Goal: Task Accomplishment & Management: Manage account settings

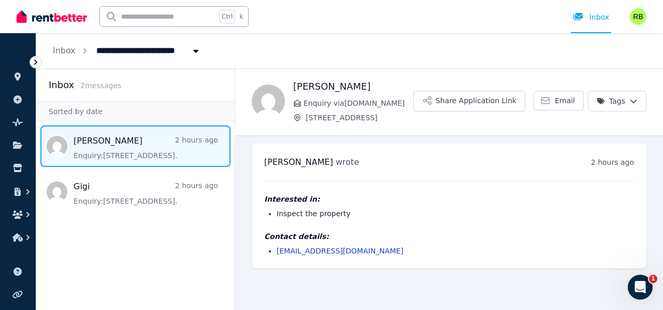
click at [65, 15] on img at bounding box center [52, 17] width 70 height 16
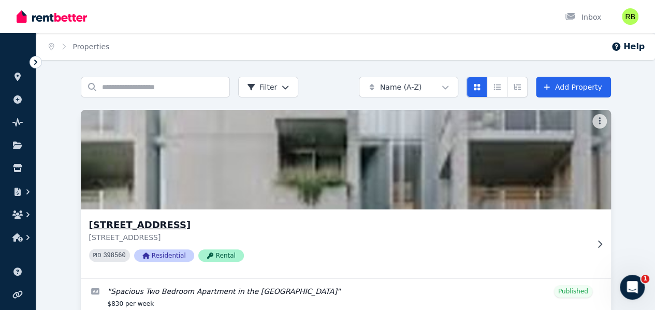
click at [154, 184] on img at bounding box center [345, 159] width 557 height 105
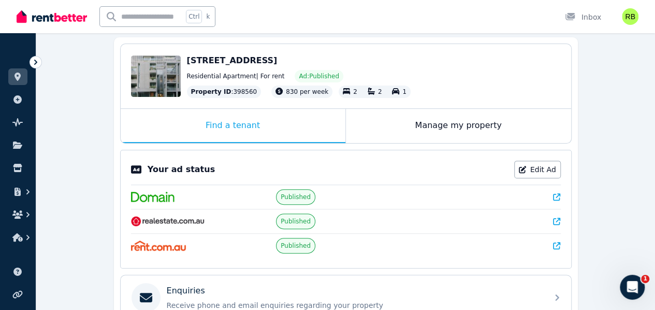
scroll to position [104, 0]
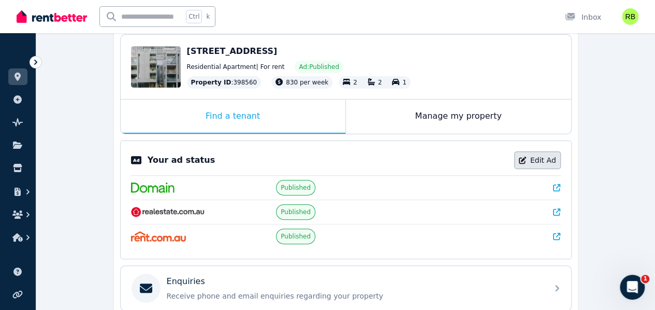
click at [549, 158] on link "Edit Ad" at bounding box center [538, 160] width 47 height 18
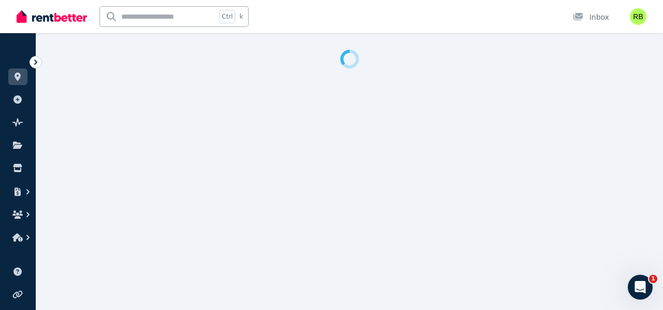
select select "***"
select select "**********"
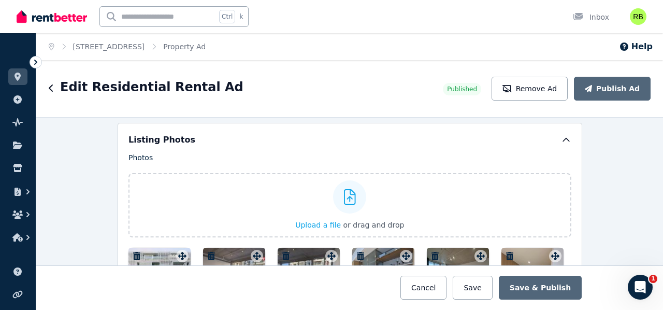
scroll to position [1295, 0]
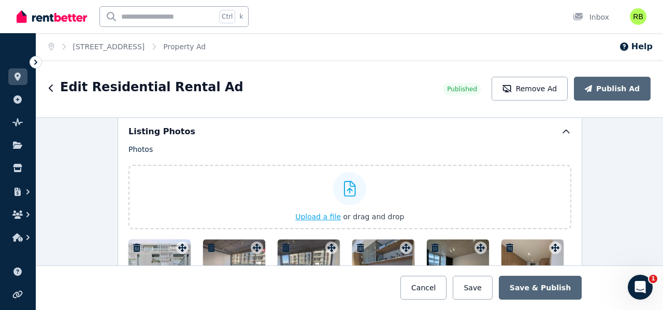
click at [257, 201] on label "Upload a file or drag and drop" at bounding box center [350, 197] width 443 height 64
click at [0, 0] on input "Upload a file or drag and drop" at bounding box center [0, 0] width 0 height 0
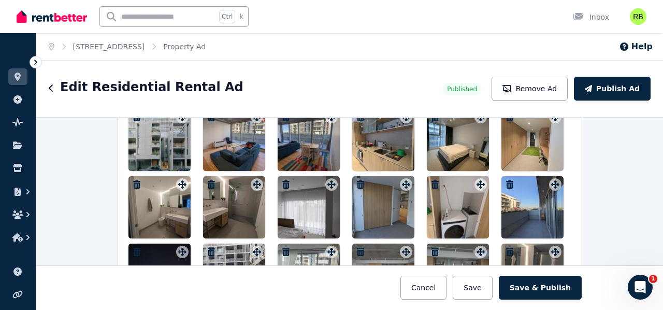
scroll to position [1374, 0]
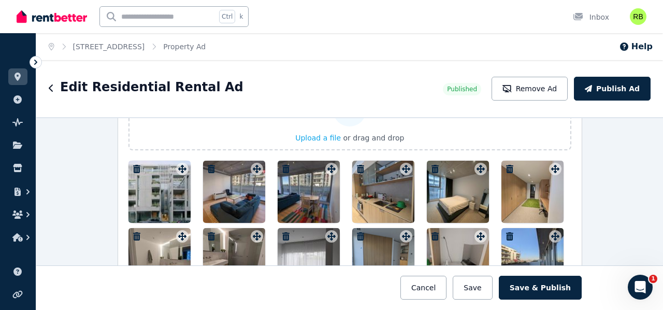
click at [210, 165] on icon "button" at bounding box center [211, 169] width 7 height 8
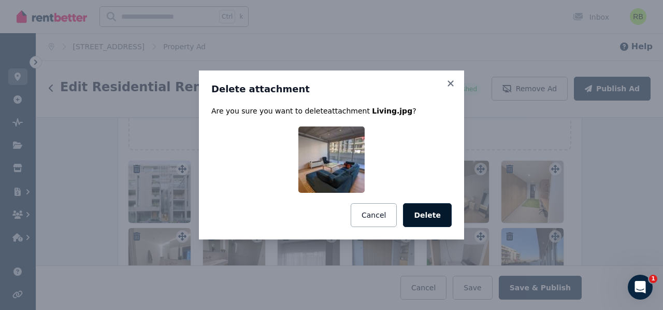
click at [436, 215] on button "Delete" at bounding box center [427, 215] width 49 height 24
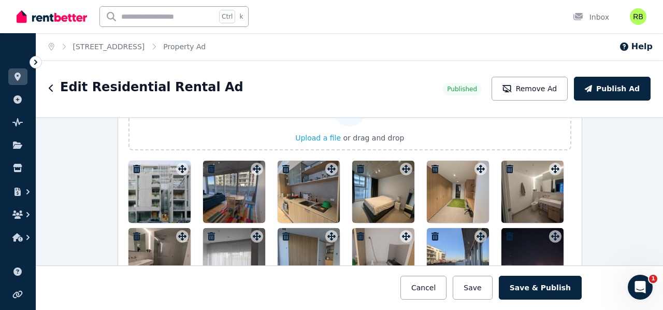
click at [207, 165] on icon "button" at bounding box center [211, 169] width 10 height 8
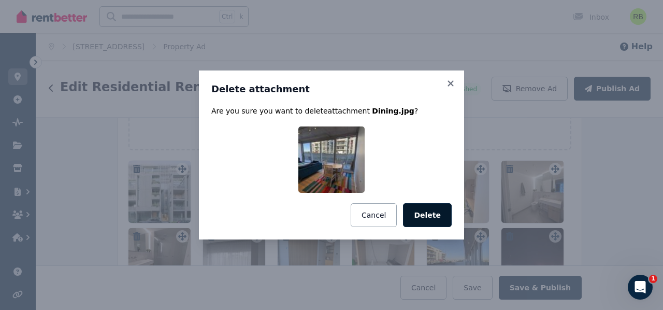
click at [439, 218] on button "Delete" at bounding box center [427, 215] width 49 height 24
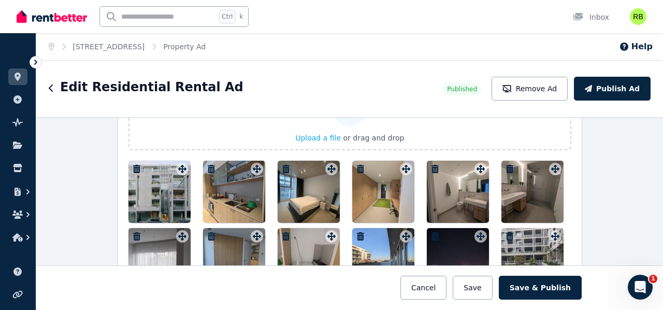
click at [208, 165] on icon "button" at bounding box center [211, 169] width 7 height 8
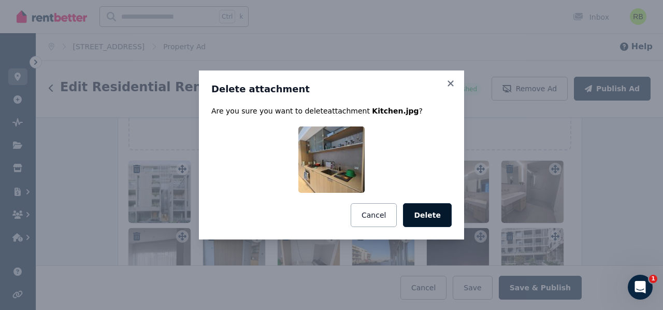
click at [421, 216] on button "Delete" at bounding box center [427, 215] width 49 height 24
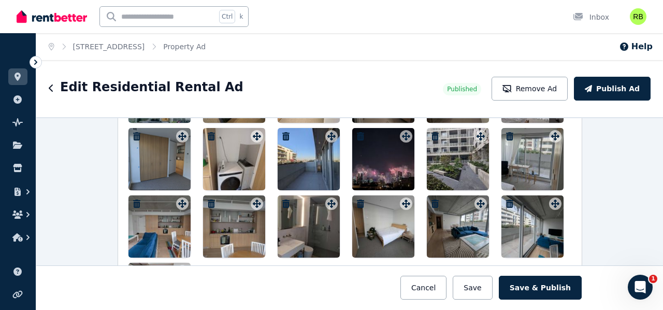
scroll to position [1478, 0]
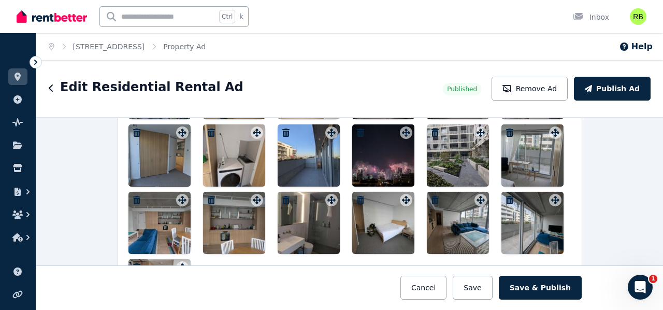
drag, startPoint x: 230, startPoint y: 220, endPoint x: 232, endPoint y: 180, distance: 40.0
click at [230, 178] on div at bounding box center [350, 189] width 443 height 264
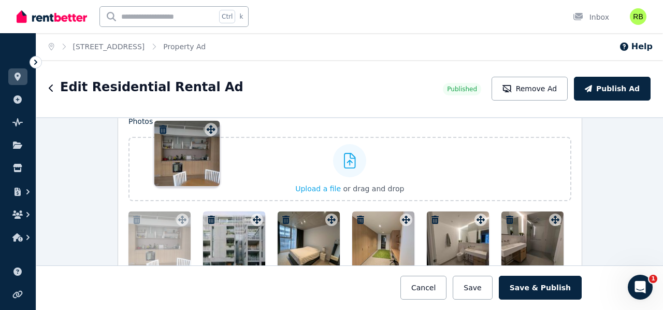
scroll to position [1262, 0]
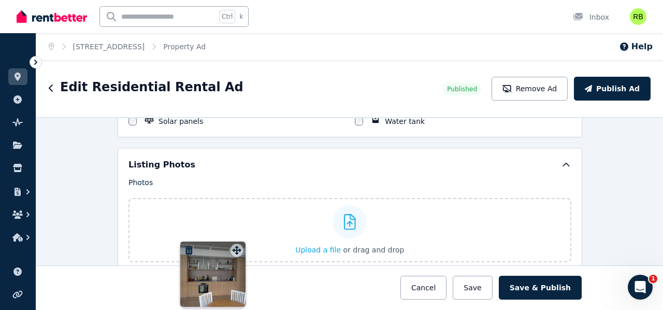
drag, startPoint x: 254, startPoint y: 241, endPoint x: 238, endPoint y: 244, distance: 15.8
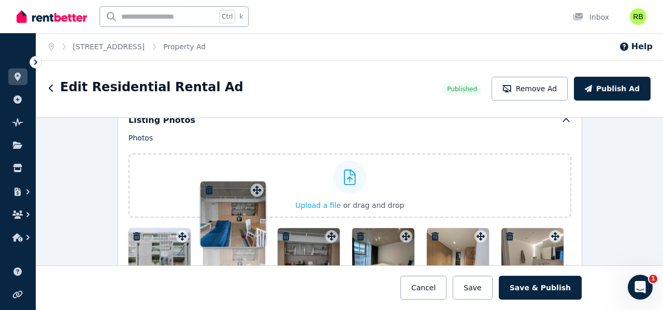
scroll to position [1306, 0]
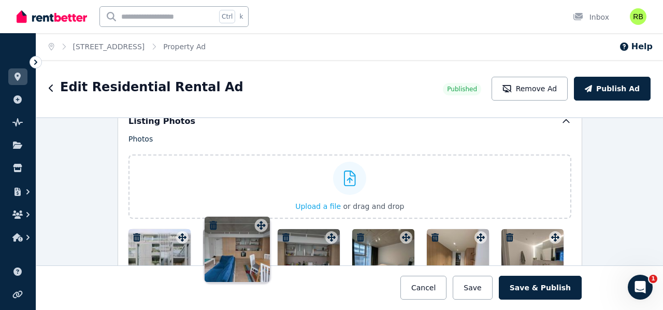
drag, startPoint x: 255, startPoint y: 199, endPoint x: 262, endPoint y: 216, distance: 18.1
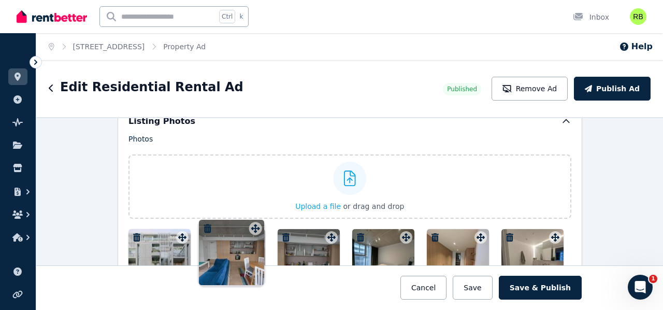
click at [262, 216] on div "Photos Upload a file or drag and drop Uploaded " att.PN7W8kilO0Ej_o_f6NJYkWdzdr…" at bounding box center [350, 314] width 443 height 360
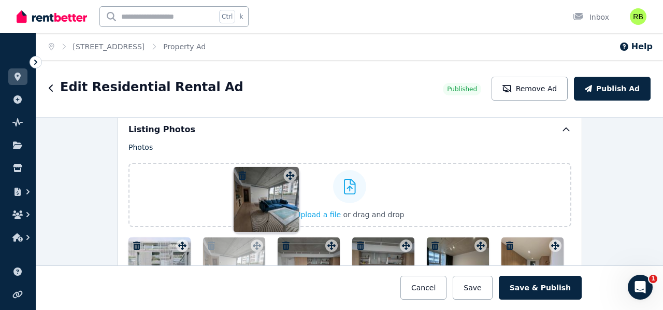
scroll to position [1285, 0]
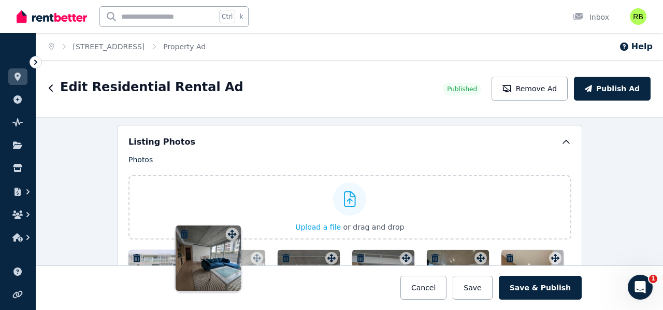
drag, startPoint x: 476, startPoint y: 158, endPoint x: 237, endPoint y: 231, distance: 249.3
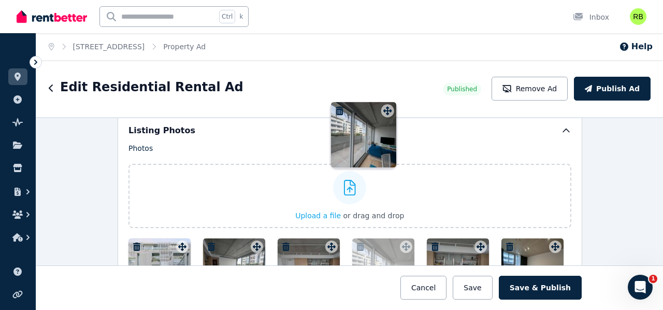
scroll to position [1286, 0]
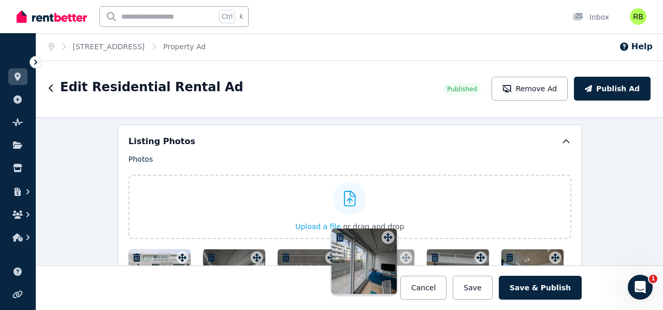
drag, startPoint x: 552, startPoint y: 177, endPoint x: 387, endPoint y: 229, distance: 172.7
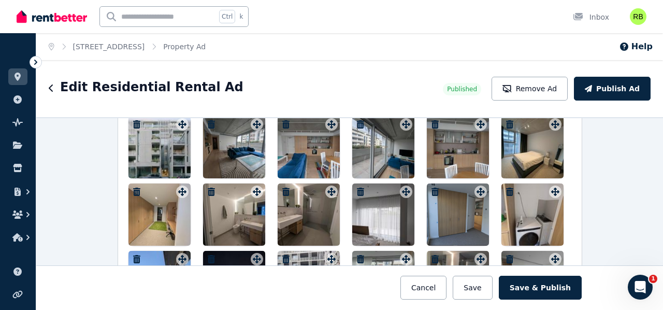
scroll to position [1441, 0]
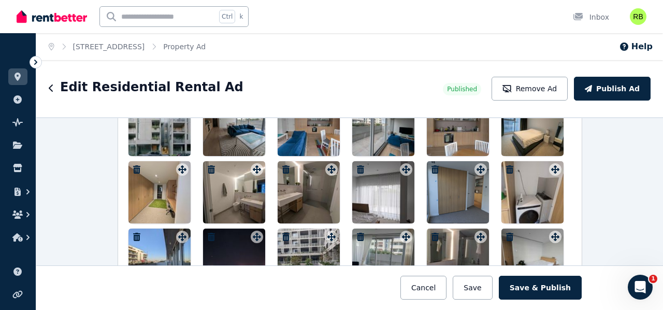
click at [356, 165] on icon "button" at bounding box center [360, 169] width 10 height 8
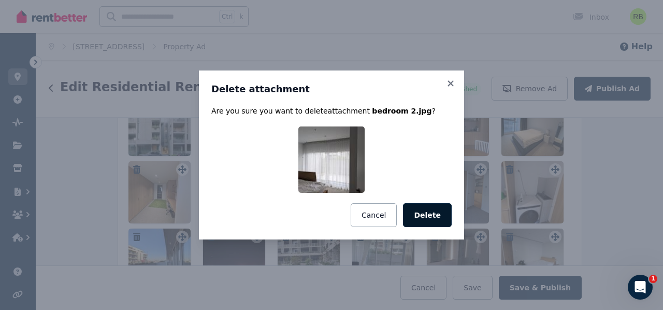
click at [428, 215] on button "Delete" at bounding box center [427, 215] width 49 height 24
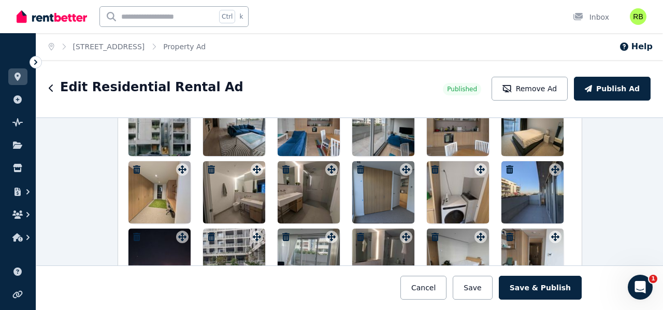
click at [358, 165] on icon "button" at bounding box center [360, 169] width 7 height 8
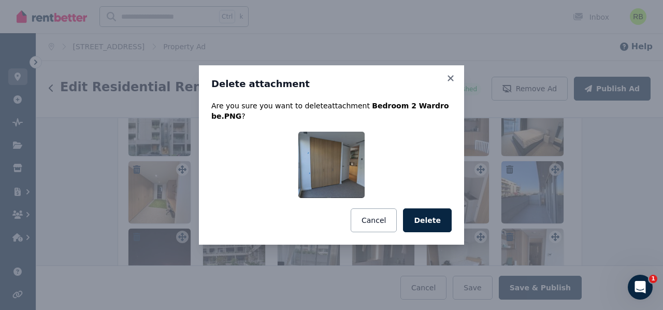
click at [436, 217] on button "Delete" at bounding box center [427, 220] width 49 height 24
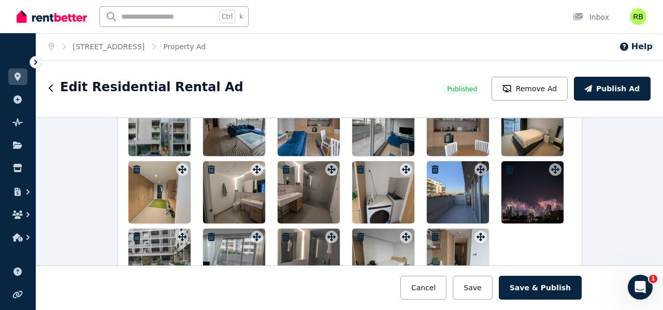
scroll to position [1493, 0]
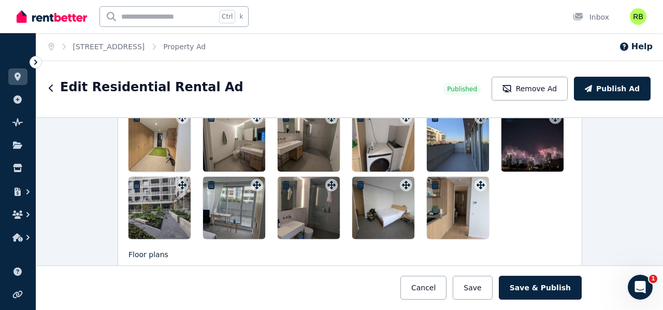
click at [432, 181] on icon "button" at bounding box center [435, 185] width 7 height 8
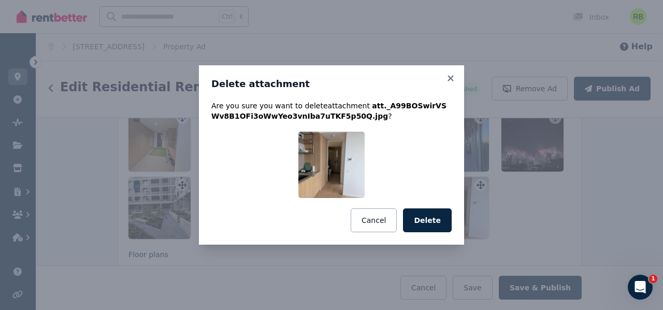
drag, startPoint x: 437, startPoint y: 221, endPoint x: 441, endPoint y: 215, distance: 7.0
click at [437, 221] on button "Delete" at bounding box center [427, 220] width 49 height 24
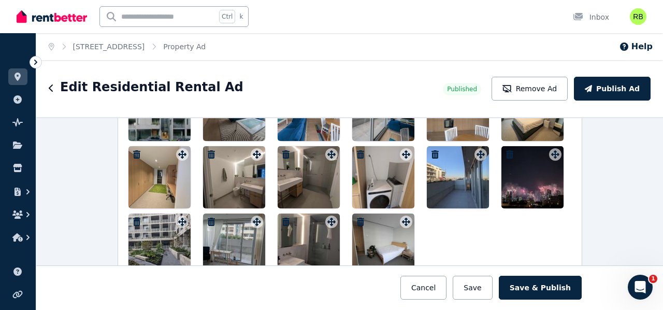
scroll to position [1441, 0]
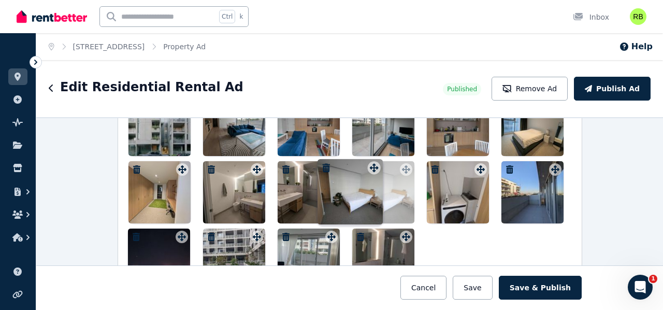
drag, startPoint x: 404, startPoint y: 230, endPoint x: 379, endPoint y: 161, distance: 73.3
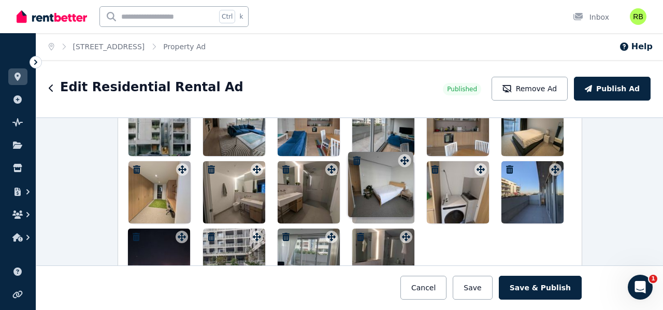
click at [379, 161] on div "Photos Upload a file or drag and drop Uploaded " att.PN7W8kilO0Ej_o_f6NJYkWdzdr…" at bounding box center [350, 144] width 443 height 292
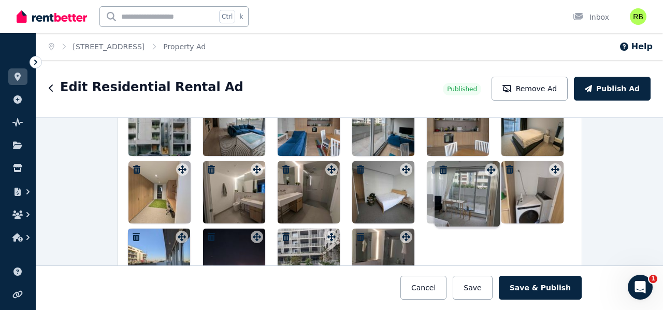
drag, startPoint x: 351, startPoint y: 203, endPoint x: 484, endPoint y: 175, distance: 135.5
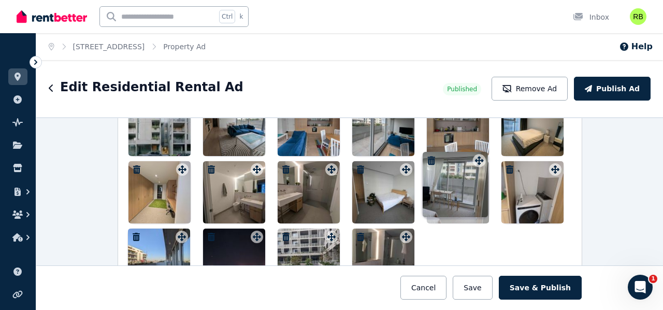
click at [488, 163] on div "Photos Upload a file or drag and drop Uploaded " att.PN7W8kilO0Ej_o_f6NJYkWdzdr…" at bounding box center [350, 144] width 443 height 292
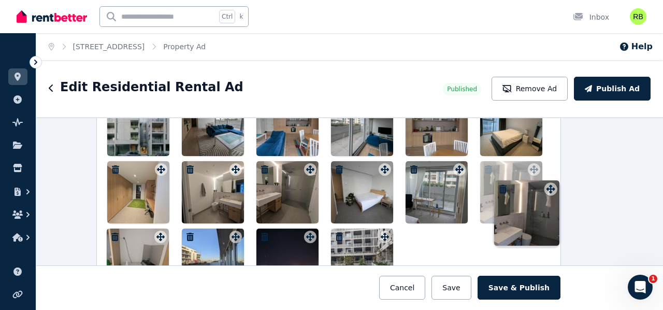
scroll to position [1441, 30]
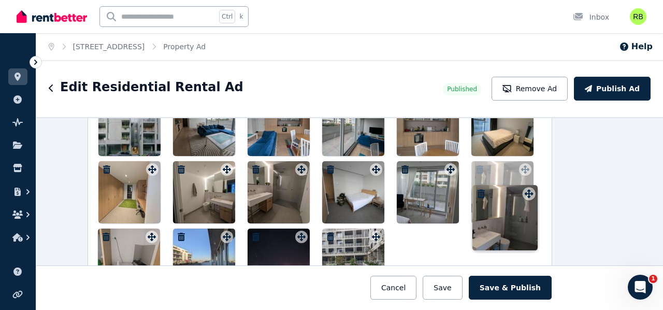
drag, startPoint x: 401, startPoint y: 231, endPoint x: 522, endPoint y: 186, distance: 128.7
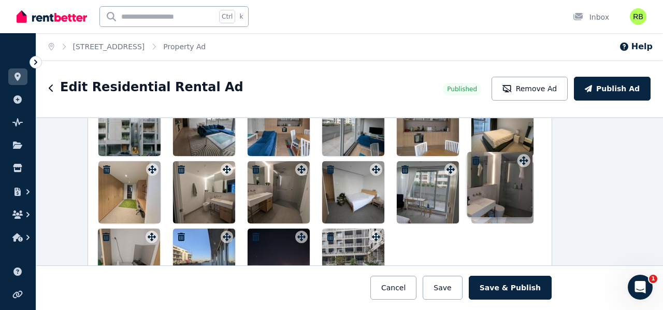
click at [522, 185] on div "Photos Upload a file or drag and drop Uploaded " att.PN7W8kilO0Ej_o_f6NJYkWdzdr…" at bounding box center [319, 144] width 443 height 292
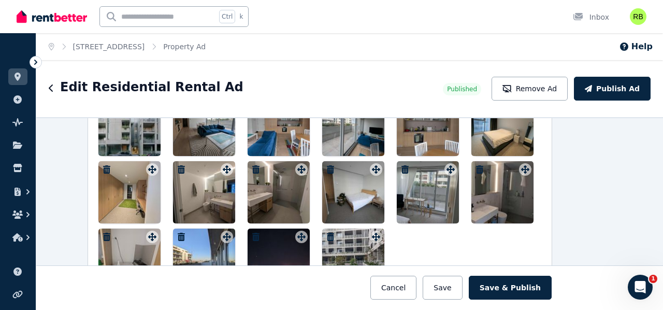
scroll to position [1389, 30]
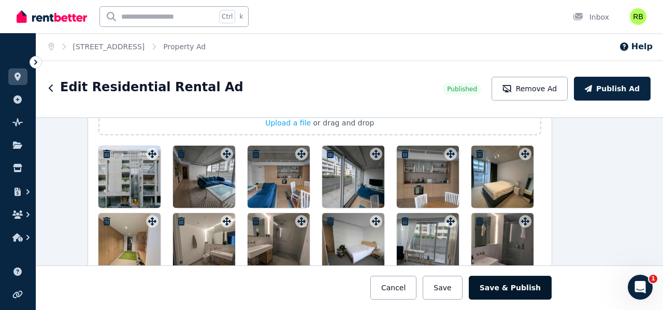
click at [524, 287] on button "Save & Publish" at bounding box center [510, 288] width 83 height 24
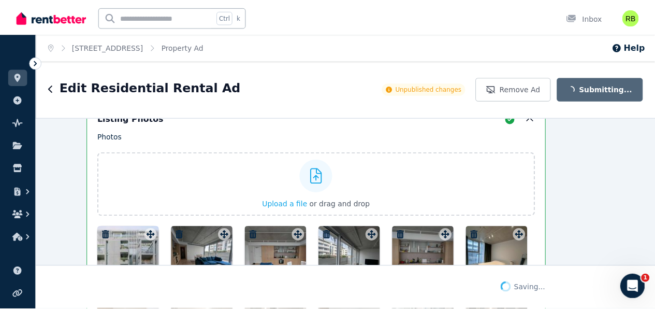
scroll to position [1470, 30]
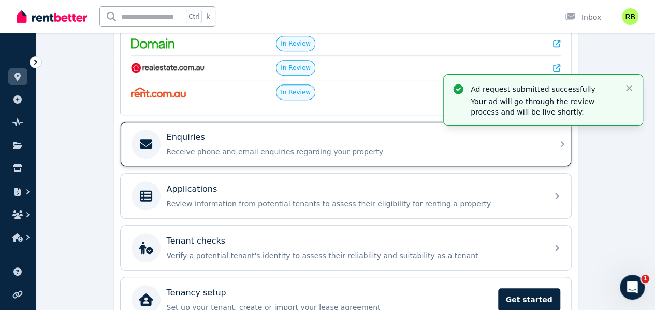
scroll to position [196, 0]
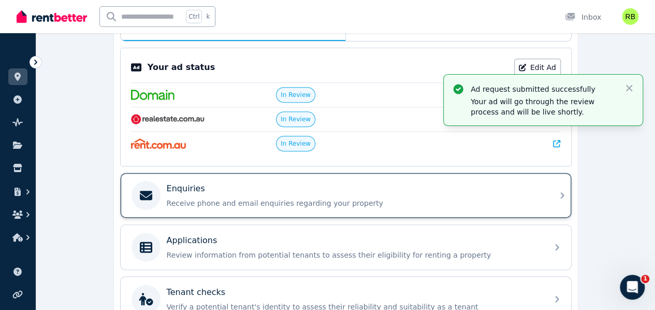
click at [270, 193] on div "Enquiries Receive phone and email enquiries regarding your property" at bounding box center [354, 195] width 375 height 26
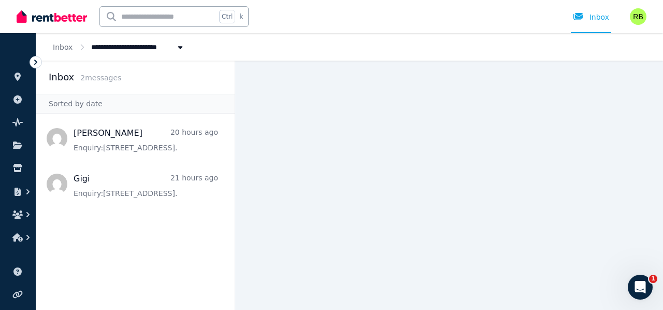
click at [33, 11] on img at bounding box center [52, 17] width 70 height 16
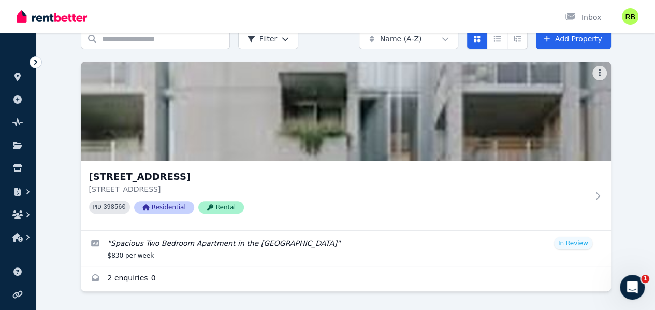
scroll to position [66, 0]
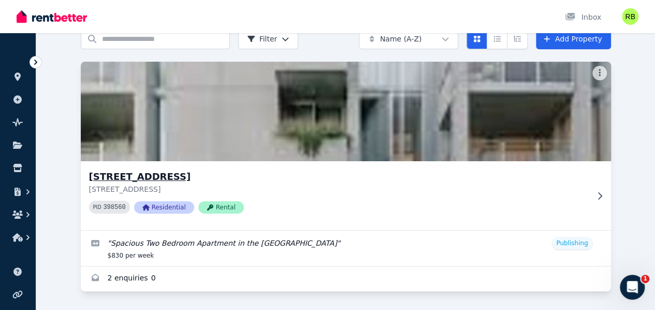
click at [225, 167] on div "[STREET_ADDRESS] [STREET_ADDRESS] PID 398560 Residential Rental" at bounding box center [346, 195] width 531 height 69
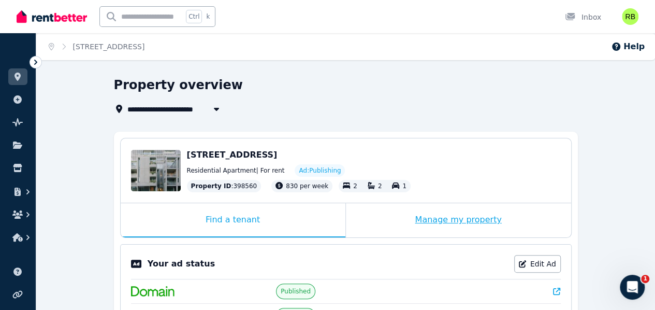
click at [429, 220] on div "Manage my property" at bounding box center [458, 220] width 225 height 34
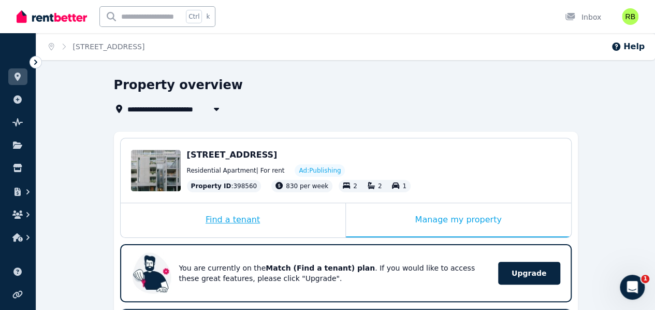
click at [222, 222] on div "Find a tenant" at bounding box center [233, 220] width 225 height 34
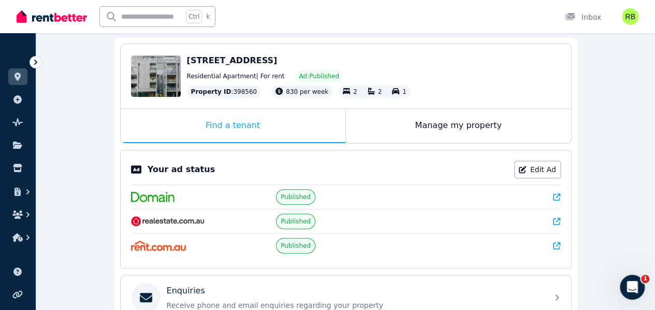
scroll to position [41, 0]
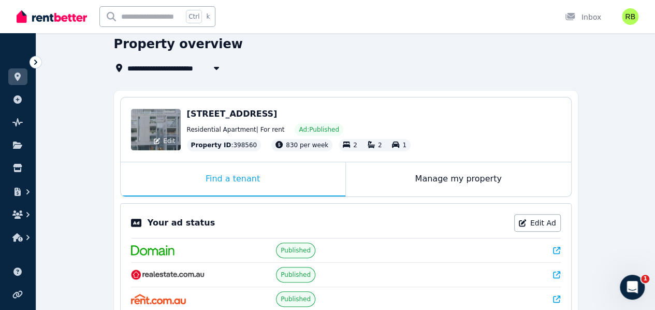
click at [149, 129] on div "Edit" at bounding box center [156, 129] width 50 height 41
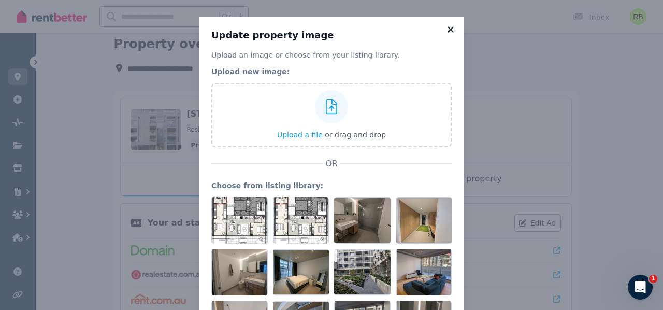
click at [448, 27] on icon at bounding box center [451, 29] width 10 height 9
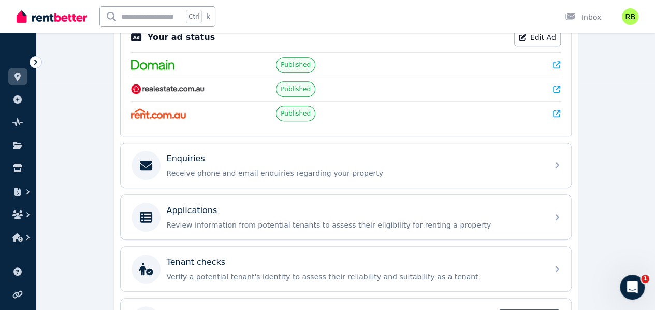
scroll to position [0, 0]
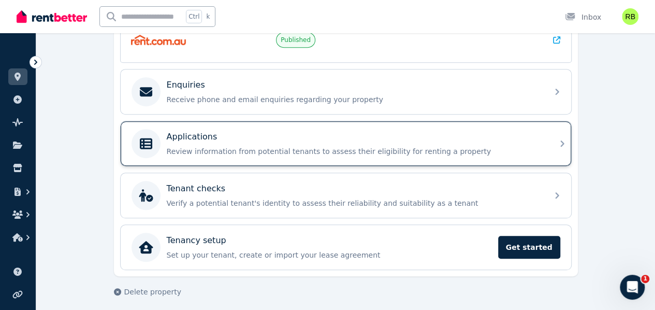
click at [253, 131] on div "Applications" at bounding box center [354, 137] width 375 height 12
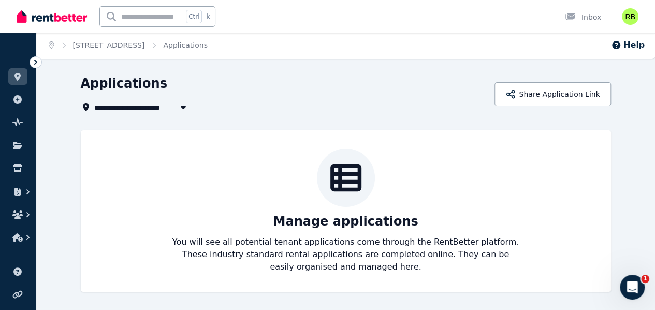
scroll to position [2, 0]
drag, startPoint x: 336, startPoint y: 258, endPoint x: 440, endPoint y: 181, distance: 129.8
click at [336, 258] on p "You will see all potential tenant applications come through the RentBetter plat…" at bounding box center [346, 253] width 348 height 37
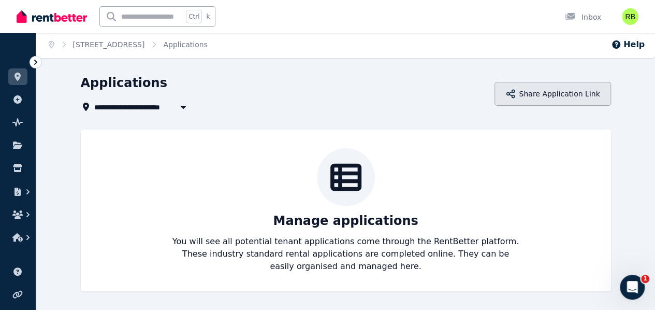
click at [583, 91] on button "Share Application Link" at bounding box center [553, 94] width 116 height 24
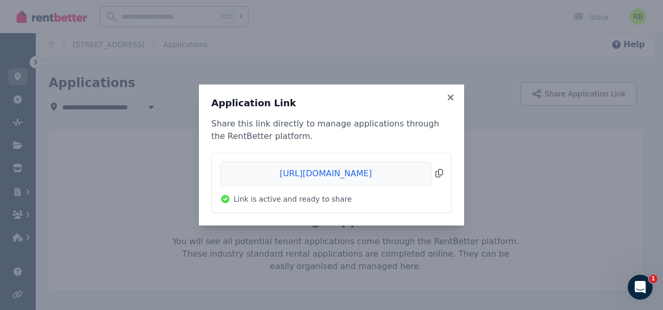
click at [367, 169] on span "Copied!" at bounding box center [331, 174] width 223 height 24
click at [450, 94] on icon at bounding box center [451, 97] width 10 height 9
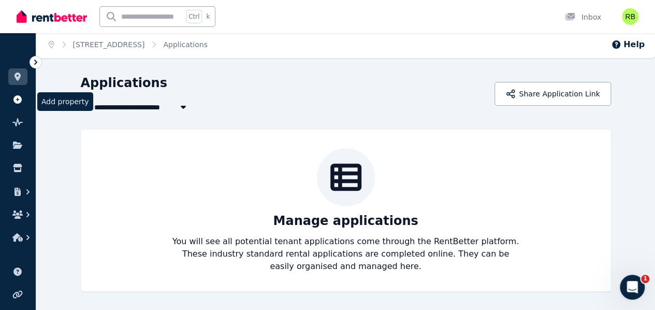
click at [16, 102] on icon at bounding box center [17, 99] width 8 height 8
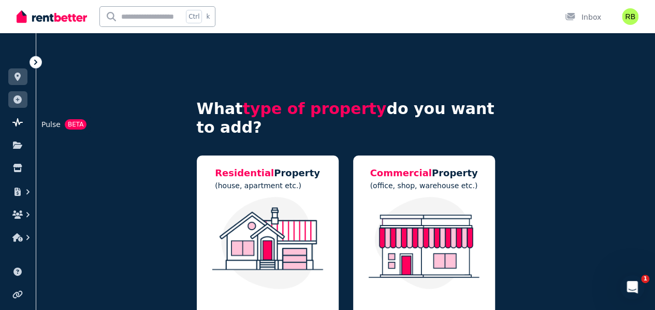
click at [17, 112] on ul "ORGANISE Properties Add property Pulse BETA Documents Marketplace" at bounding box center [18, 146] width 36 height 205
click at [18, 117] on link at bounding box center [17, 122] width 19 height 17
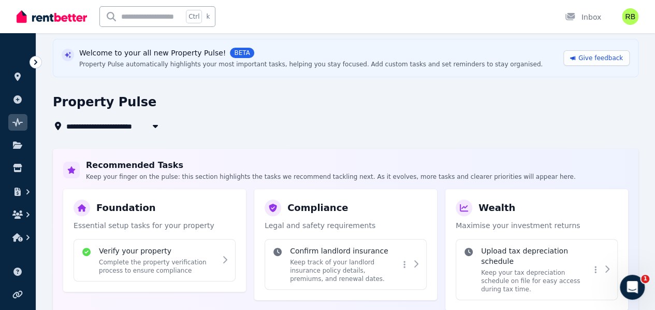
scroll to position [52, 0]
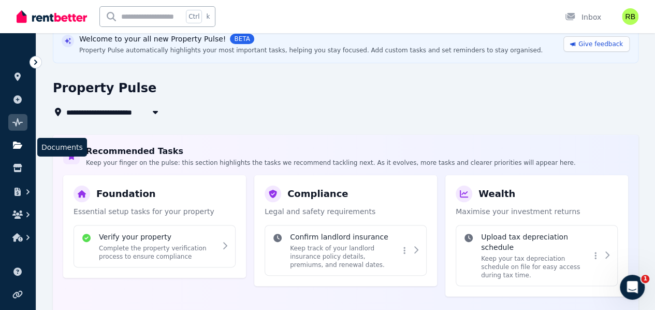
click at [17, 140] on link at bounding box center [17, 145] width 19 height 17
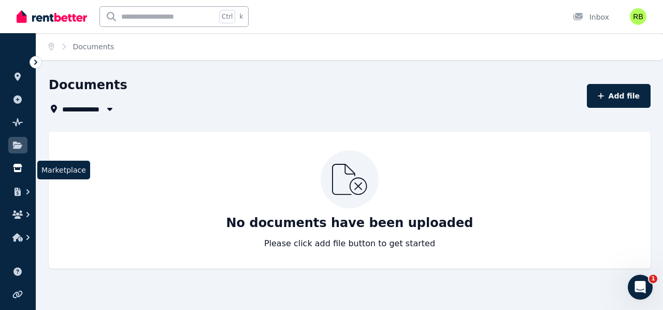
click at [21, 173] on link at bounding box center [17, 168] width 19 height 17
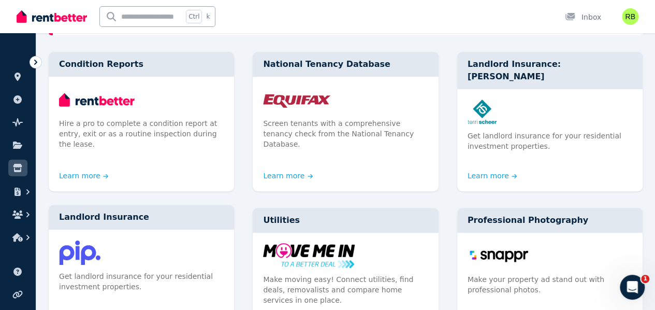
scroll to position [52, 0]
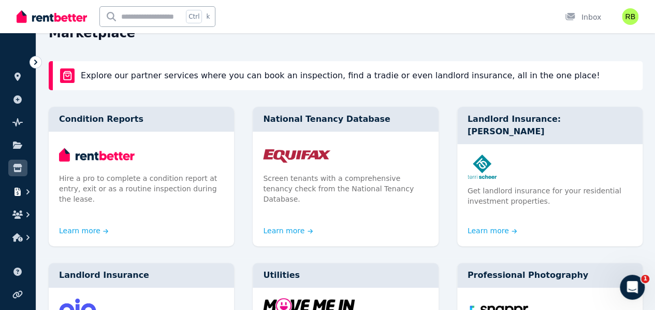
click at [15, 188] on icon "button" at bounding box center [17, 192] width 10 height 8
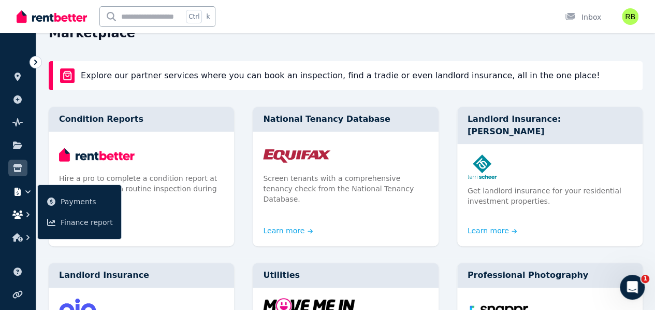
click at [13, 208] on button "button" at bounding box center [17, 214] width 19 height 19
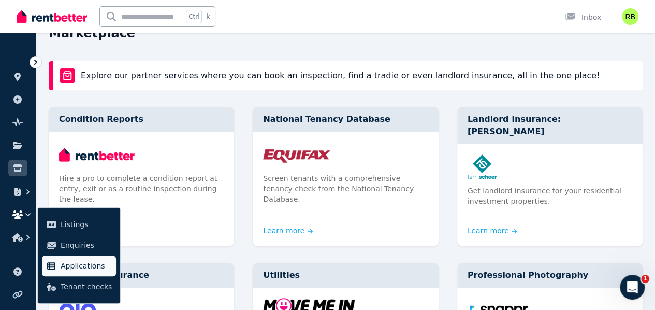
click at [103, 270] on span "Applications" at bounding box center [86, 266] width 51 height 12
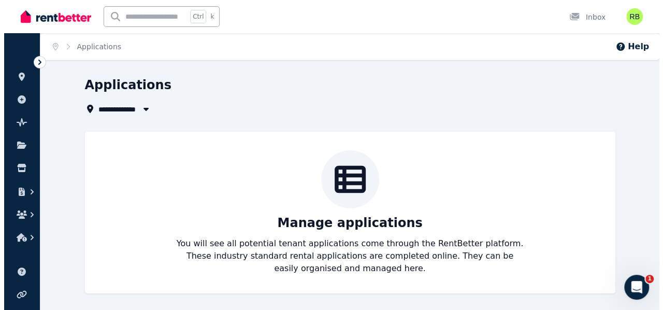
scroll to position [2, 0]
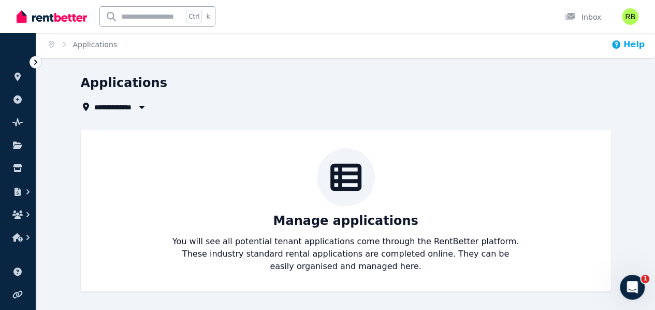
click at [620, 41] on icon "button" at bounding box center [616, 44] width 10 height 10
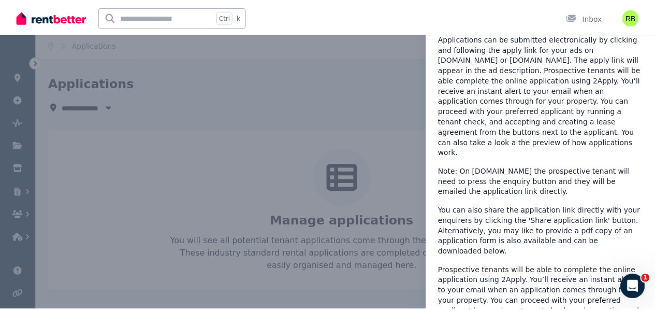
scroll to position [155, 0]
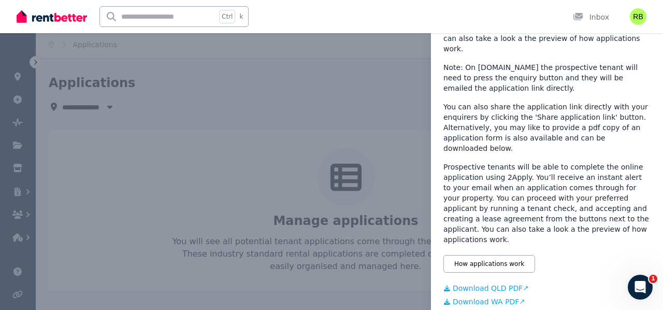
click at [237, 125] on div "Help Close panel About applications Applications can be submitted electronicall…" at bounding box center [331, 155] width 663 height 310
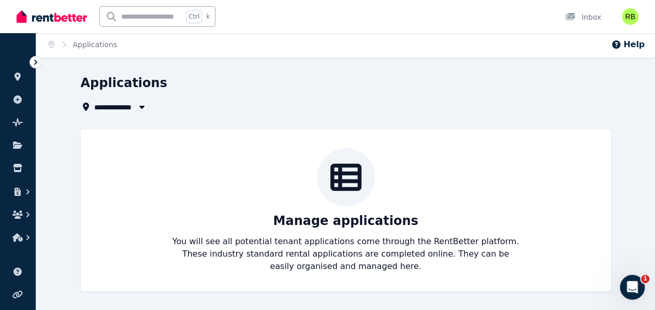
click at [39, 17] on img at bounding box center [52, 17] width 70 height 16
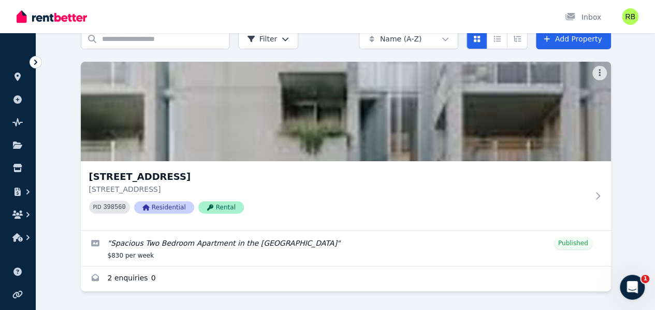
scroll to position [66, 0]
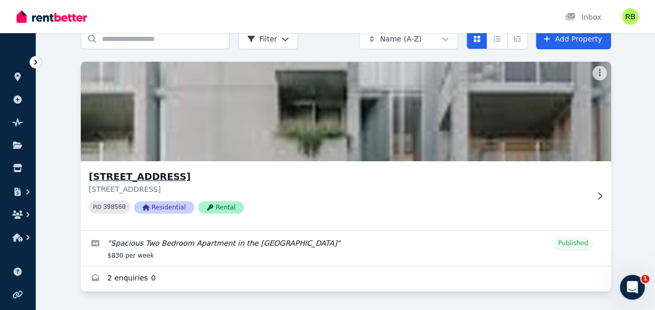
click at [159, 169] on h3 "[STREET_ADDRESS]" at bounding box center [338, 176] width 499 height 15
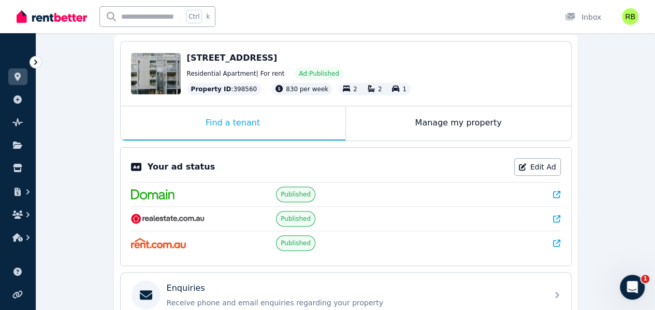
scroll to position [104, 0]
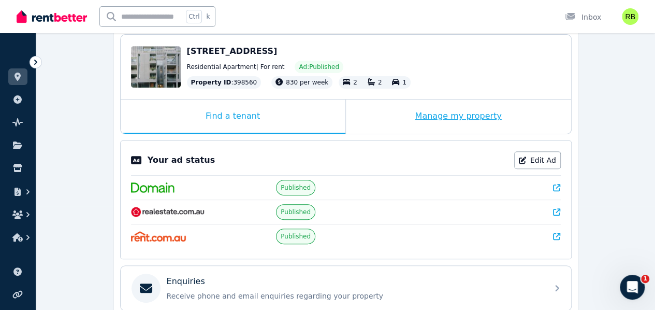
click at [401, 120] on div "Manage my property" at bounding box center [458, 116] width 225 height 34
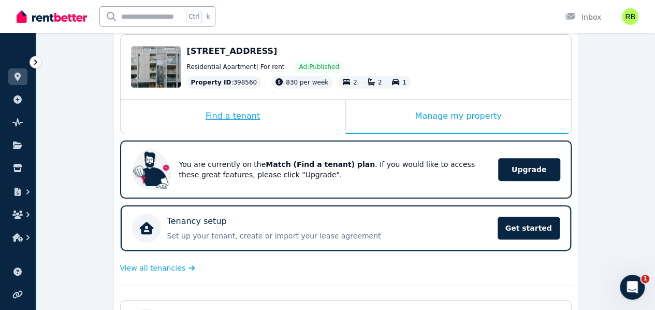
click at [284, 109] on div "Find a tenant" at bounding box center [233, 116] width 225 height 34
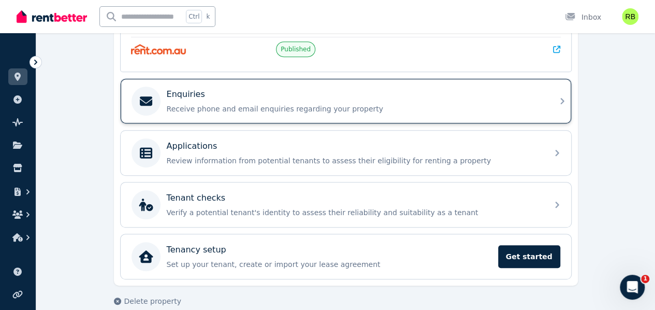
scroll to position [300, 0]
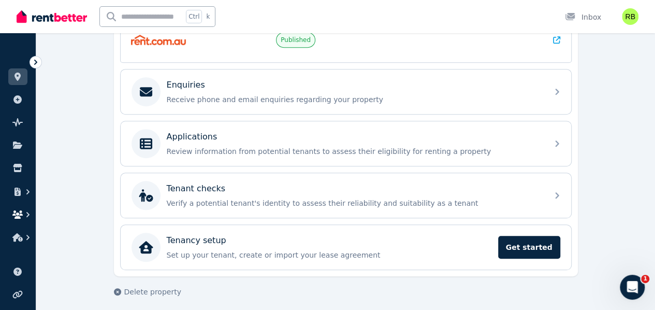
click at [21, 213] on icon "button" at bounding box center [17, 214] width 10 height 8
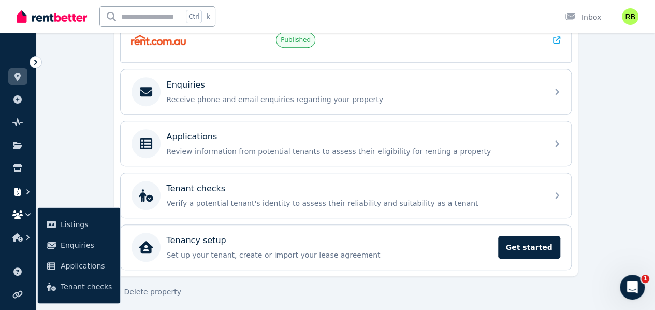
click at [17, 198] on button "button" at bounding box center [17, 191] width 19 height 19
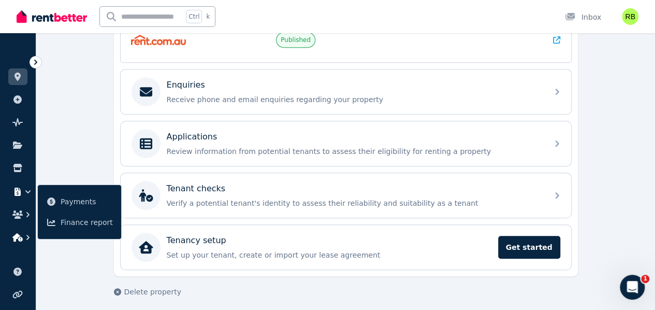
click at [18, 231] on button "button" at bounding box center [17, 237] width 19 height 19
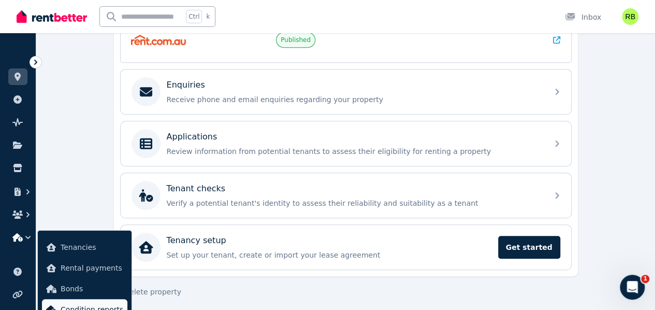
click at [84, 303] on span "Condition reports" at bounding box center [92, 309] width 63 height 12
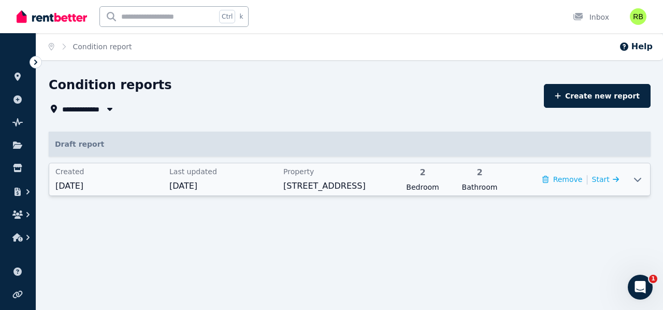
click at [139, 176] on div "Created 25 Aug 2025" at bounding box center [109, 179] width 108 height 26
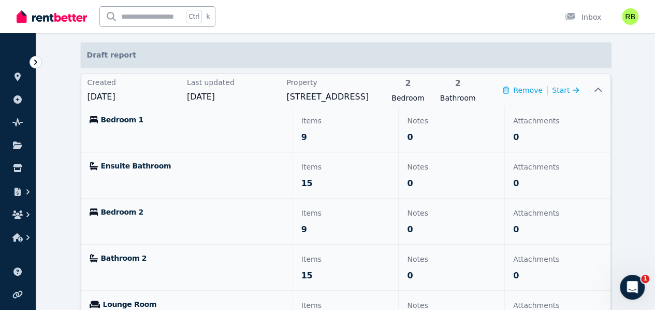
scroll to position [104, 0]
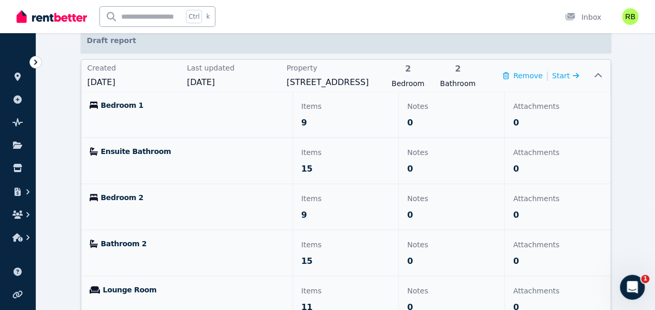
click at [101, 103] on span "Bedroom 1" at bounding box center [122, 105] width 42 height 10
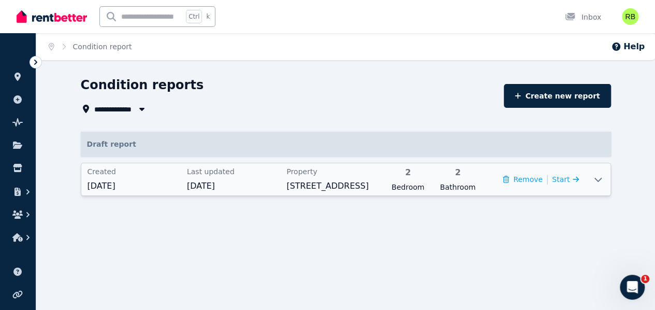
scroll to position [0, 0]
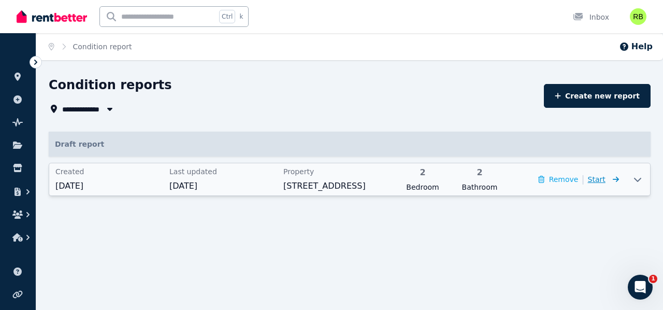
click at [618, 179] on icon at bounding box center [616, 179] width 6 height 6
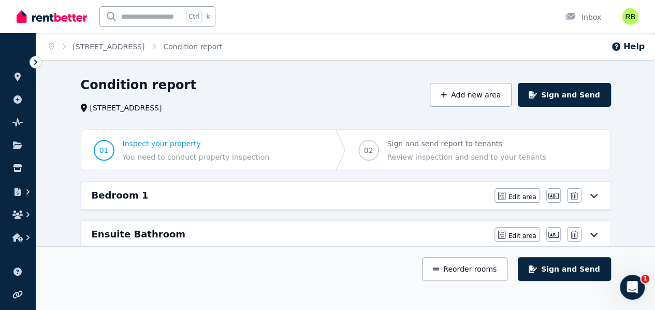
scroll to position [104, 0]
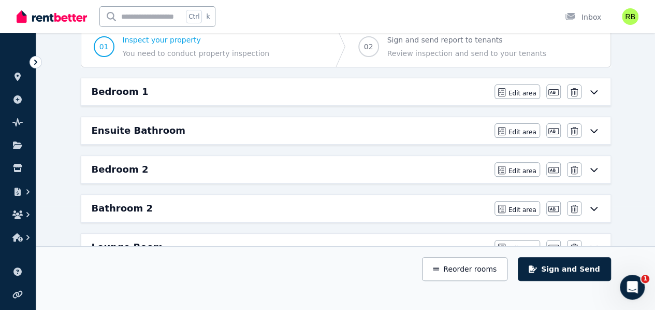
click at [267, 90] on div "Bedroom 1" at bounding box center [290, 91] width 397 height 15
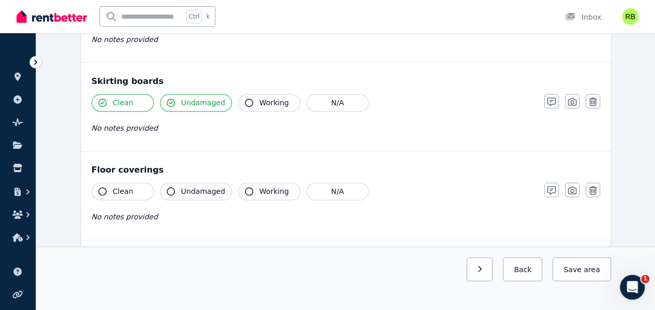
scroll to position [777, 0]
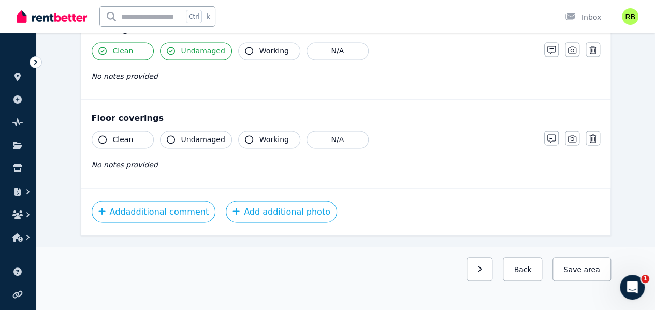
click at [111, 131] on button "Clean" at bounding box center [123, 140] width 62 height 18
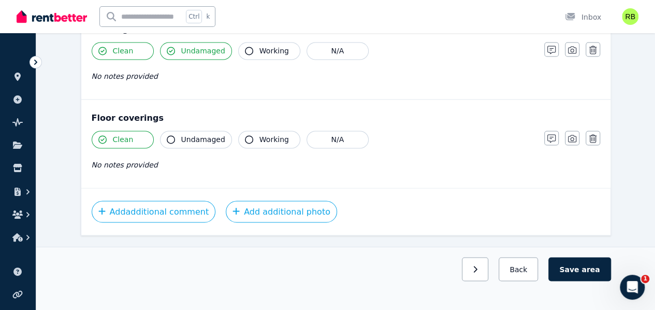
click at [115, 138] on span "Clean" at bounding box center [123, 139] width 21 height 10
drag, startPoint x: 553, startPoint y: 132, endPoint x: 539, endPoint y: 146, distance: 19.4
click at [552, 134] on icon "button" at bounding box center [552, 138] width 8 height 8
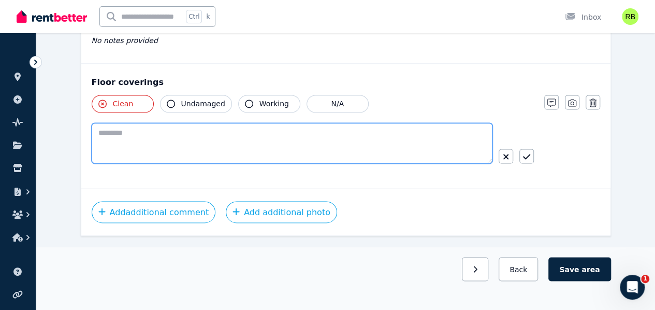
click at [426, 134] on textarea at bounding box center [292, 143] width 401 height 40
type textarea "*"
drag, startPoint x: 426, startPoint y: 134, endPoint x: 420, endPoint y: 135, distance: 6.3
click at [425, 135] on textarea "**********" at bounding box center [293, 143] width 402 height 40
click at [415, 133] on textarea "**********" at bounding box center [293, 143] width 402 height 40
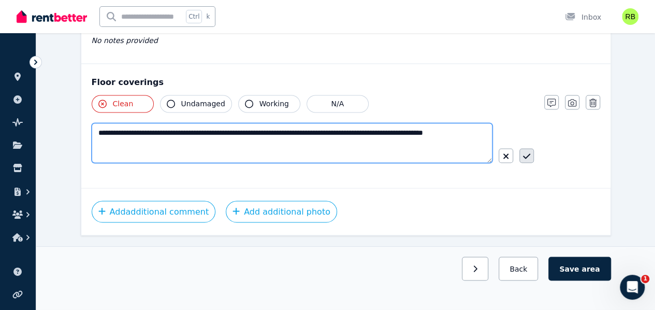
type textarea "**********"
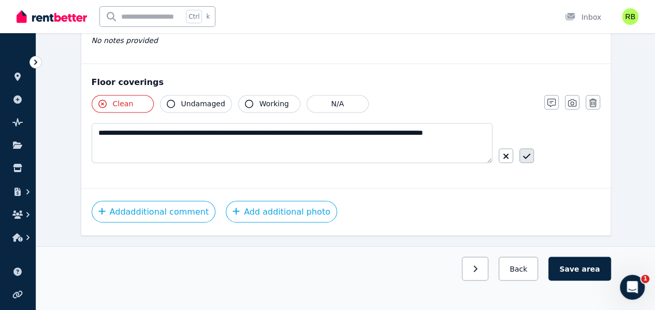
click at [526, 148] on button "button" at bounding box center [527, 155] width 15 height 15
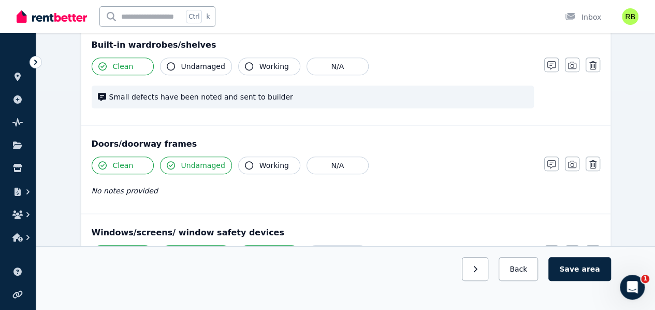
scroll to position [0, 0]
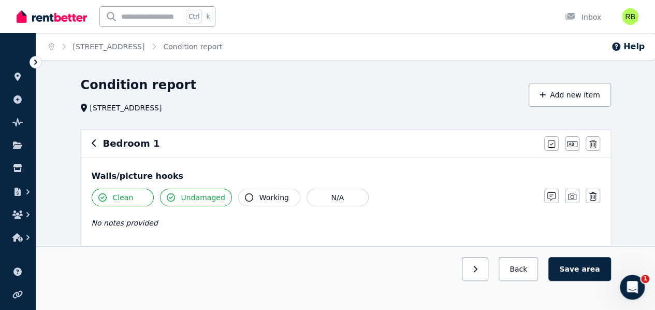
click at [96, 144] on icon "button" at bounding box center [94, 143] width 5 height 8
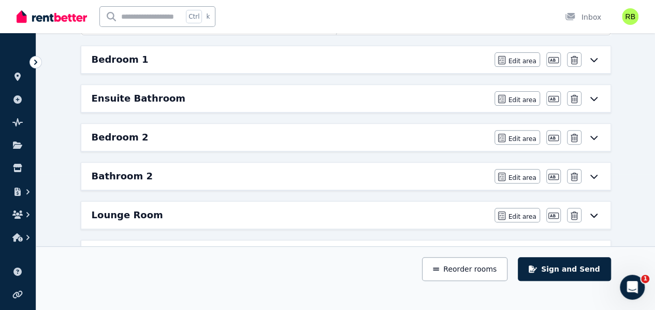
scroll to position [155, 0]
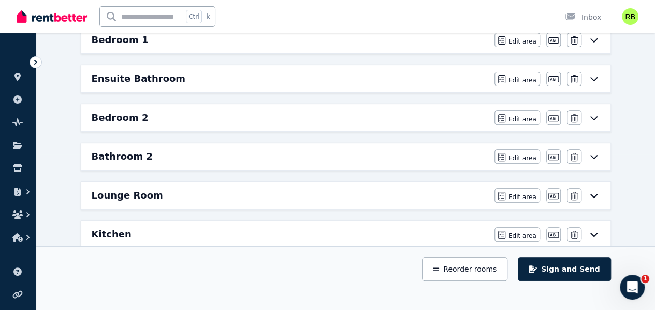
click at [184, 189] on div "Lounge Room" at bounding box center [290, 195] width 397 height 15
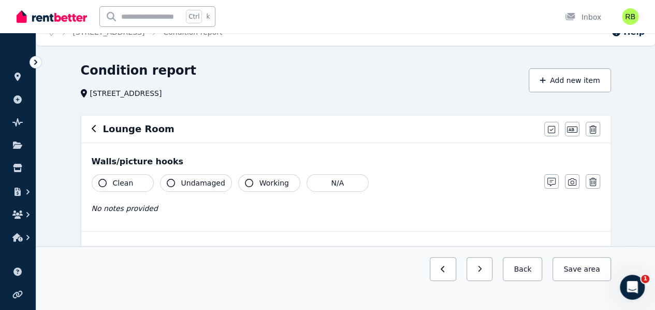
scroll to position [12, 0]
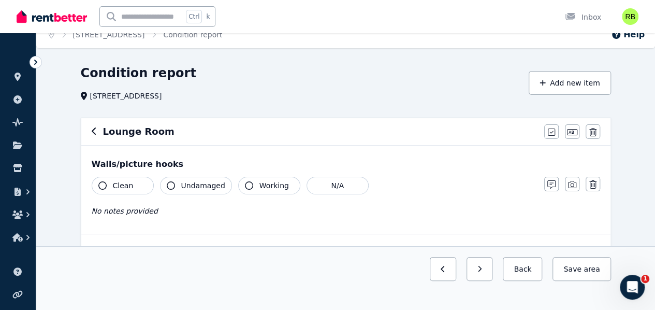
click at [95, 130] on icon "button" at bounding box center [94, 131] width 5 height 8
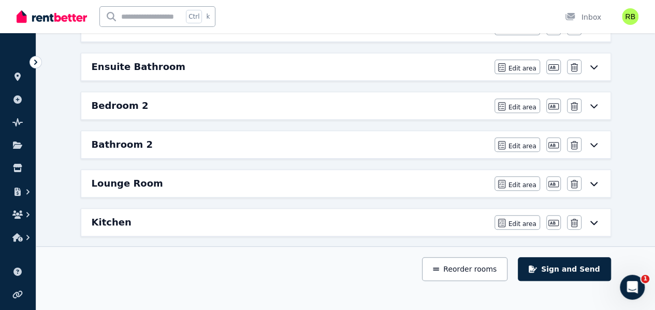
scroll to position [64, 0]
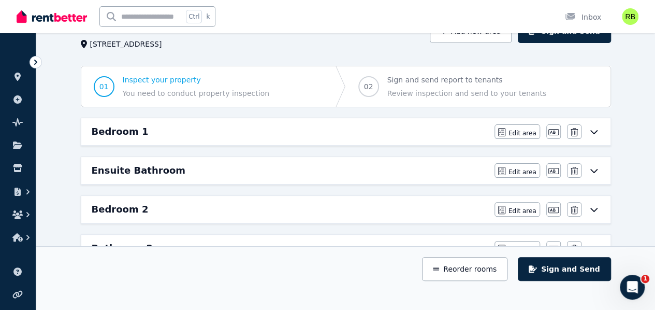
click at [175, 131] on div "Bedroom 1" at bounding box center [290, 131] width 397 height 15
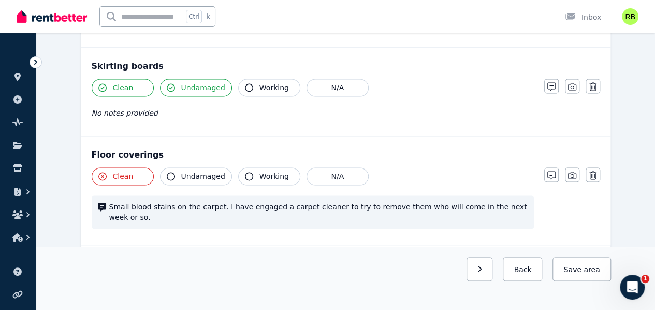
scroll to position [725, 0]
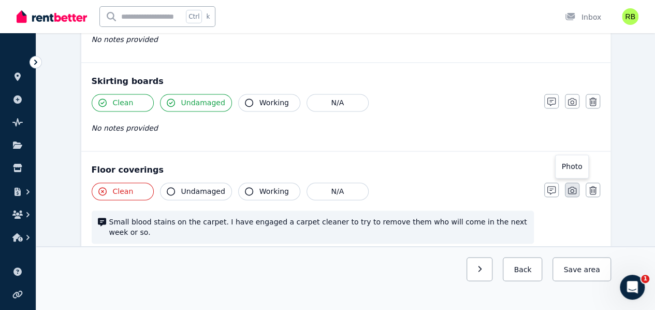
click at [573, 188] on icon "button" at bounding box center [572, 190] width 8 height 8
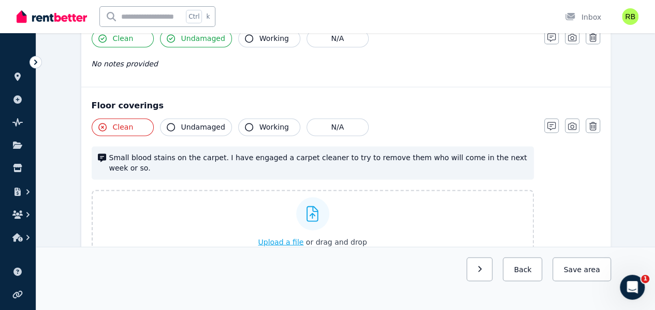
click at [285, 237] on span "Upload a file" at bounding box center [281, 241] width 46 height 8
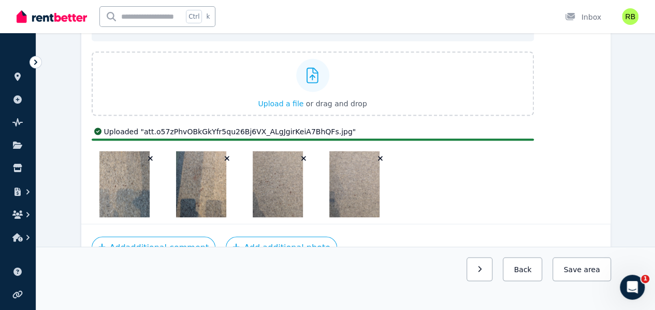
scroll to position [878, 0]
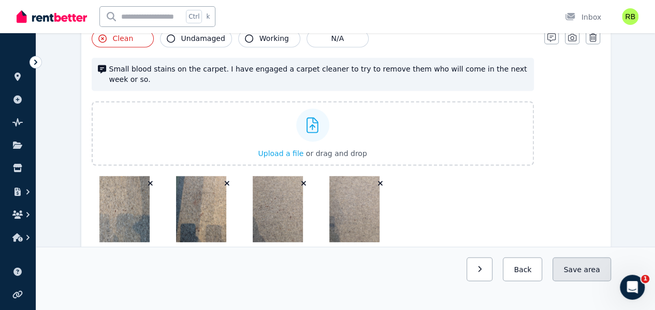
click at [581, 281] on button "Save area" at bounding box center [582, 269] width 58 height 24
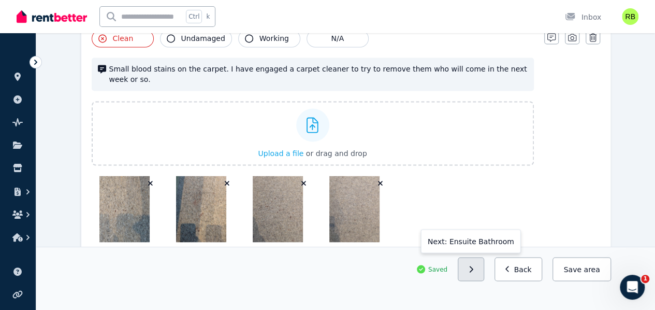
click at [483, 281] on button "button" at bounding box center [471, 269] width 26 height 24
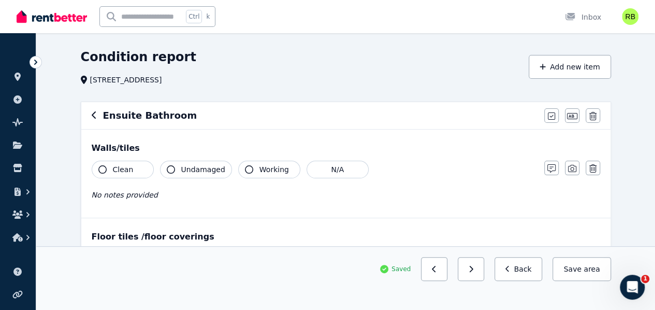
scroll to position [0, 0]
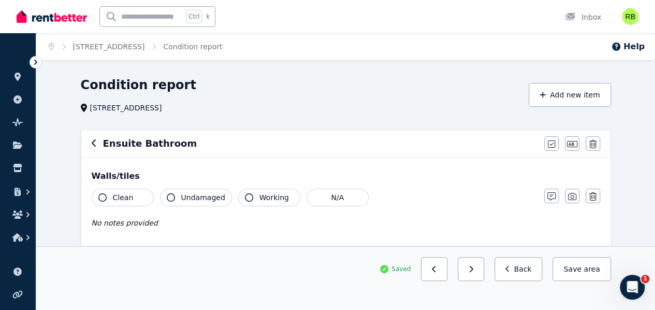
click at [92, 144] on icon "button" at bounding box center [94, 143] width 5 height 8
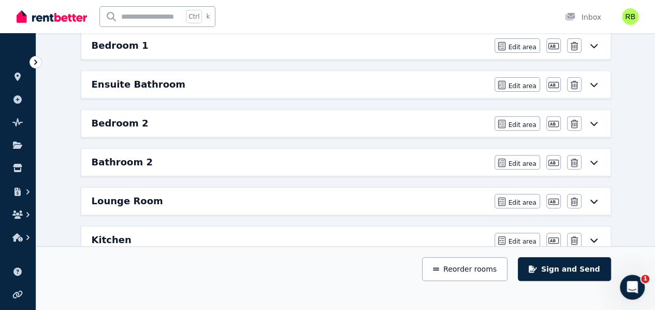
scroll to position [202, 0]
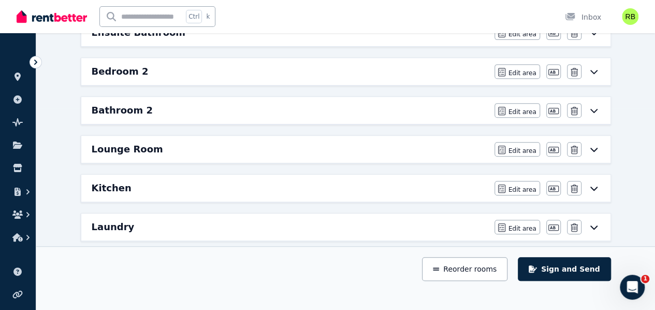
click at [110, 142] on h6 "Lounge Room" at bounding box center [128, 149] width 72 height 15
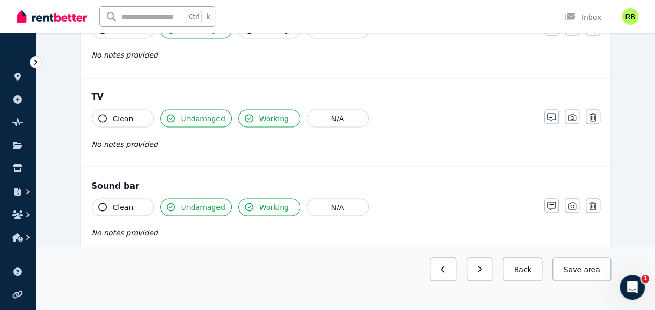
scroll to position [945, 0]
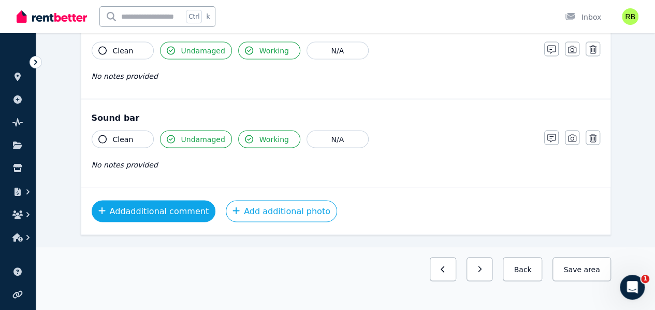
click at [147, 200] on button "Add additional comment" at bounding box center [154, 211] width 124 height 22
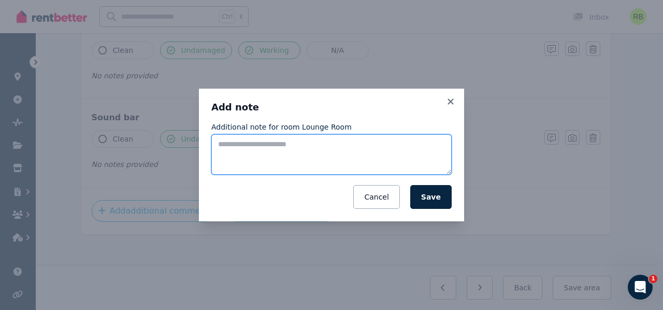
click at [251, 147] on textarea "Additional note for room Lounge Room" at bounding box center [331, 154] width 240 height 40
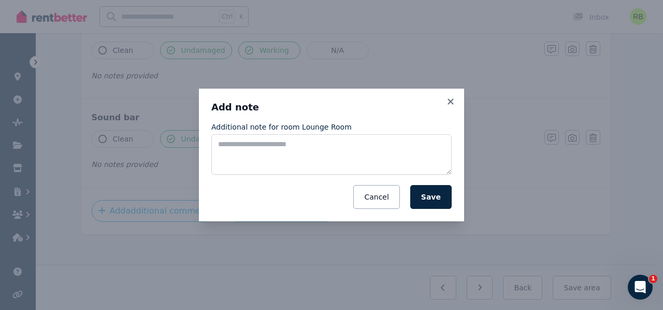
drag, startPoint x: 455, startPoint y: 101, endPoint x: 495, endPoint y: 128, distance: 48.4
click at [455, 101] on icon at bounding box center [451, 101] width 10 height 9
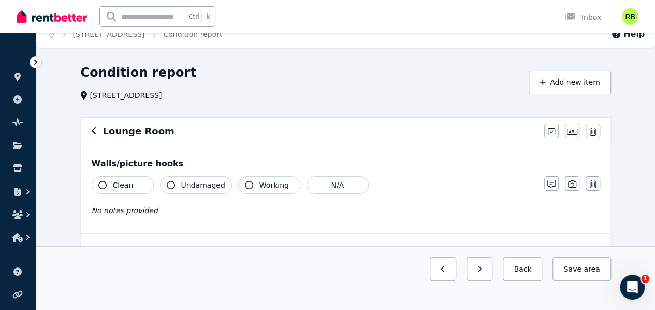
scroll to position [0, 0]
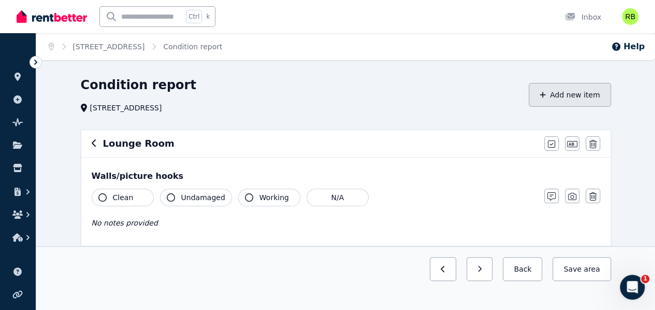
click at [562, 93] on button "Add new item" at bounding box center [570, 95] width 82 height 24
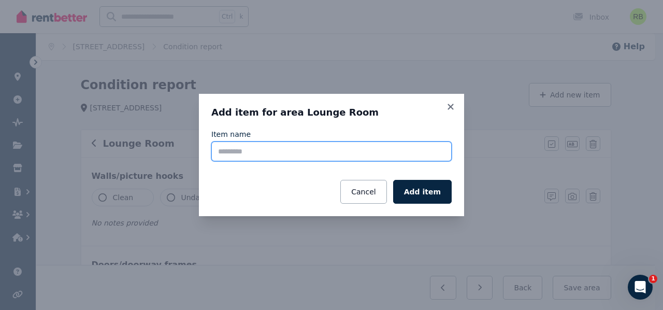
click at [316, 144] on input "Item name" at bounding box center [331, 151] width 240 height 20
type input "*"
type input "**********"
click button "Add item" at bounding box center [422, 192] width 59 height 24
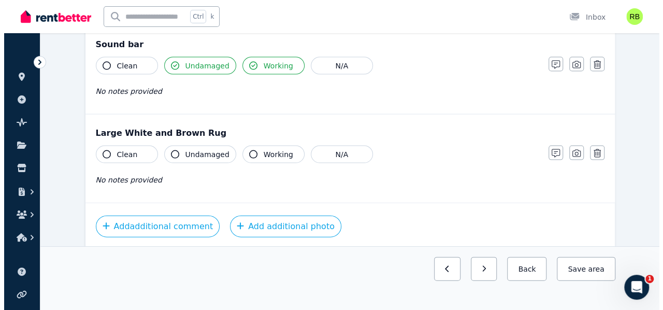
scroll to position [1033, 0]
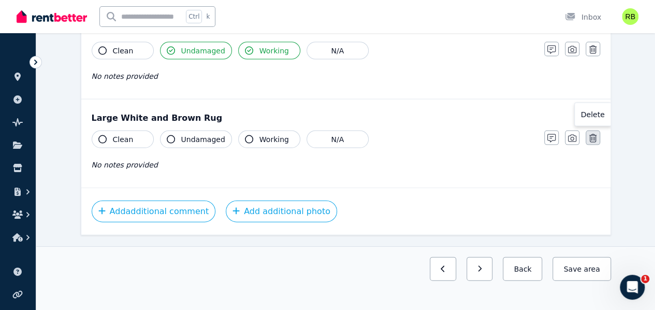
click at [592, 134] on icon "button" at bounding box center [593, 138] width 7 height 8
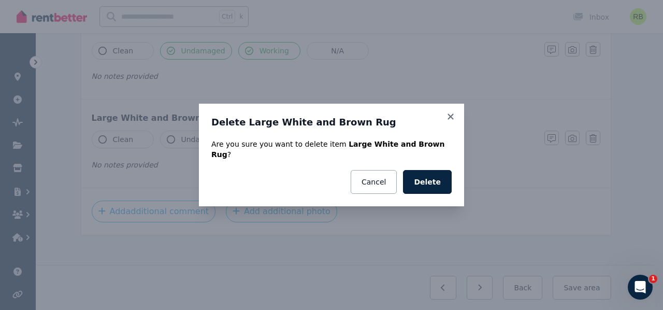
click at [438, 174] on button "Delete" at bounding box center [427, 182] width 49 height 24
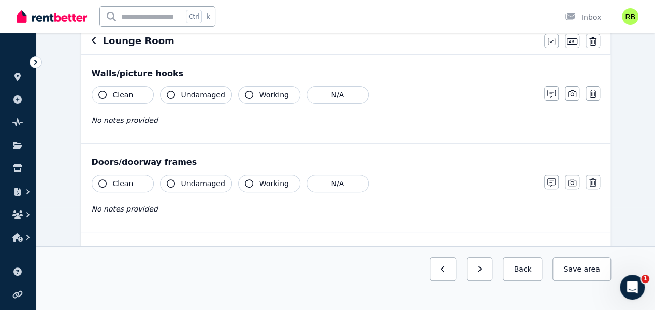
scroll to position [0, 0]
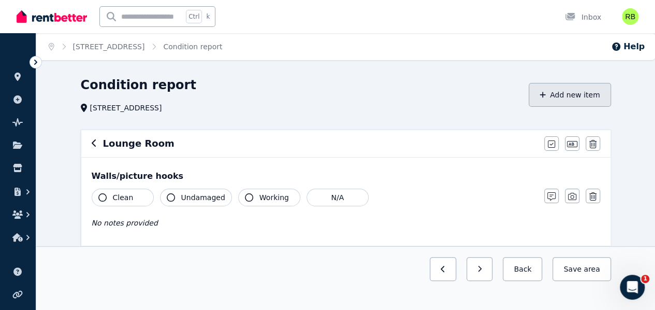
click at [582, 104] on button "Add new item" at bounding box center [570, 95] width 82 height 24
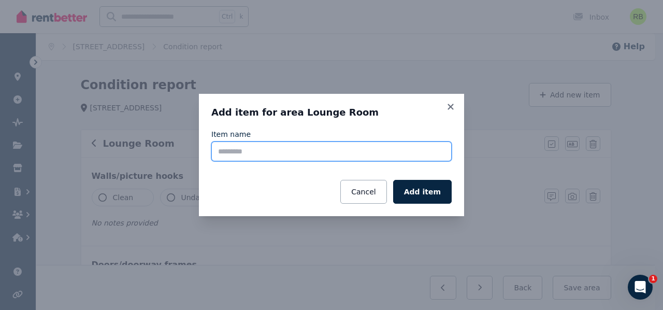
click at [294, 148] on input "Item name" at bounding box center [331, 151] width 240 height 20
type input "**********"
click button "Add item" at bounding box center [422, 192] width 59 height 24
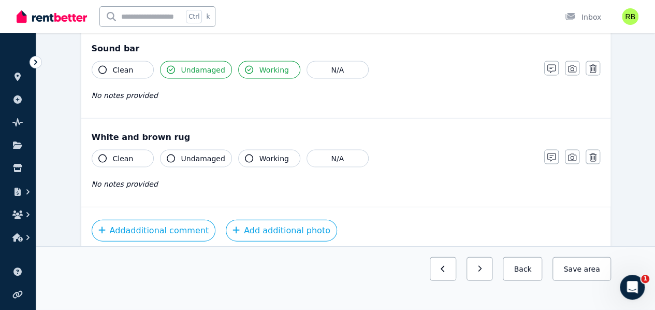
scroll to position [1033, 0]
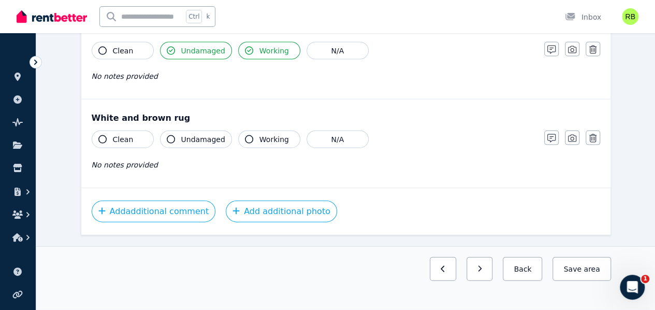
click at [102, 135] on icon "button" at bounding box center [102, 139] width 8 height 8
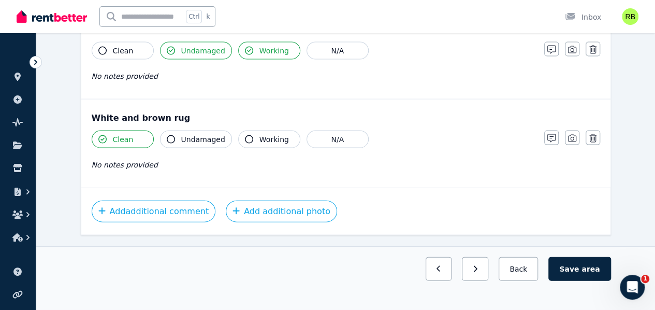
click at [101, 135] on icon "button" at bounding box center [102, 139] width 8 height 8
click at [549, 131] on button "button" at bounding box center [552, 138] width 15 height 15
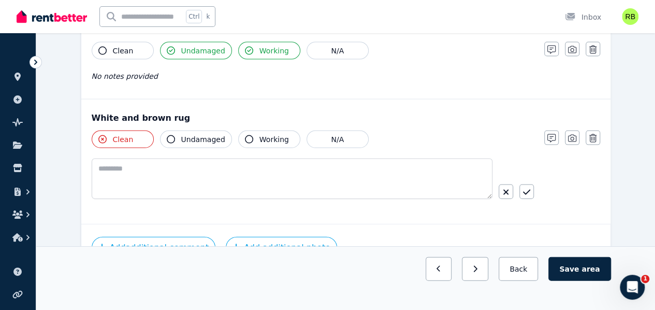
scroll to position [1068, 0]
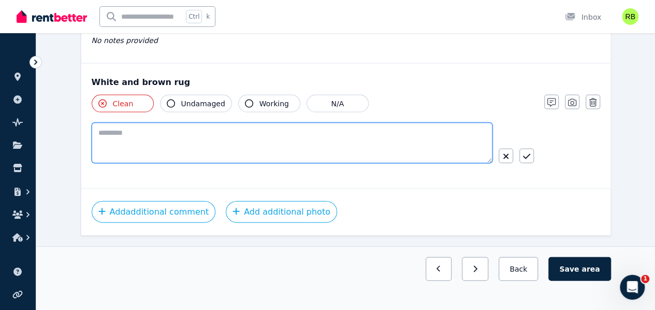
click at [181, 136] on textarea at bounding box center [292, 143] width 401 height 40
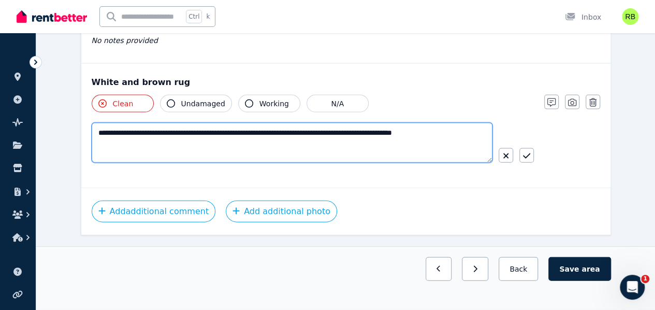
click at [270, 128] on textarea "**********" at bounding box center [293, 143] width 402 height 40
click at [276, 125] on textarea "**********" at bounding box center [293, 143] width 402 height 40
click at [159, 127] on textarea "**********" at bounding box center [293, 143] width 402 height 40
click at [162, 126] on textarea "**********" at bounding box center [293, 143] width 402 height 40
drag, startPoint x: 438, startPoint y: 129, endPoint x: 450, endPoint y: 130, distance: 11.4
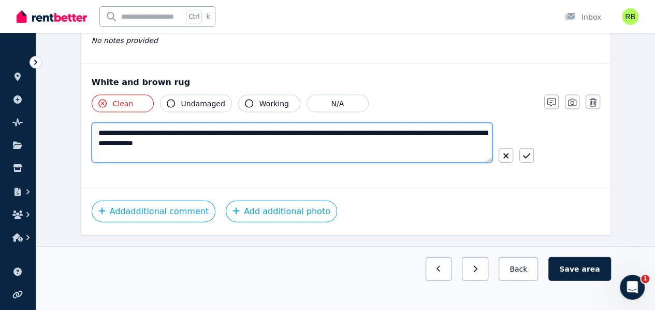
click at [439, 130] on textarea "**********" at bounding box center [293, 143] width 402 height 40
click at [452, 133] on textarea "**********" at bounding box center [293, 143] width 402 height 40
drag, startPoint x: 109, startPoint y: 135, endPoint x: 120, endPoint y: 139, distance: 12.1
click at [108, 135] on textarea "**********" at bounding box center [293, 143] width 402 height 40
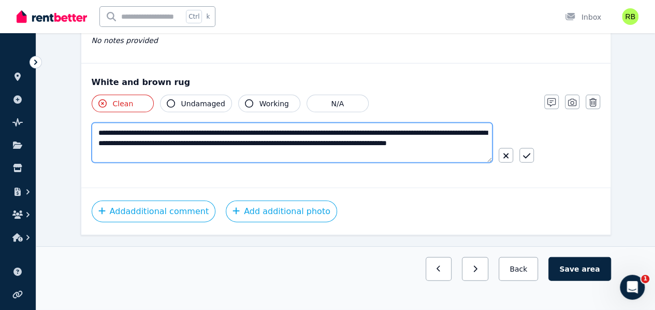
type textarea "**********"
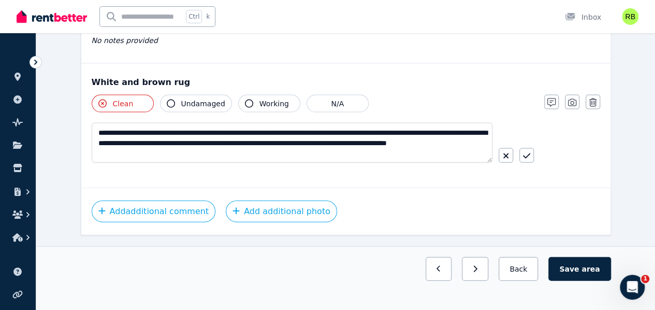
drag, startPoint x: 574, startPoint y: 93, endPoint x: 563, endPoint y: 111, distance: 21.3
click at [573, 98] on icon "button" at bounding box center [572, 102] width 8 height 8
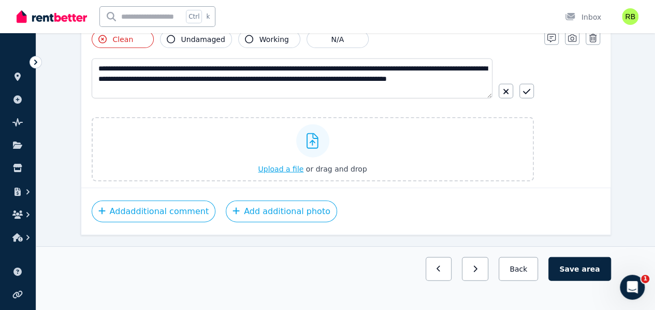
click at [279, 142] on div "Upload a file or drag and drop" at bounding box center [312, 149] width 109 height 62
click at [0, 0] on input "Upload a file or drag and drop" at bounding box center [0, 0] width 0 height 0
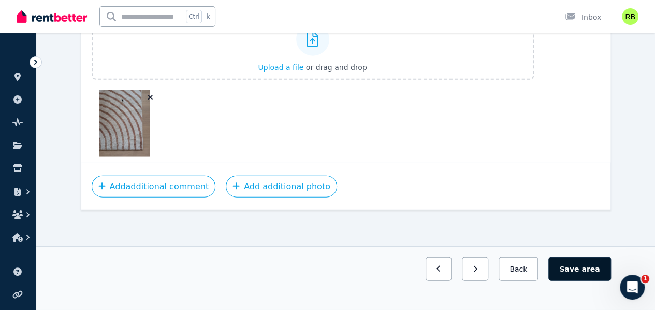
scroll to position [1209, 0]
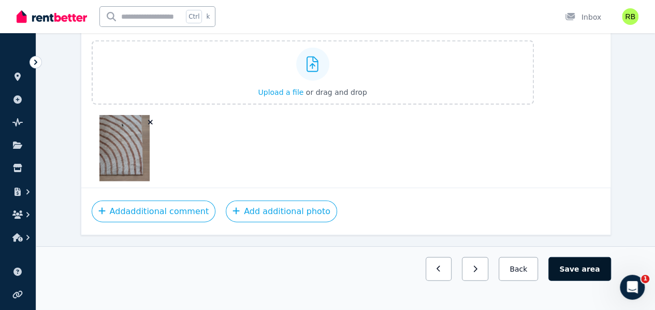
click at [565, 281] on button "Save area" at bounding box center [580, 269] width 62 height 24
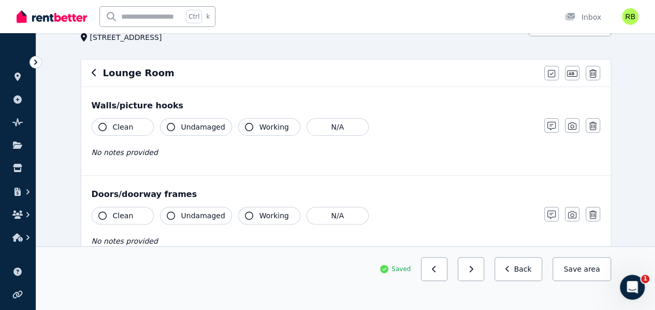
scroll to position [69, 0]
drag, startPoint x: 125, startPoint y: 127, endPoint x: 127, endPoint y: 134, distance: 7.0
click at [125, 127] on span "Clean" at bounding box center [123, 128] width 21 height 10
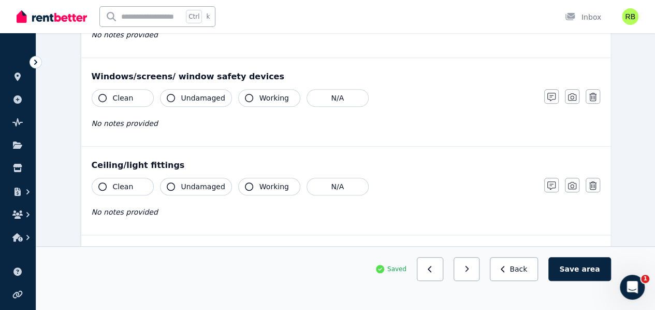
scroll to position [329, 0]
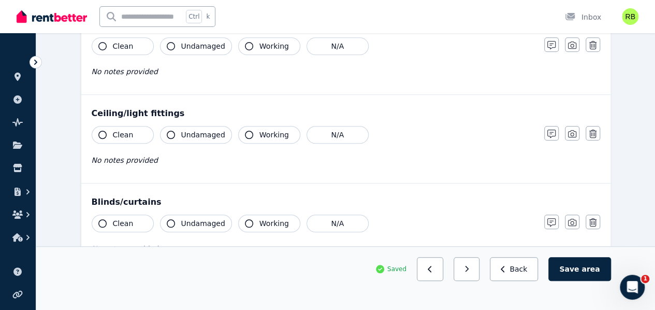
click at [113, 133] on span "Clean" at bounding box center [123, 135] width 21 height 10
click at [265, 127] on button "Working" at bounding box center [269, 135] width 62 height 18
click at [177, 131] on button "Undamaged" at bounding box center [196, 135] width 72 height 18
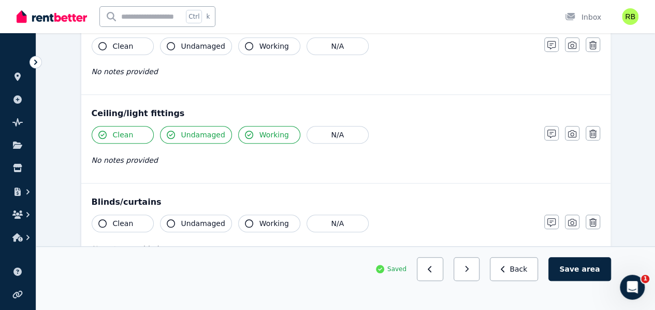
scroll to position [380, 0]
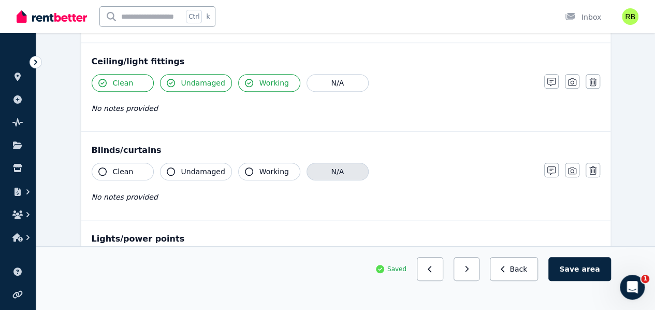
click at [332, 164] on button "N/A" at bounding box center [338, 172] width 62 height 18
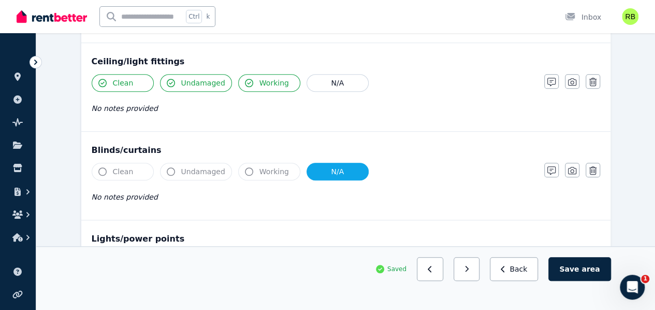
scroll to position [432, 0]
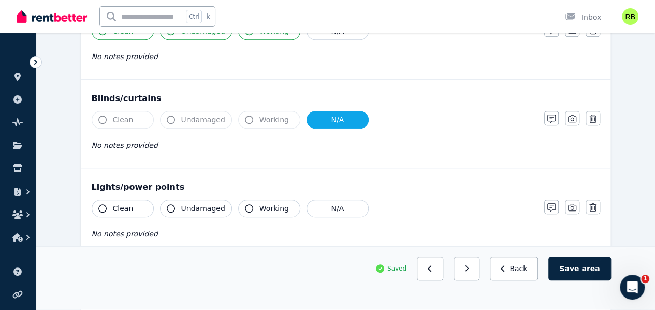
drag, startPoint x: 118, startPoint y: 204, endPoint x: 174, endPoint y: 202, distance: 56.5
click at [121, 204] on span "Clean" at bounding box center [123, 208] width 21 height 10
click at [213, 204] on span "Undamaged" at bounding box center [203, 208] width 44 height 10
drag, startPoint x: 280, startPoint y: 199, endPoint x: 212, endPoint y: 195, distance: 68.0
click at [280, 203] on span "Working" at bounding box center [275, 208] width 30 height 10
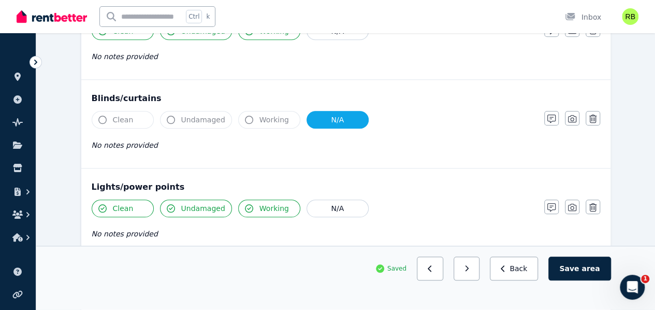
click at [117, 205] on span "Clean" at bounding box center [123, 208] width 21 height 10
click at [116, 204] on span "Clean" at bounding box center [123, 208] width 21 height 10
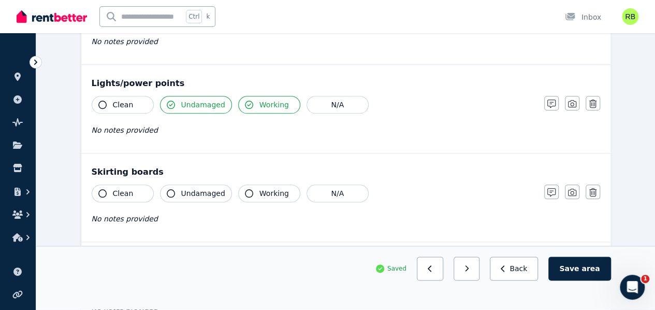
click at [141, 189] on button "Clean" at bounding box center [123, 193] width 62 height 18
click at [173, 190] on icon "button" at bounding box center [171, 193] width 8 height 8
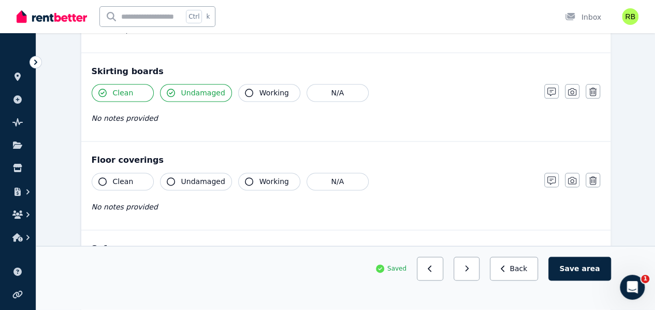
scroll to position [639, 0]
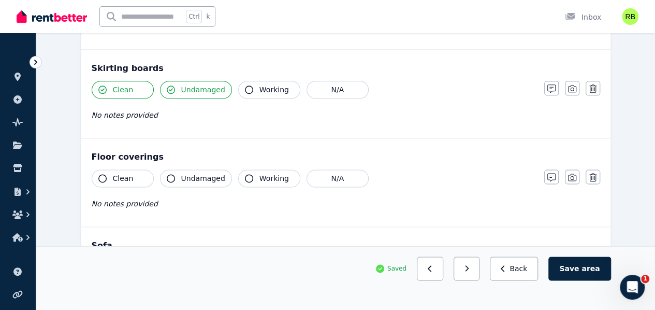
drag, startPoint x: 140, startPoint y: 173, endPoint x: 149, endPoint y: 175, distance: 9.6
click at [140, 173] on button "Clean" at bounding box center [123, 178] width 62 height 18
click at [205, 180] on button "Undamaged" at bounding box center [196, 178] width 72 height 18
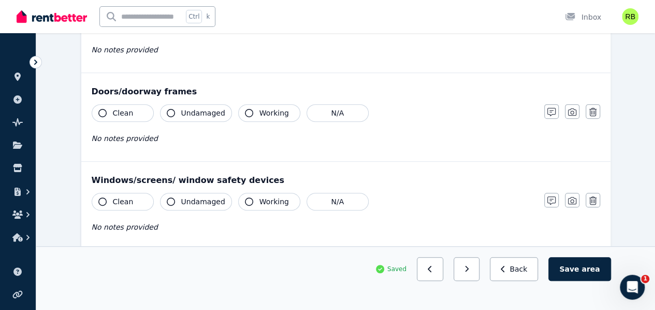
scroll to position [121, 0]
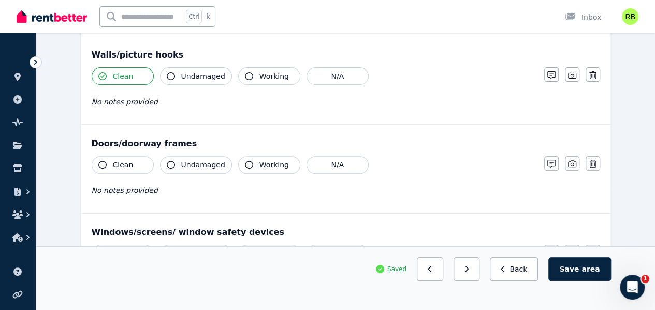
click at [123, 164] on span "Clean" at bounding box center [123, 165] width 21 height 10
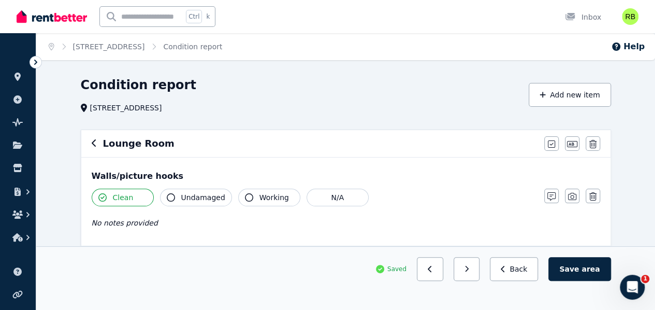
scroll to position [52, 0]
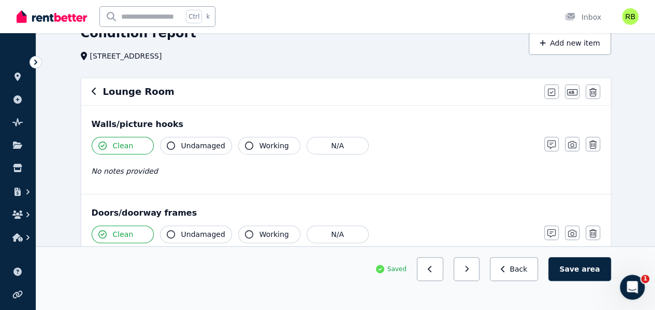
click at [594, 279] on button "Save area" at bounding box center [580, 269] width 62 height 24
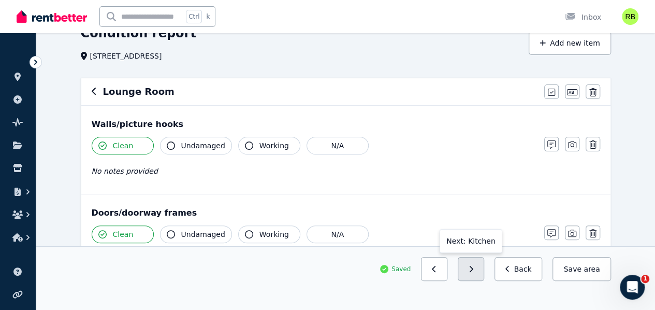
click at [474, 273] on icon "button" at bounding box center [471, 268] width 5 height 7
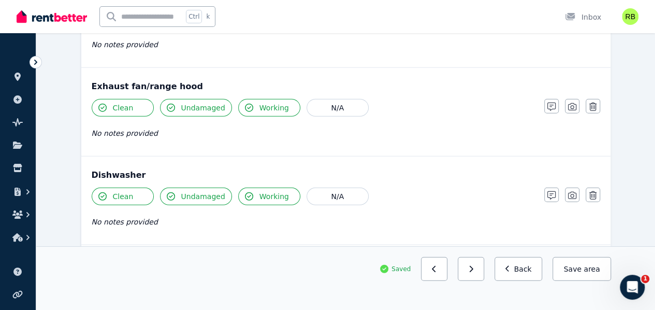
scroll to position [1395, 0]
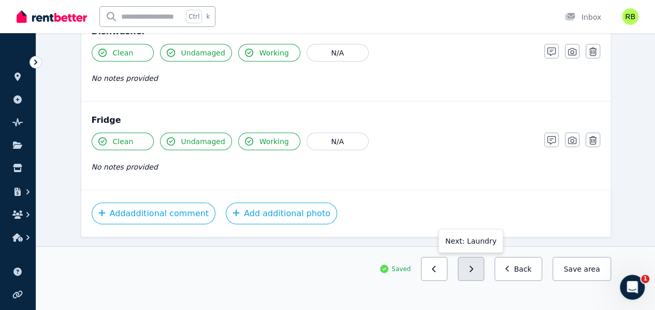
click at [483, 281] on button "button" at bounding box center [471, 269] width 26 height 24
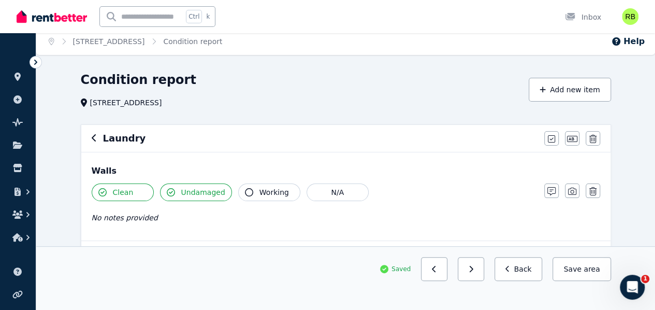
scroll to position [0, 0]
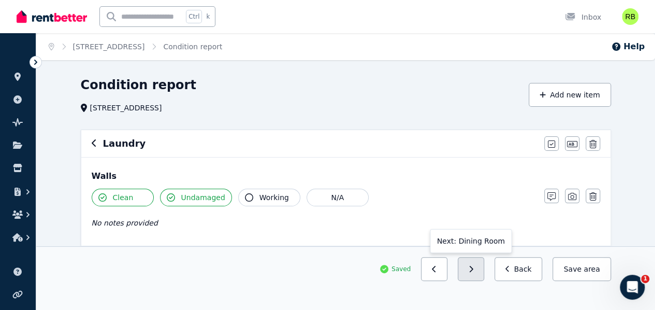
click at [476, 281] on button "button" at bounding box center [471, 269] width 26 height 24
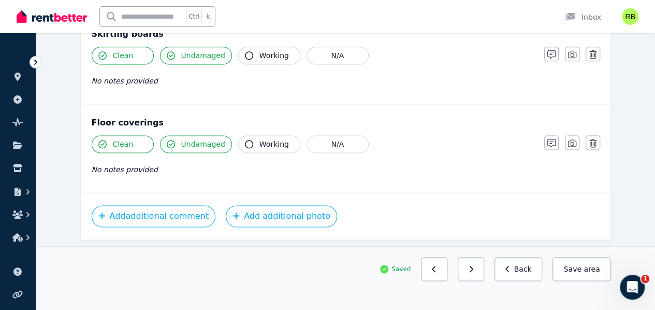
scroll to position [680, 0]
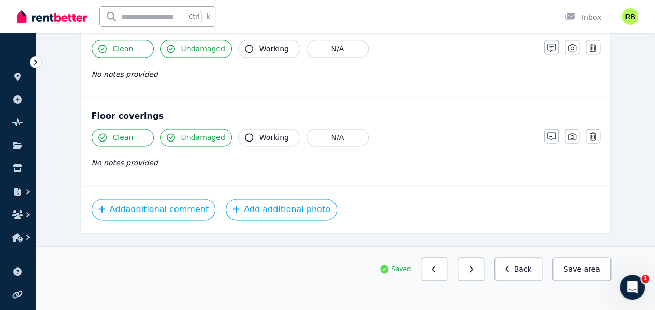
click at [465, 281] on div "Saved Previous: Laundry Next: Entrance/Hall Back Save area" at bounding box center [346, 269] width 531 height 24
click at [473, 281] on button "button" at bounding box center [471, 269] width 26 height 24
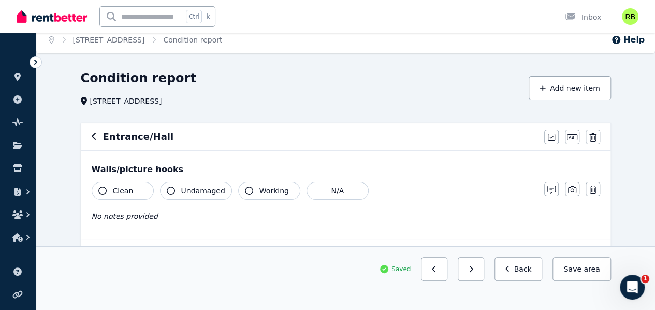
scroll to position [0, 0]
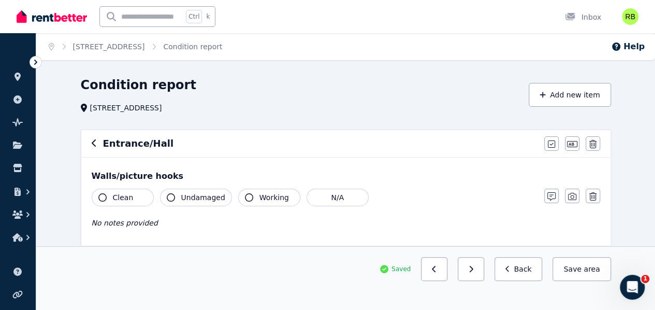
click at [106, 197] on button "Clean" at bounding box center [123, 198] width 62 height 18
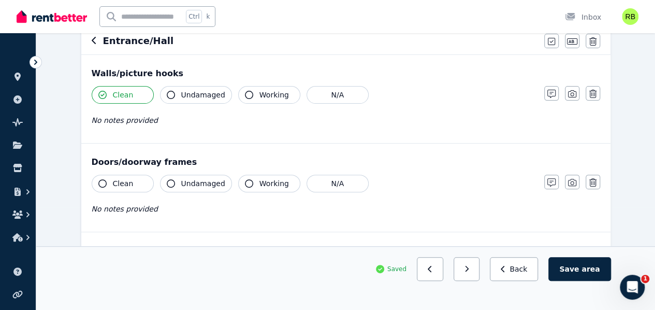
scroll to position [104, 0]
click at [138, 181] on button "Clean" at bounding box center [123, 183] width 62 height 18
click at [260, 185] on span "Working" at bounding box center [275, 182] width 30 height 10
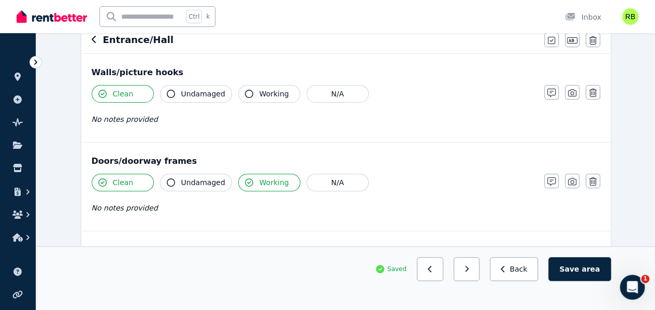
drag, startPoint x: 258, startPoint y: 90, endPoint x: 210, endPoint y: 85, distance: 47.9
click at [253, 91] on button "Working" at bounding box center [269, 94] width 62 height 18
click at [193, 89] on span "Undamaged" at bounding box center [203, 94] width 44 height 10
click at [197, 180] on span "Undamaged" at bounding box center [203, 182] width 44 height 10
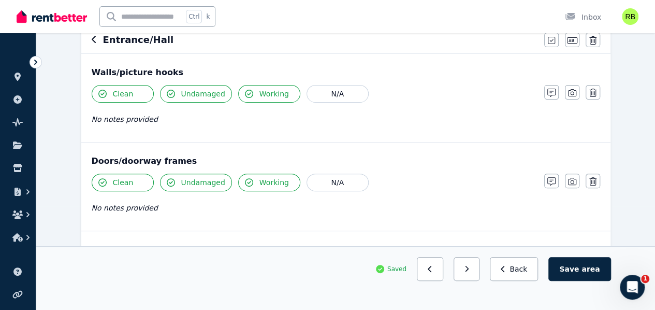
click at [260, 96] on span "Working" at bounding box center [275, 94] width 30 height 10
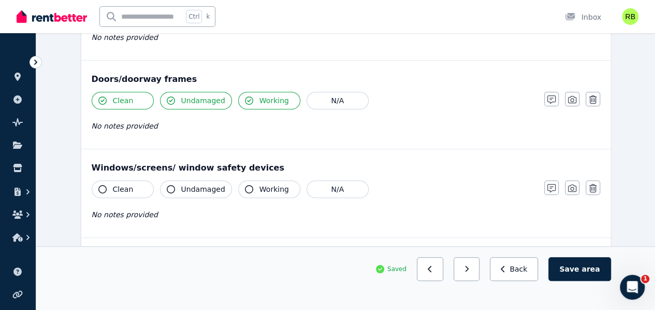
scroll to position [207, 0]
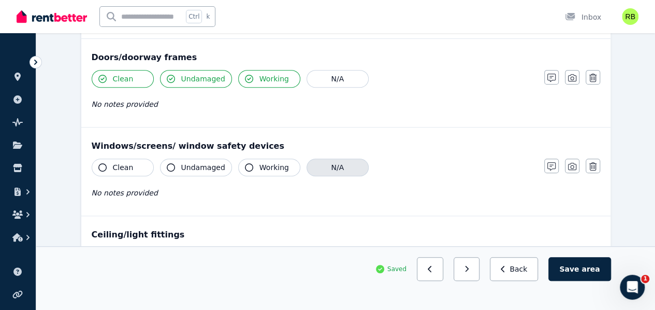
click at [348, 163] on button "N/A" at bounding box center [338, 168] width 62 height 18
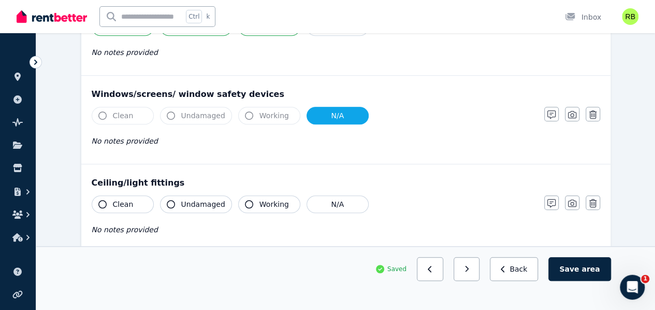
click at [137, 202] on button "Clean" at bounding box center [123, 204] width 62 height 18
drag, startPoint x: 172, startPoint y: 204, endPoint x: 237, endPoint y: 210, distance: 65.6
click at [180, 205] on button "Undamaged" at bounding box center [196, 204] width 72 height 18
click at [253, 211] on div "Clean Undamaged Working N/A No notes provided" at bounding box center [313, 220] width 442 height 51
click at [260, 203] on span "Working" at bounding box center [275, 204] width 30 height 10
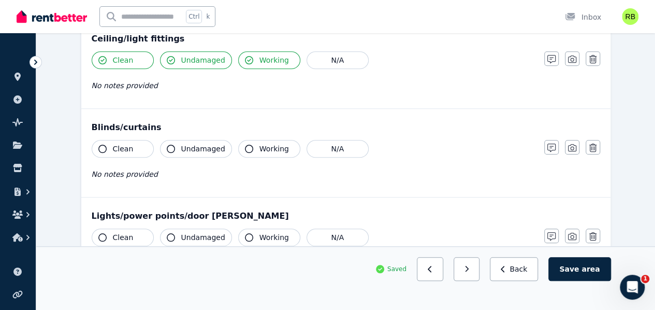
scroll to position [415, 0]
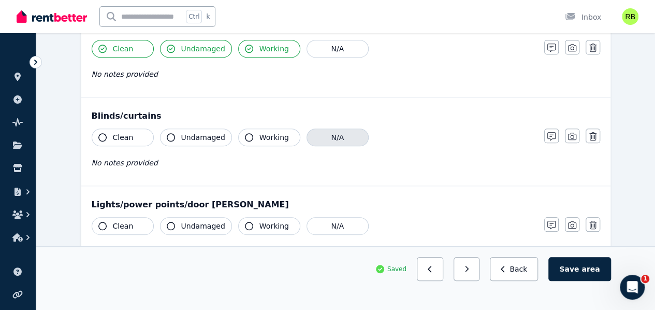
click at [312, 131] on button "N/A" at bounding box center [338, 138] width 62 height 18
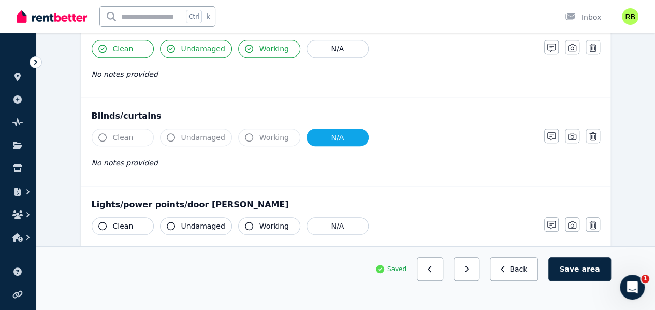
scroll to position [466, 0]
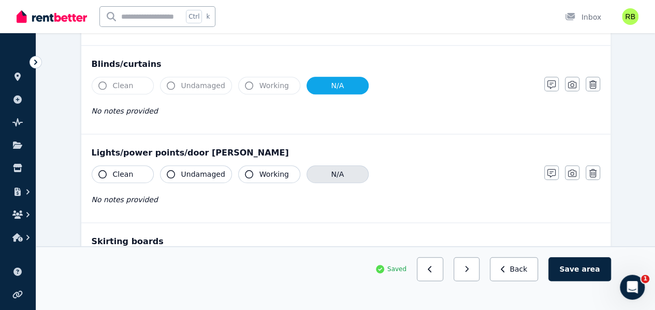
click at [323, 173] on button "N/A" at bounding box center [338, 174] width 62 height 18
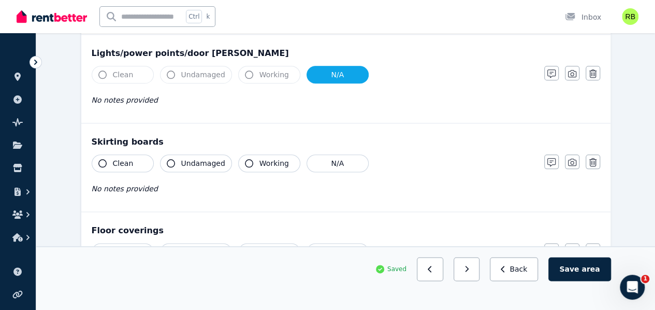
scroll to position [570, 0]
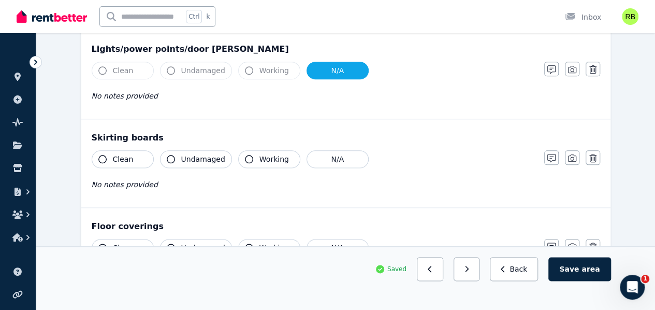
drag, startPoint x: 106, startPoint y: 152, endPoint x: 133, endPoint y: 157, distance: 27.4
click at [114, 154] on button "Clean" at bounding box center [123, 159] width 62 height 18
drag, startPoint x: 193, startPoint y: 156, endPoint x: 154, endPoint y: 177, distance: 43.6
click at [193, 156] on span "Undamaged" at bounding box center [203, 159] width 44 height 10
drag, startPoint x: 123, startPoint y: 244, endPoint x: 164, endPoint y: 252, distance: 42.2
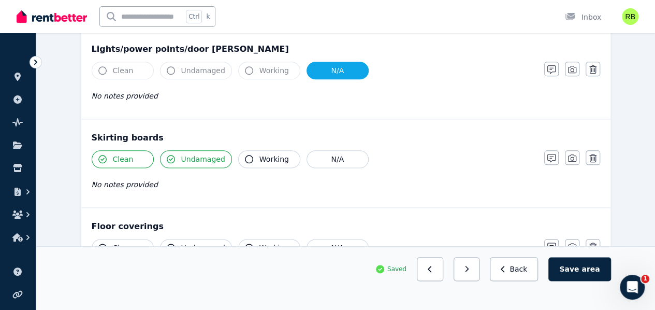
click at [124, 246] on span "Clean" at bounding box center [123, 247] width 21 height 10
drag, startPoint x: 188, startPoint y: 246, endPoint x: 191, endPoint y: 240, distance: 6.5
click at [188, 246] on span "Undamaged" at bounding box center [203, 247] width 44 height 10
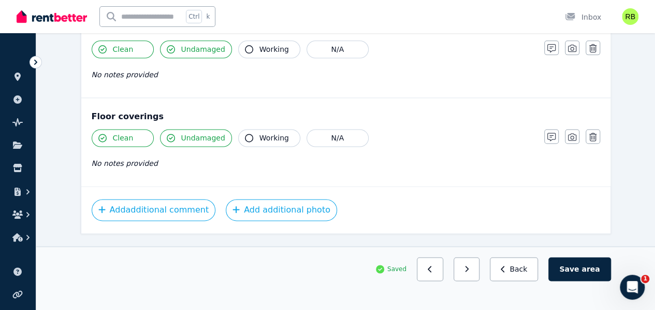
scroll to position [680, 0]
drag, startPoint x: 592, startPoint y: 276, endPoint x: 589, endPoint y: 289, distance: 13.7
click at [589, 277] on button "Save area" at bounding box center [580, 269] width 62 height 24
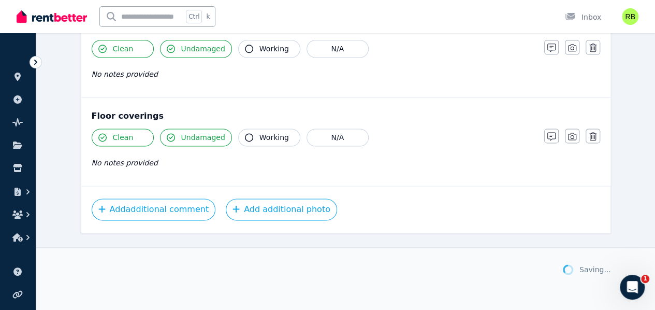
scroll to position [680, 0]
click at [588, 275] on span "Saving..." at bounding box center [596, 269] width 32 height 10
click at [476, 281] on button "button" at bounding box center [471, 269] width 26 height 24
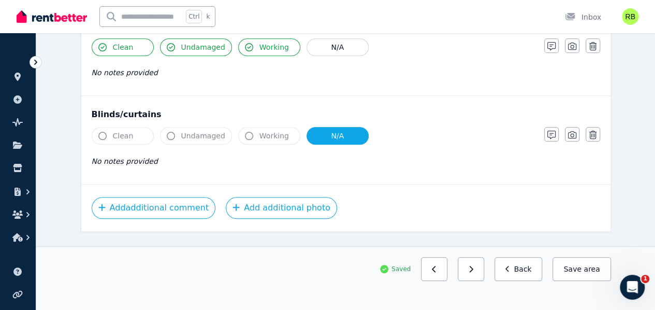
click at [474, 273] on icon "button" at bounding box center [471, 268] width 5 height 7
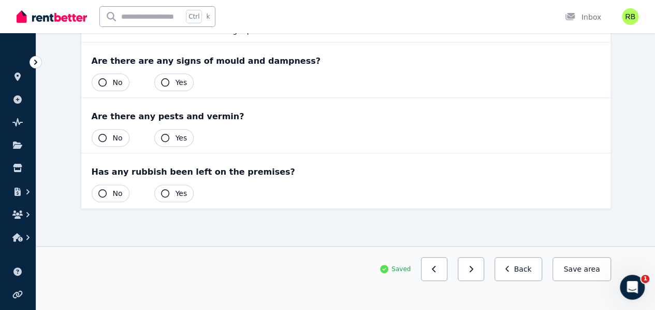
scroll to position [117, 0]
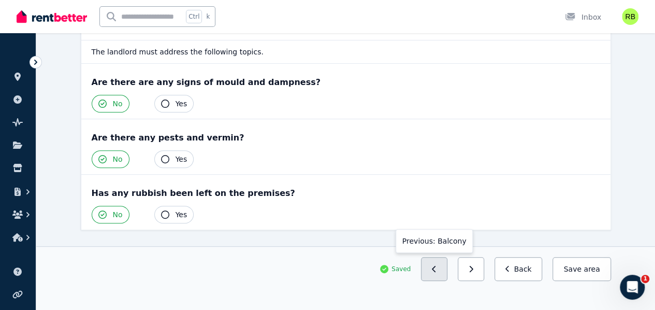
click at [446, 281] on button "button" at bounding box center [434, 269] width 26 height 24
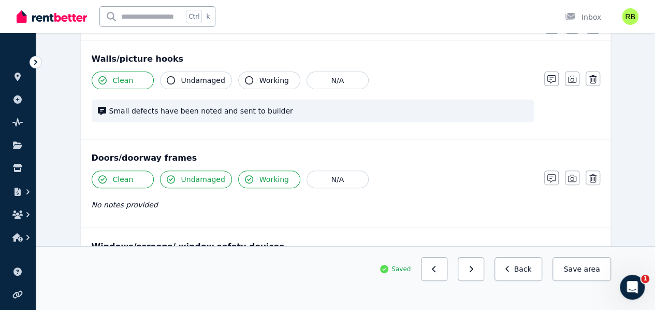
click at [446, 281] on button "button" at bounding box center [434, 269] width 26 height 24
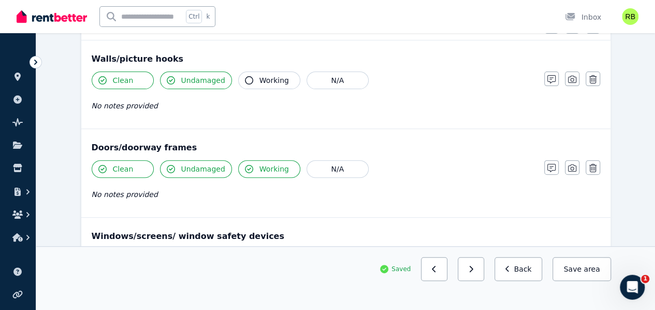
click at [445, 281] on button "button" at bounding box center [434, 269] width 26 height 24
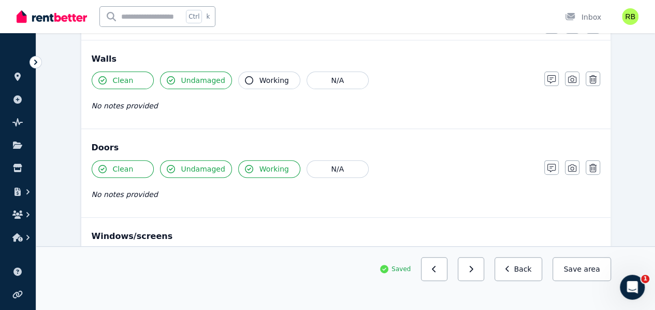
click at [445, 281] on button "button" at bounding box center [434, 269] width 26 height 24
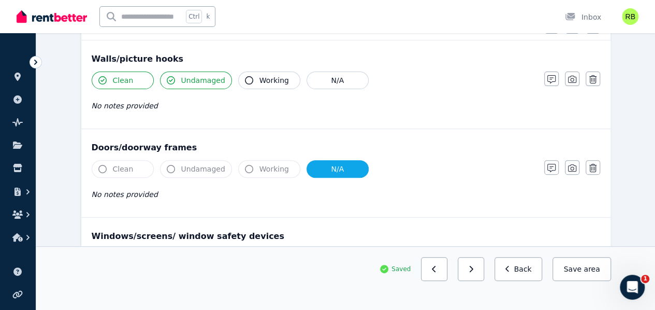
click at [445, 281] on button "button" at bounding box center [434, 269] width 26 height 24
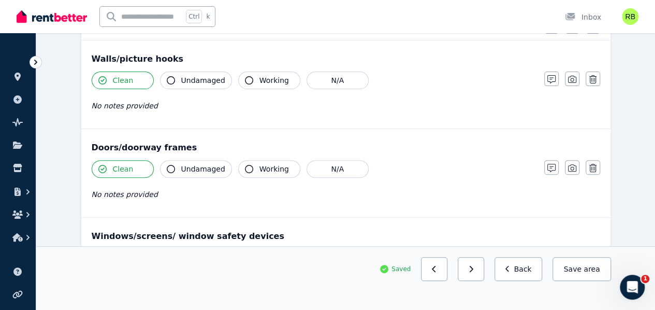
click at [445, 281] on button "button" at bounding box center [434, 269] width 26 height 24
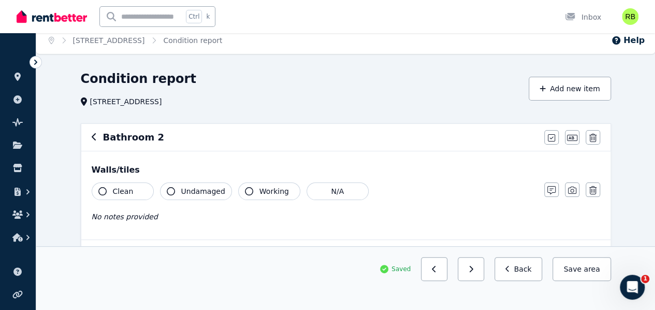
scroll to position [0, 0]
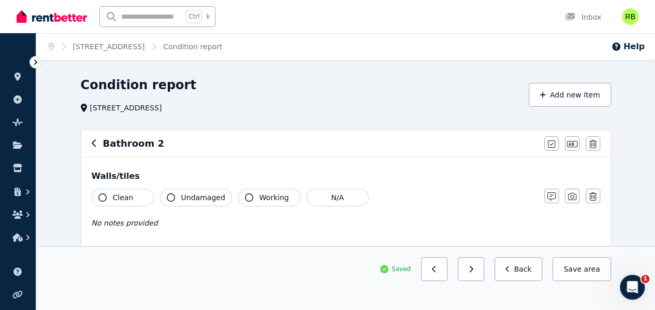
click at [117, 194] on span "Clean" at bounding box center [123, 197] width 21 height 10
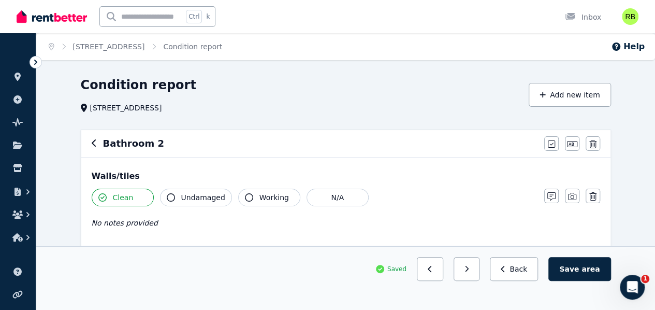
click at [190, 194] on span "Undamaged" at bounding box center [203, 197] width 44 height 10
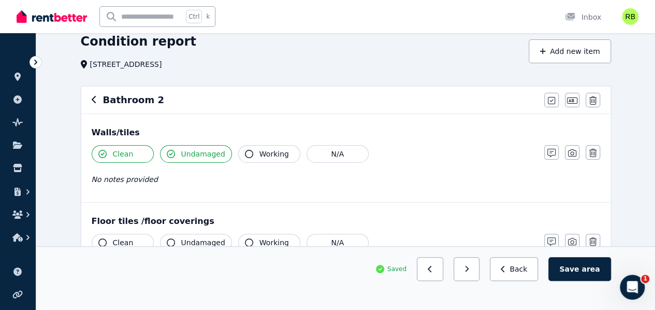
scroll to position [104, 0]
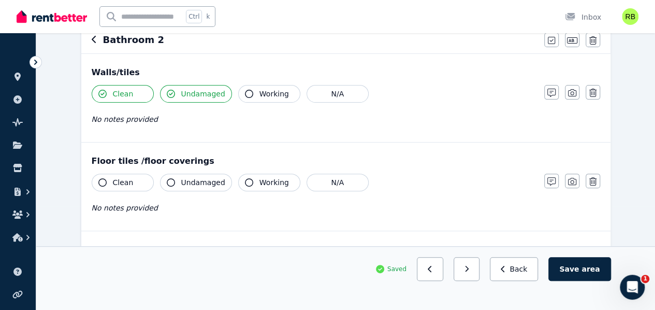
click at [134, 179] on button "Clean" at bounding box center [123, 183] width 62 height 18
click at [195, 188] on button "Undamaged" at bounding box center [196, 183] width 72 height 18
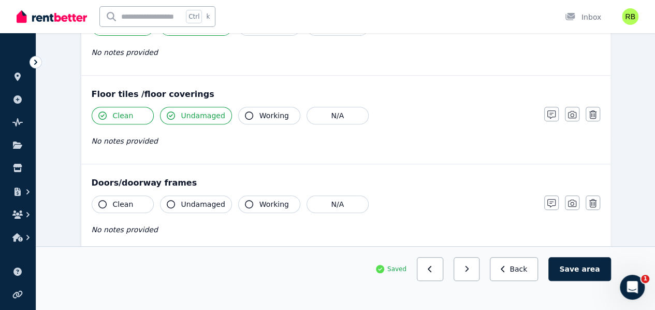
scroll to position [207, 0]
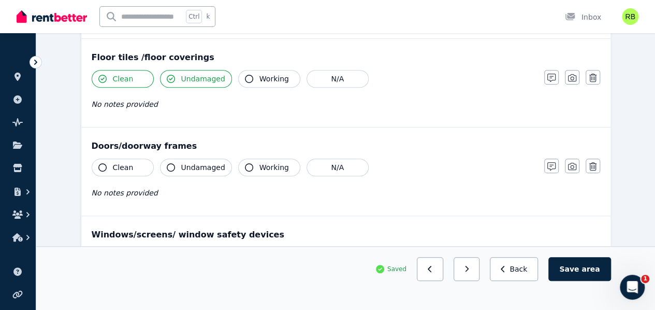
click at [124, 165] on span "Clean" at bounding box center [123, 167] width 21 height 10
click at [183, 172] on button "Undamaged" at bounding box center [196, 168] width 72 height 18
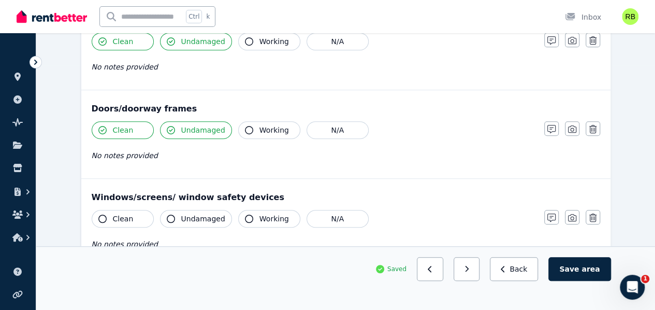
scroll to position [259, 0]
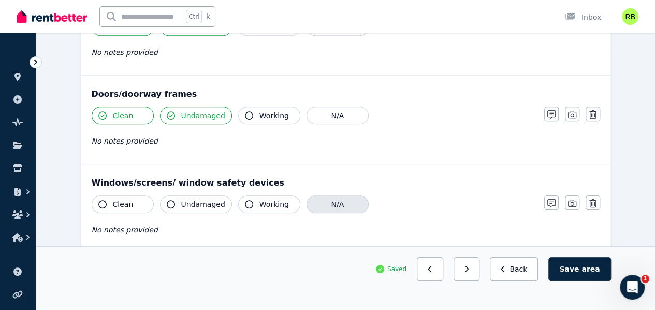
click at [319, 202] on button "N/A" at bounding box center [338, 204] width 62 height 18
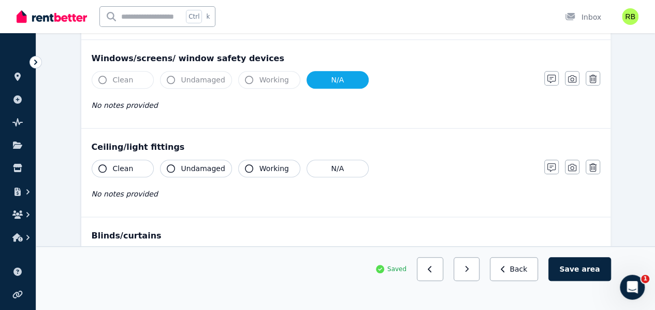
scroll to position [415, 0]
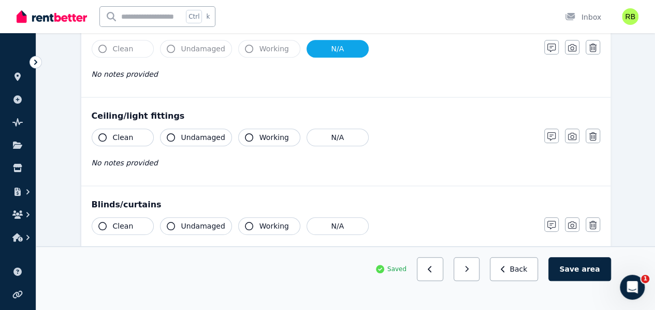
drag, startPoint x: 119, startPoint y: 136, endPoint x: 152, endPoint y: 139, distance: 33.3
click at [121, 137] on span "Clean" at bounding box center [123, 137] width 21 height 10
click at [213, 135] on span "Undamaged" at bounding box center [203, 137] width 44 height 10
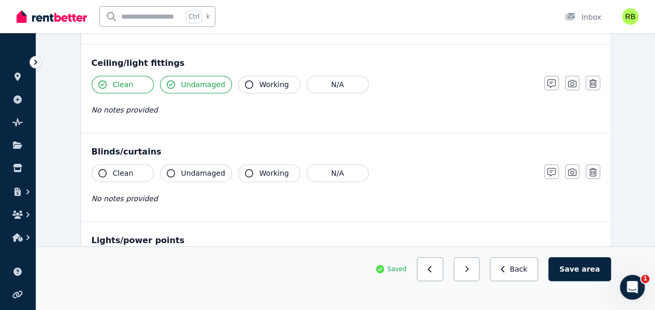
scroll to position [518, 0]
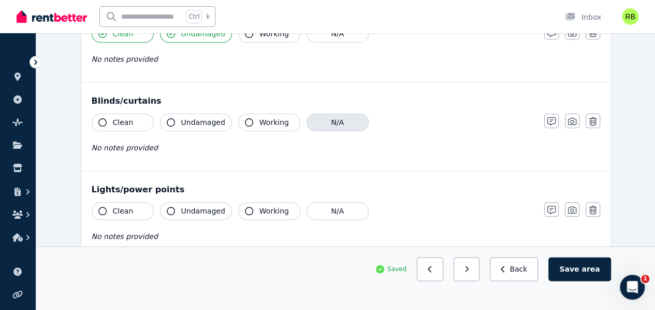
click at [331, 119] on button "N/A" at bounding box center [338, 122] width 62 height 18
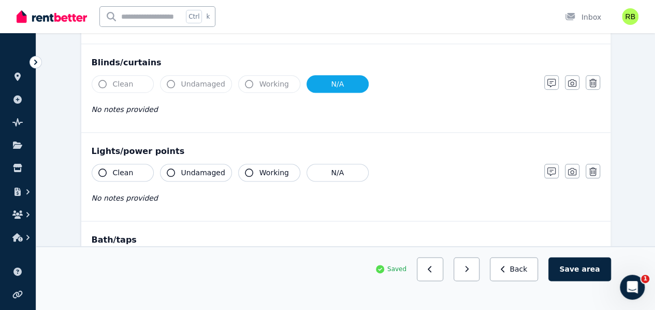
scroll to position [570, 0]
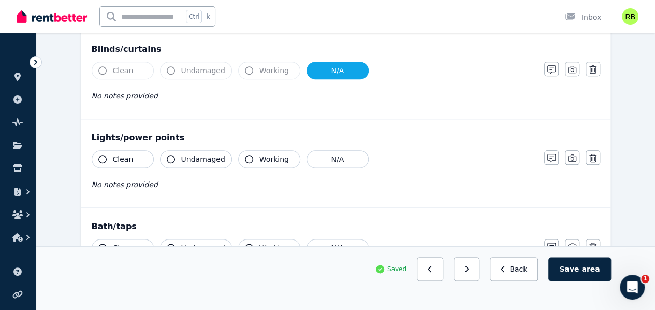
click at [119, 154] on span "Clean" at bounding box center [123, 159] width 21 height 10
drag, startPoint x: 119, startPoint y: 154, endPoint x: 155, endPoint y: 153, distance: 36.8
click at [119, 155] on span "Clean" at bounding box center [123, 159] width 21 height 10
drag, startPoint x: 138, startPoint y: 153, endPoint x: 162, endPoint y: 153, distance: 24.4
click at [138, 154] on button "Clean" at bounding box center [123, 159] width 62 height 18
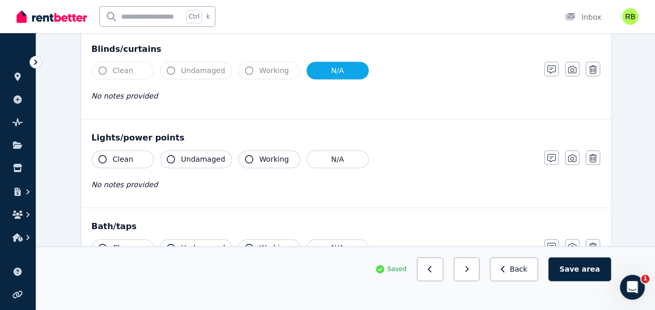
click at [217, 150] on button "Undamaged" at bounding box center [196, 159] width 72 height 18
click at [270, 150] on button "Working" at bounding box center [269, 159] width 62 height 18
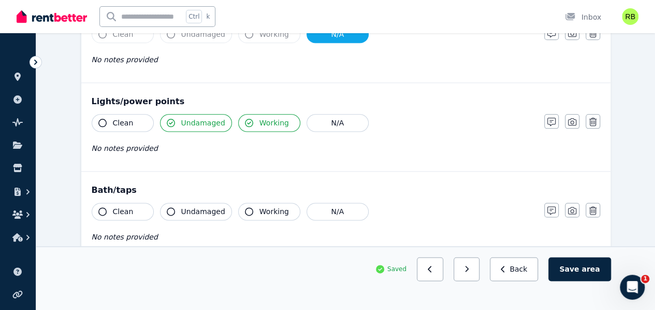
scroll to position [622, 0]
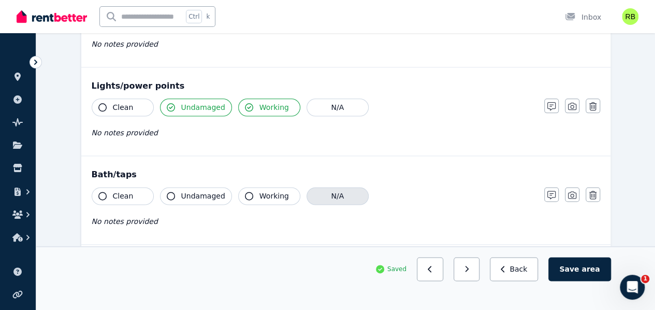
click at [340, 187] on button "N/A" at bounding box center [338, 196] width 62 height 18
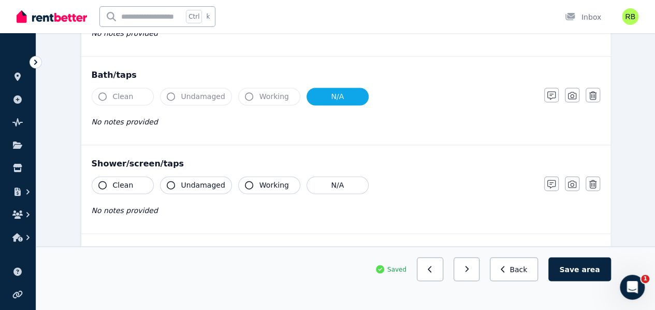
scroll to position [725, 0]
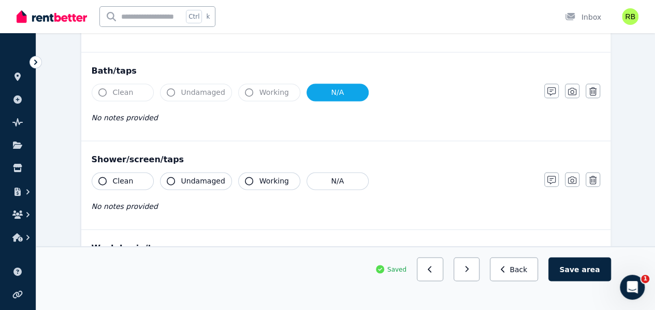
drag, startPoint x: 114, startPoint y: 169, endPoint x: 129, endPoint y: 174, distance: 15.6
click at [117, 172] on button "Clean" at bounding box center [123, 181] width 62 height 18
drag, startPoint x: 183, startPoint y: 176, endPoint x: 194, endPoint y: 168, distance: 13.1
click at [183, 176] on span "Undamaged" at bounding box center [203, 181] width 44 height 10
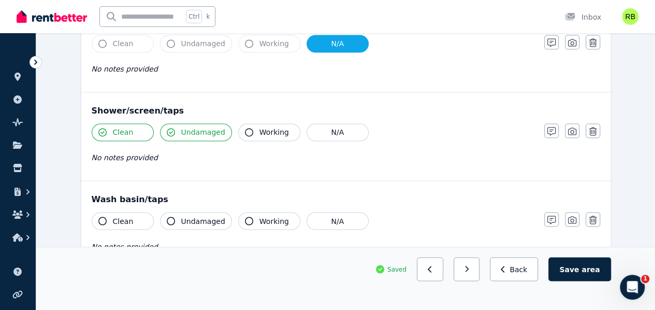
scroll to position [829, 0]
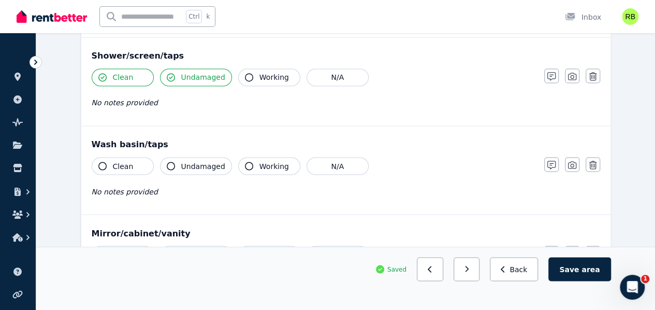
drag, startPoint x: 124, startPoint y: 161, endPoint x: 132, endPoint y: 162, distance: 7.4
click at [126, 161] on span "Clean" at bounding box center [123, 166] width 21 height 10
drag, startPoint x: 173, startPoint y: 158, endPoint x: 207, endPoint y: 156, distance: 34.2
click at [176, 159] on button "Undamaged" at bounding box center [196, 166] width 72 height 18
click at [246, 157] on button "Working" at bounding box center [269, 166] width 62 height 18
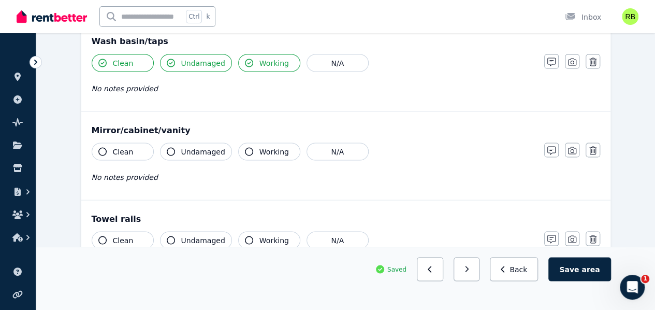
scroll to position [933, 0]
click at [145, 144] on button "Clean" at bounding box center [123, 151] width 62 height 18
click at [207, 146] on span "Undamaged" at bounding box center [203, 151] width 44 height 10
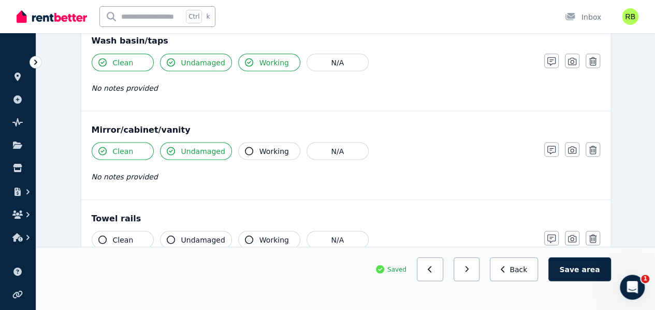
scroll to position [1036, 0]
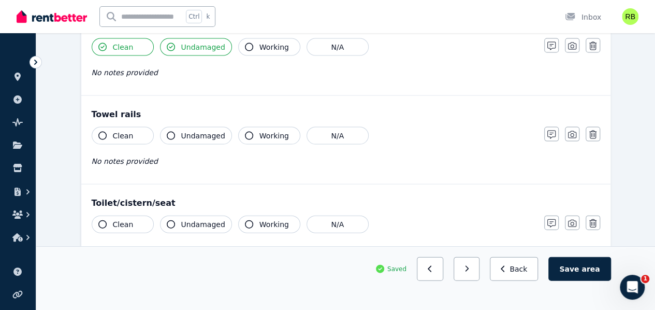
click at [141, 129] on button "Clean" at bounding box center [123, 136] width 62 height 18
click at [197, 131] on span "Undamaged" at bounding box center [203, 136] width 44 height 10
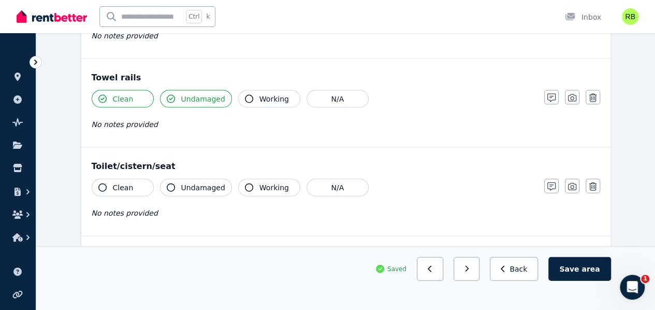
scroll to position [1088, 0]
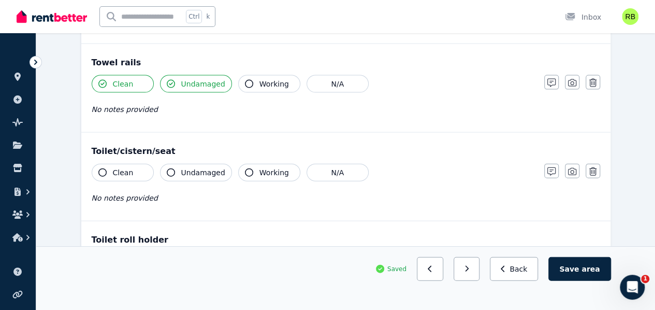
click at [134, 167] on button "Clean" at bounding box center [123, 173] width 62 height 18
drag, startPoint x: 190, startPoint y: 160, endPoint x: 218, endPoint y: 163, distance: 28.2
click at [194, 167] on span "Undamaged" at bounding box center [203, 172] width 44 height 10
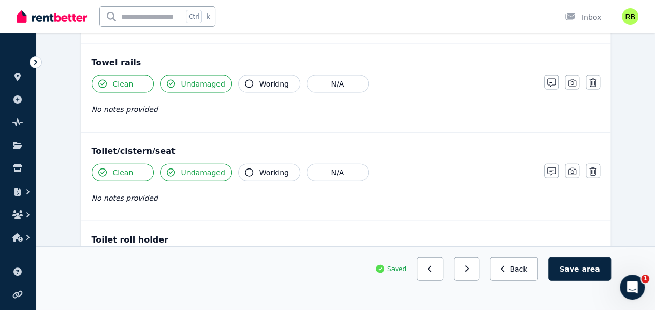
click at [276, 167] on span "Working" at bounding box center [275, 172] width 30 height 10
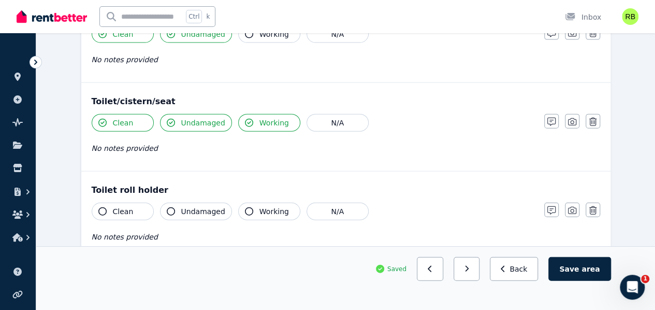
scroll to position [1192, 0]
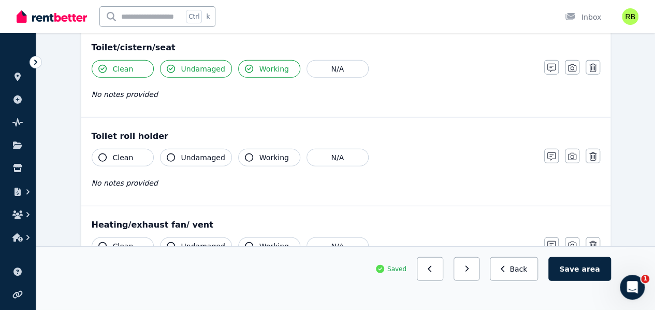
drag, startPoint x: 128, startPoint y: 146, endPoint x: 135, endPoint y: 146, distance: 6.8
click at [129, 152] on span "Clean" at bounding box center [123, 157] width 21 height 10
click at [188, 149] on button "Undamaged" at bounding box center [196, 158] width 72 height 18
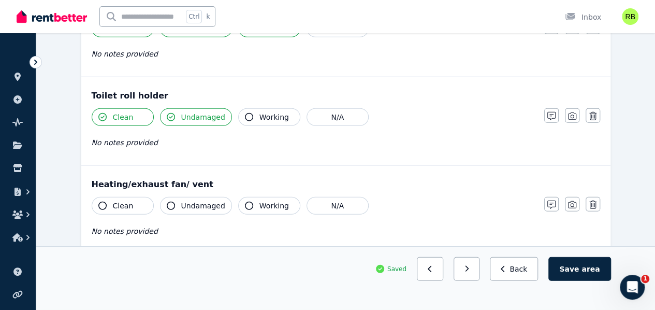
scroll to position [1295, 0]
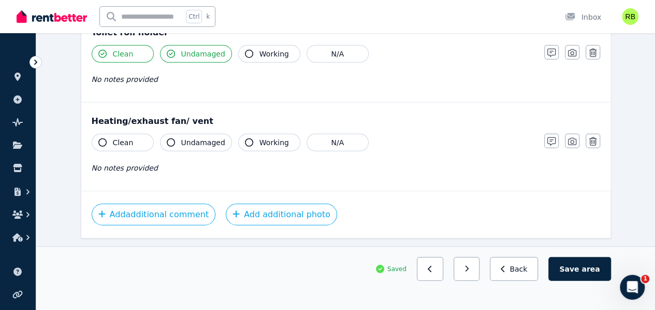
click at [555, 137] on icon "button" at bounding box center [552, 141] width 8 height 8
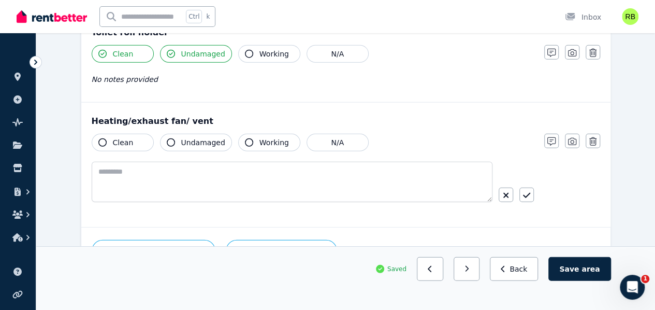
scroll to position [1331, 0]
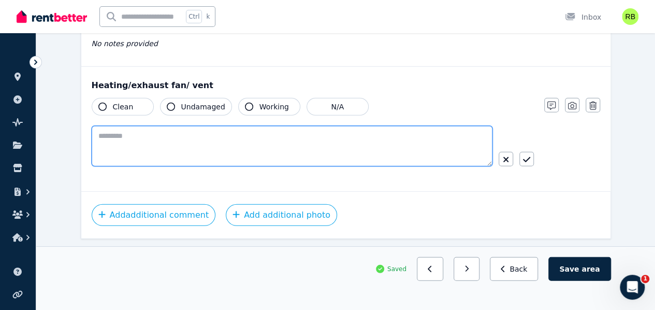
click at [289, 126] on textarea at bounding box center [292, 146] width 401 height 40
type textarea "**********"
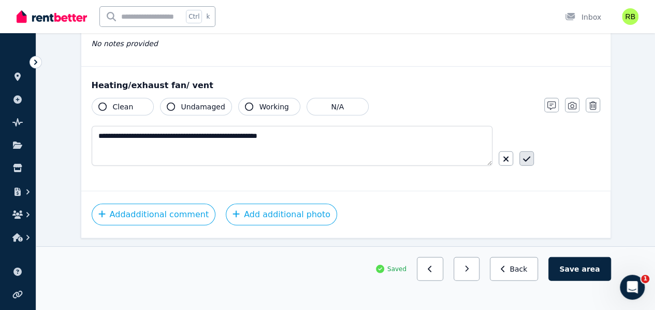
click at [525, 155] on icon "button" at bounding box center [526, 159] width 7 height 8
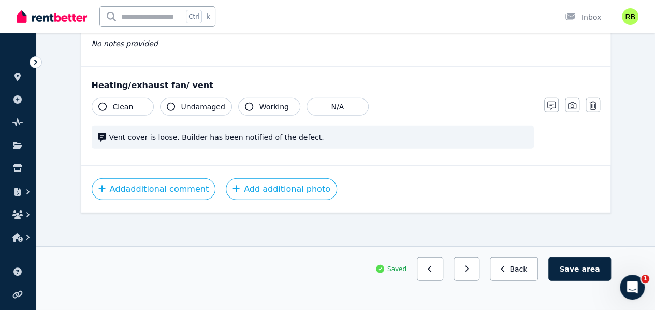
scroll to position [1306, 0]
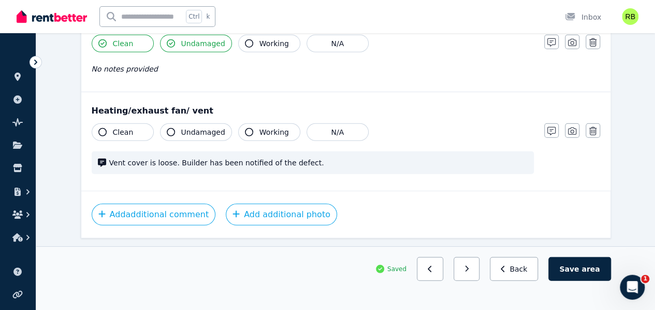
click at [208, 127] on span "Undamaged" at bounding box center [203, 132] width 44 height 10
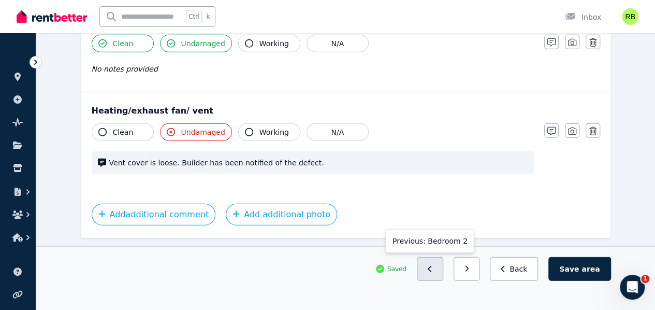
click at [444, 281] on button "button" at bounding box center [430, 269] width 26 height 24
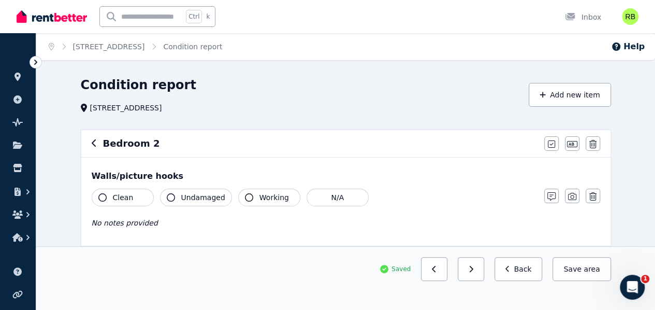
scroll to position [52, 0]
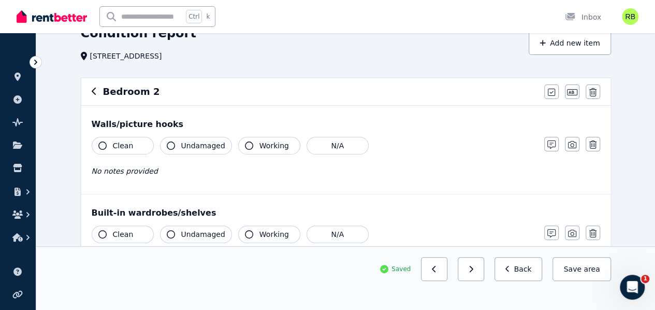
click at [123, 145] on span "Clean" at bounding box center [123, 145] width 21 height 10
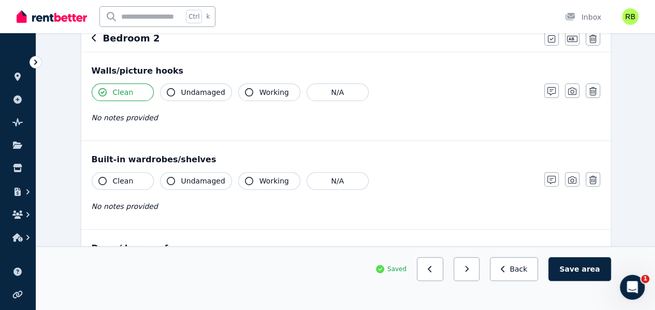
scroll to position [155, 0]
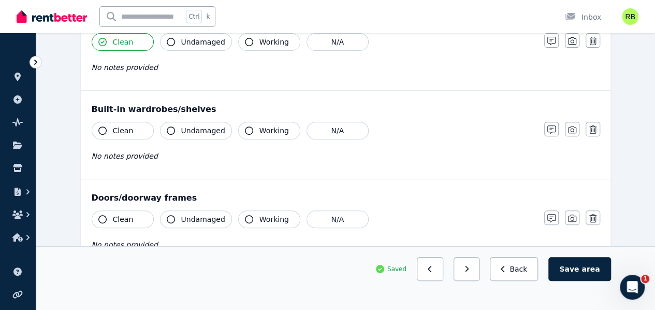
click at [131, 128] on button "Clean" at bounding box center [123, 131] width 62 height 18
click at [197, 131] on span "Undamaged" at bounding box center [203, 130] width 44 height 10
click at [191, 131] on span "Undamaged" at bounding box center [203, 130] width 44 height 10
click at [191, 130] on span "Undamaged" at bounding box center [203, 130] width 44 height 10
drag, startPoint x: 554, startPoint y: 131, endPoint x: 463, endPoint y: 146, distance: 91.9
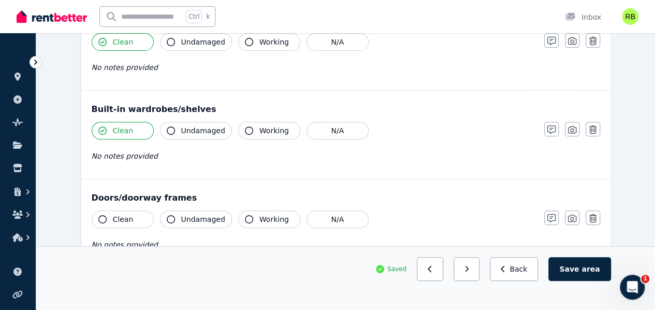
click at [553, 131] on icon "button" at bounding box center [552, 129] width 8 height 8
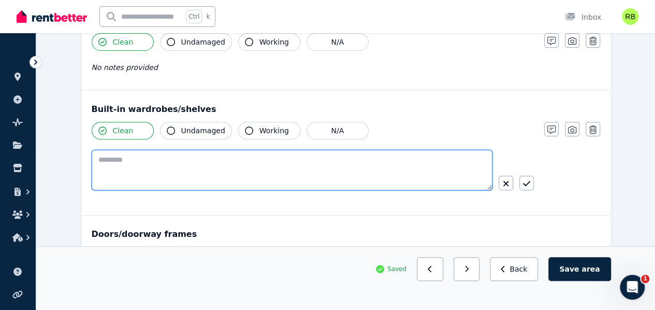
click at [395, 172] on textarea at bounding box center [292, 170] width 401 height 40
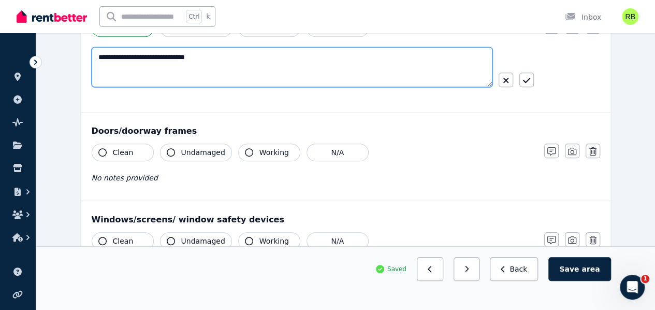
scroll to position [259, 0]
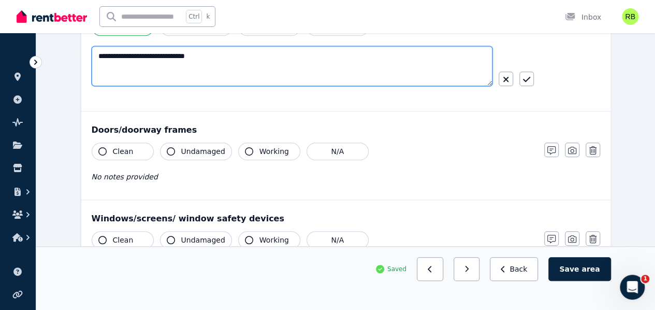
type textarea "**********"
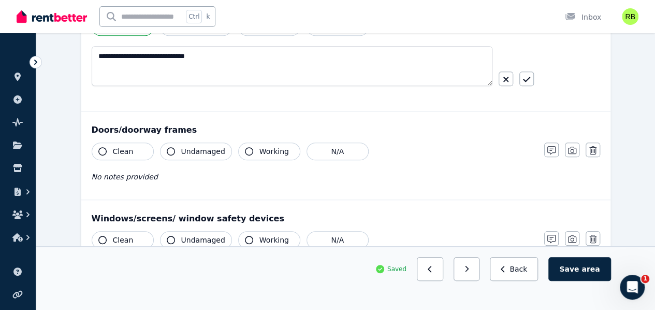
click at [132, 146] on button "Clean" at bounding box center [123, 151] width 62 height 18
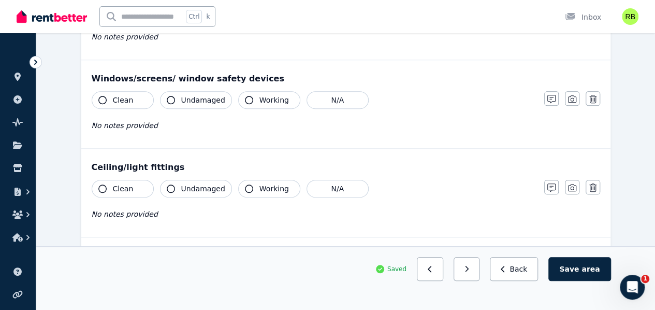
scroll to position [415, 0]
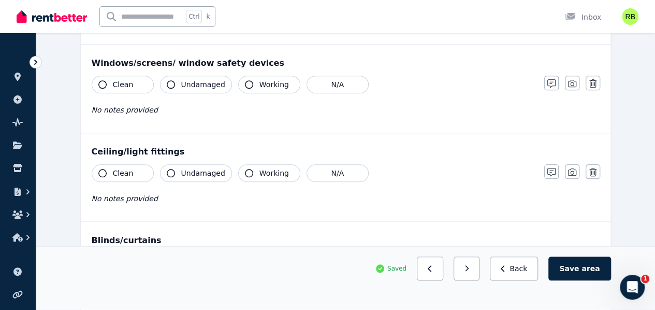
click at [173, 169] on icon "button" at bounding box center [171, 173] width 8 height 8
click at [553, 172] on icon "button" at bounding box center [552, 172] width 8 height 8
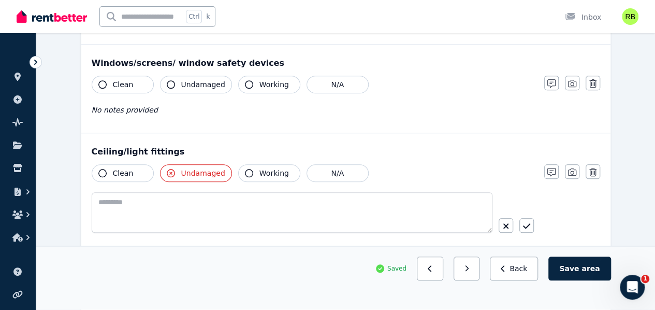
click at [317, 189] on div "Clean Undamaged Working N/A" at bounding box center [313, 207] width 442 height 87
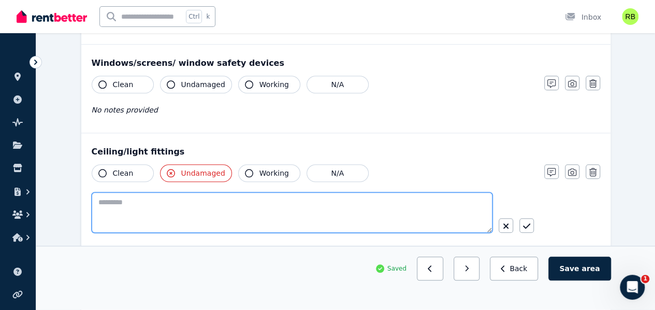
click at [315, 204] on textarea at bounding box center [292, 212] width 401 height 40
type textarea "*"
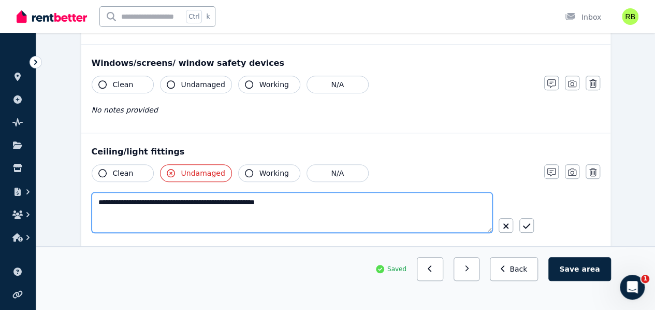
type textarea "**********"
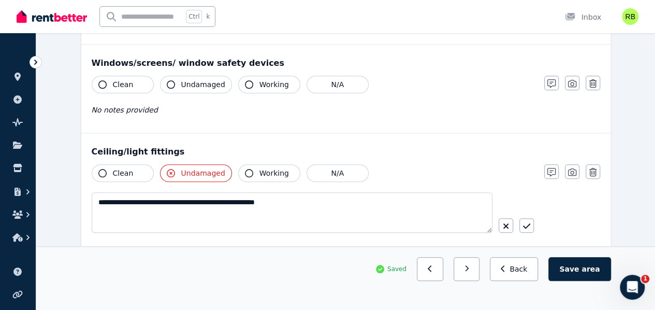
click at [519, 218] on div at bounding box center [516, 225] width 35 height 15
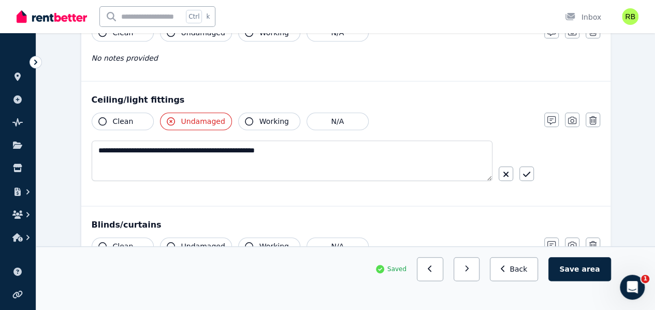
click at [524, 166] on button "button" at bounding box center [527, 173] width 15 height 15
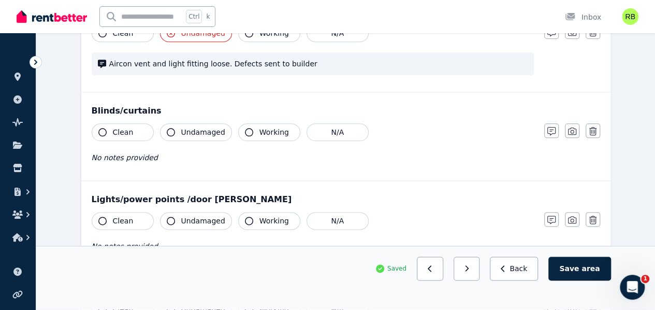
scroll to position [570, 0]
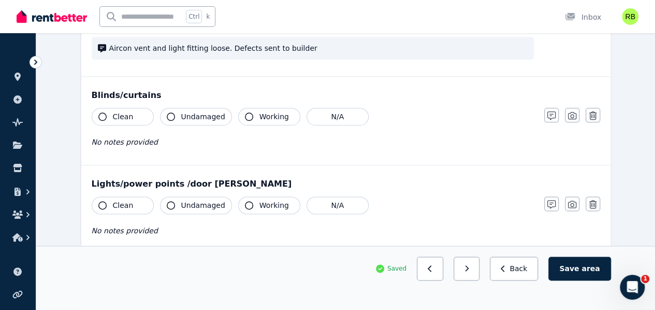
click at [118, 111] on span "Clean" at bounding box center [123, 116] width 21 height 10
click at [177, 110] on button "Undamaged" at bounding box center [196, 117] width 72 height 18
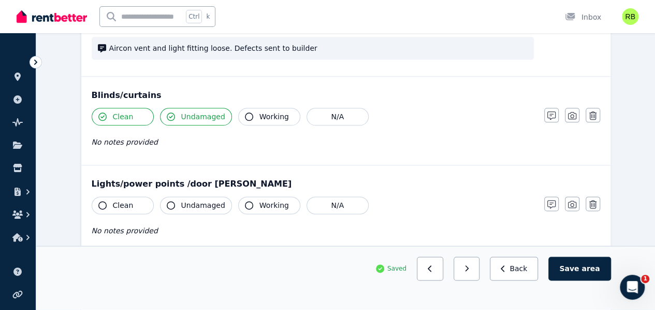
click at [260, 111] on span "Working" at bounding box center [275, 116] width 30 height 10
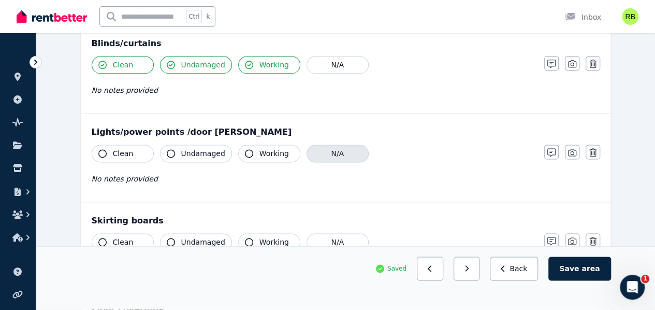
drag, startPoint x: 324, startPoint y: 148, endPoint x: 335, endPoint y: 151, distance: 11.3
click at [324, 148] on button "N/A" at bounding box center [338, 154] width 62 height 18
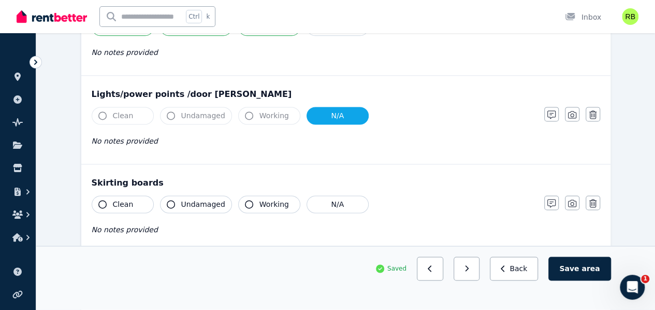
scroll to position [674, 0]
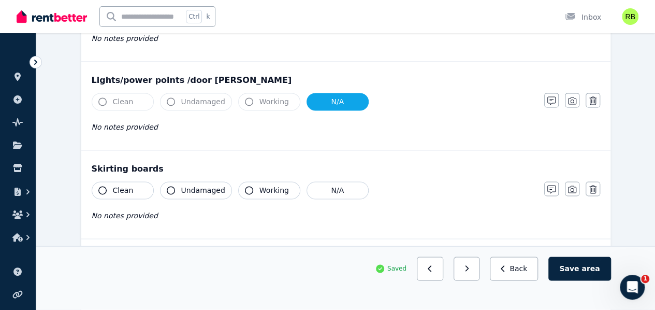
drag, startPoint x: 140, startPoint y: 187, endPoint x: 149, endPoint y: 188, distance: 9.4
click at [141, 187] on button "Clean" at bounding box center [123, 190] width 62 height 18
click at [207, 185] on span "Undamaged" at bounding box center [203, 190] width 44 height 10
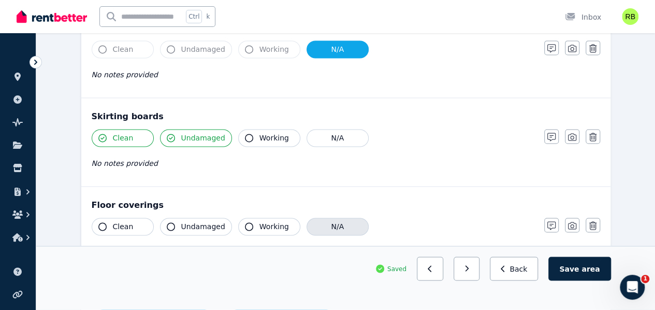
scroll to position [777, 0]
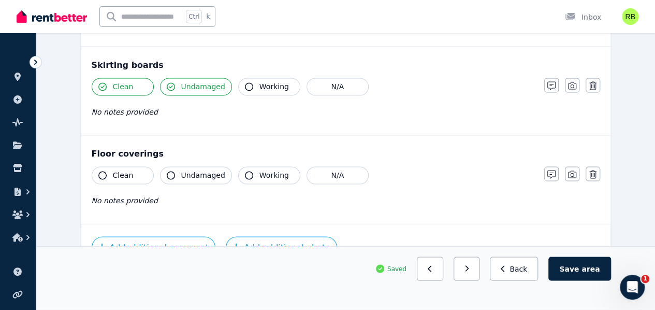
drag, startPoint x: 139, startPoint y: 172, endPoint x: 147, endPoint y: 169, distance: 8.0
click at [138, 170] on button "Clean" at bounding box center [123, 175] width 62 height 18
click at [202, 166] on button "Undamaged" at bounding box center [196, 175] width 72 height 18
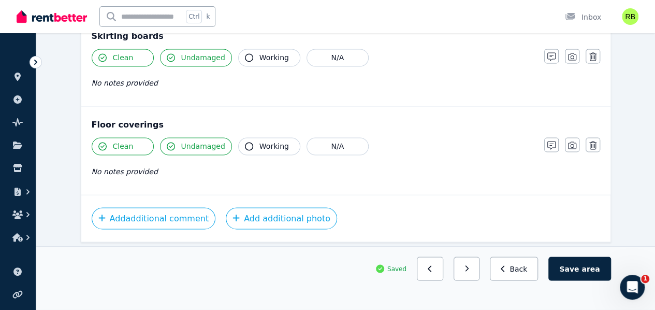
scroll to position [815, 0]
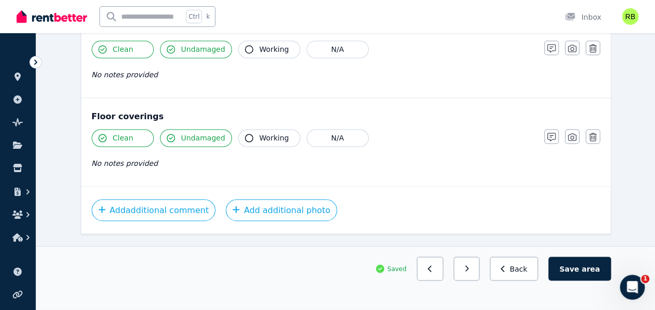
click at [583, 281] on button "Save area" at bounding box center [580, 269] width 62 height 24
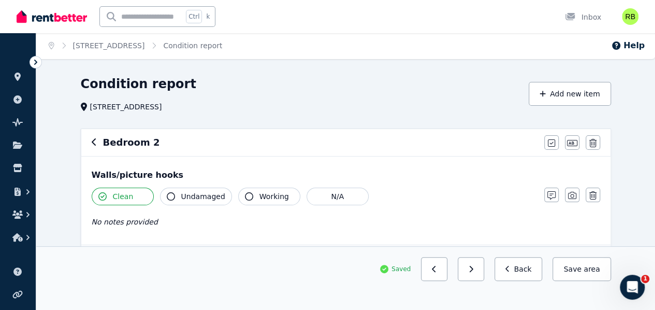
scroll to position [0, 0]
click at [93, 137] on button "button" at bounding box center [94, 143] width 5 height 12
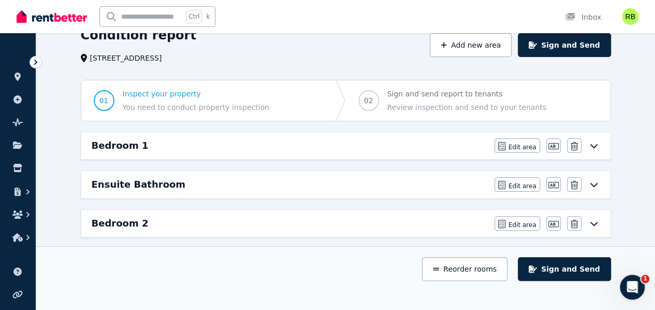
scroll to position [46, 0]
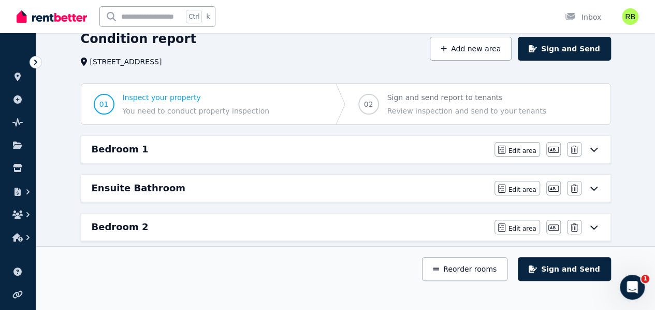
drag, startPoint x: 325, startPoint y: 166, endPoint x: 315, endPoint y: 184, distance: 20.7
click at [311, 187] on div "Ensuite Bathroom" at bounding box center [290, 188] width 397 height 15
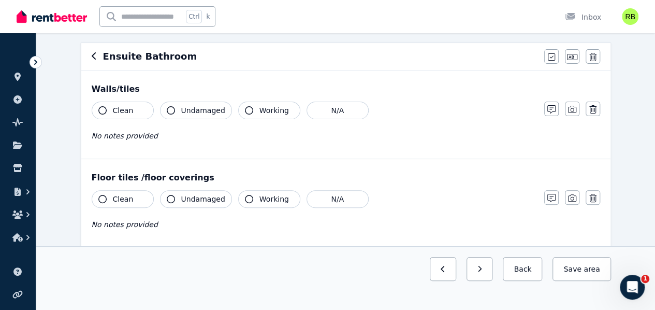
scroll to position [104, 0]
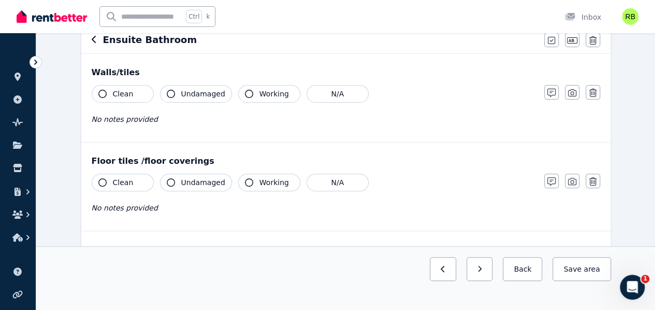
click at [142, 98] on button "Clean" at bounding box center [123, 94] width 62 height 18
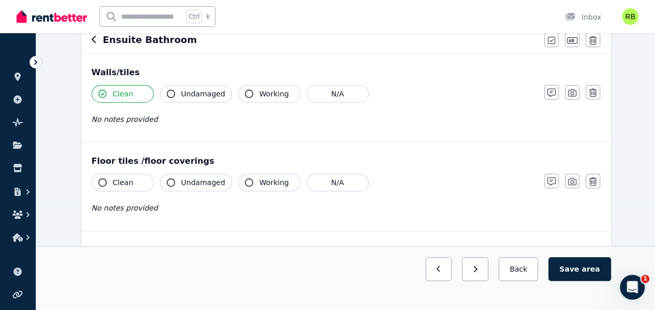
drag, startPoint x: 134, startPoint y: 179, endPoint x: 160, endPoint y: 179, distance: 25.9
click at [134, 179] on button "Clean" at bounding box center [123, 183] width 62 height 18
click at [202, 181] on span "Undamaged" at bounding box center [203, 182] width 44 height 10
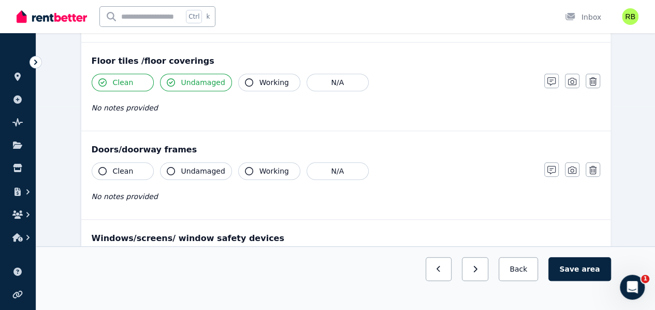
scroll to position [207, 0]
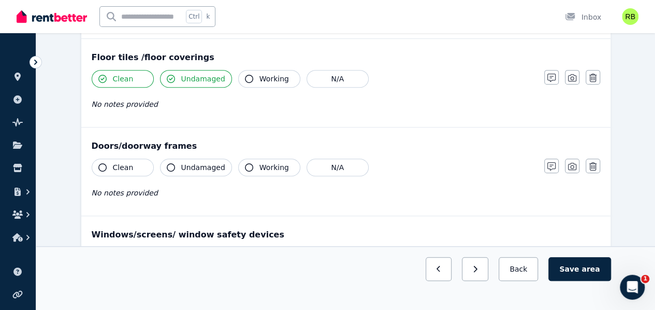
drag, startPoint x: 120, startPoint y: 165, endPoint x: 153, endPoint y: 159, distance: 33.3
click at [123, 165] on span "Clean" at bounding box center [123, 167] width 21 height 10
click at [207, 169] on span "Undamaged" at bounding box center [203, 167] width 44 height 10
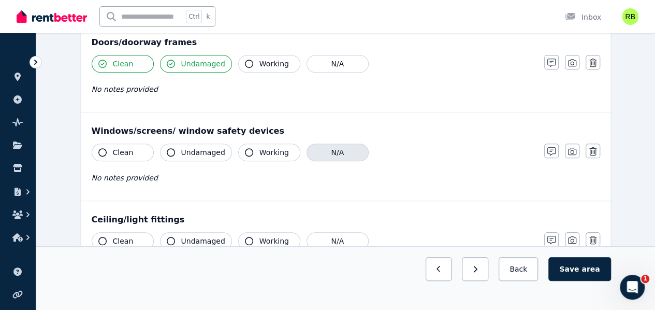
click at [335, 144] on button "N/A" at bounding box center [338, 153] width 62 height 18
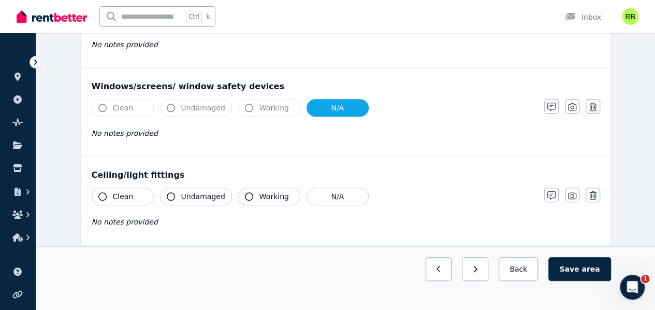
scroll to position [415, 0]
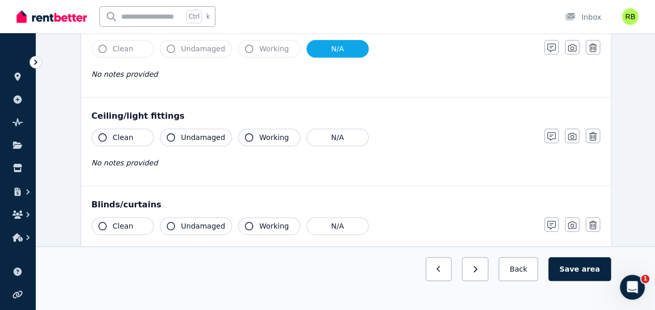
drag, startPoint x: 195, startPoint y: 136, endPoint x: 202, endPoint y: 136, distance: 6.7
click at [197, 136] on span "Undamaged" at bounding box center [203, 137] width 44 height 10
drag, startPoint x: 260, startPoint y: 130, endPoint x: 247, endPoint y: 129, distance: 12.5
click at [260, 132] on span "Working" at bounding box center [275, 137] width 30 height 10
click at [134, 130] on button "Clean" at bounding box center [123, 138] width 62 height 18
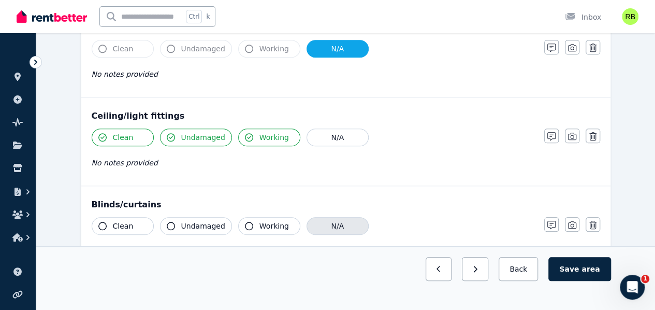
click at [324, 226] on button "N/A" at bounding box center [338, 226] width 62 height 18
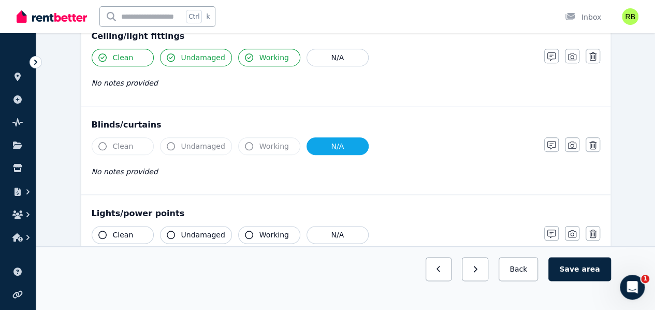
scroll to position [570, 0]
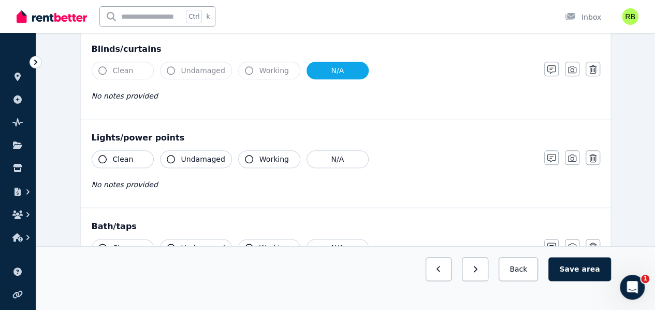
drag, startPoint x: 193, startPoint y: 155, endPoint x: 223, endPoint y: 157, distance: 30.6
click at [198, 156] on span "Undamaged" at bounding box center [203, 159] width 44 height 10
click at [260, 154] on span "Working" at bounding box center [275, 159] width 30 height 10
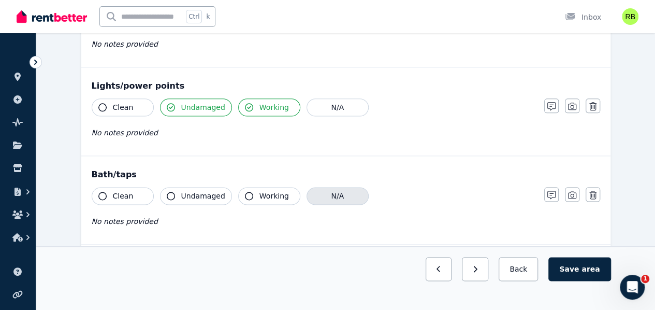
click at [343, 196] on button "N/A" at bounding box center [338, 196] width 62 height 18
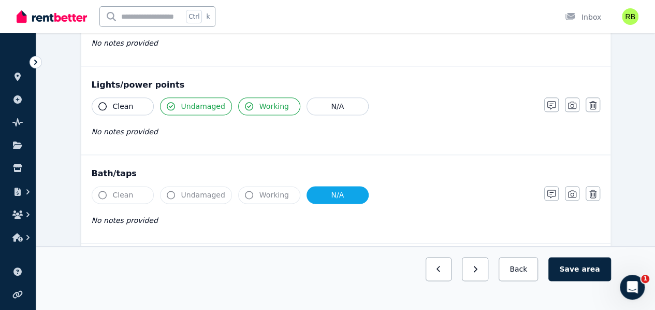
scroll to position [777, 0]
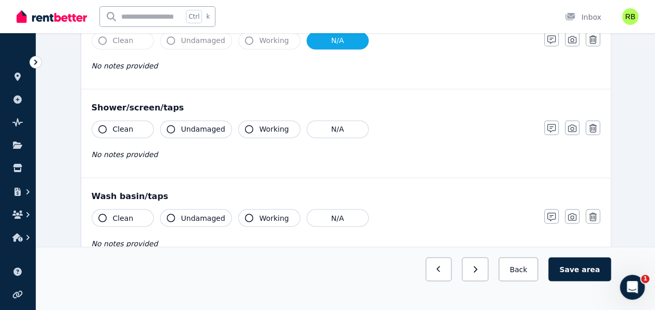
drag, startPoint x: 138, startPoint y: 120, endPoint x: 172, endPoint y: 123, distance: 33.8
click at [142, 121] on button "Clean" at bounding box center [123, 129] width 62 height 18
drag, startPoint x: 180, startPoint y: 122, endPoint x: 188, endPoint y: 123, distance: 7.3
click at [182, 123] on button "Undamaged" at bounding box center [196, 129] width 72 height 18
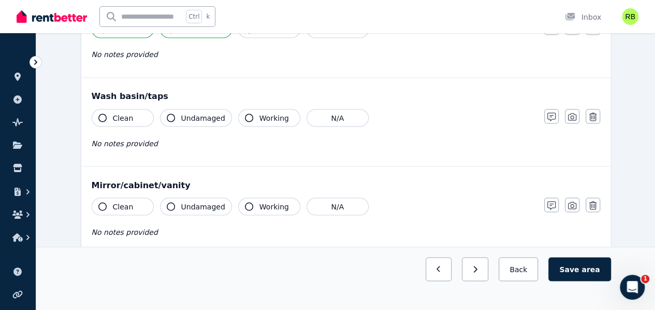
scroll to position [881, 0]
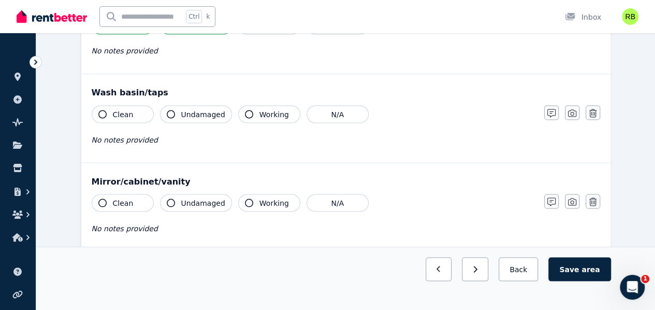
drag, startPoint x: 144, startPoint y: 106, endPoint x: 164, endPoint y: 108, distance: 19.8
click at [151, 107] on button "Clean" at bounding box center [123, 114] width 62 height 18
drag, startPoint x: 178, startPoint y: 112, endPoint x: 185, endPoint y: 113, distance: 7.8
click at [179, 112] on button "Undamaged" at bounding box center [196, 114] width 72 height 18
drag, startPoint x: 259, startPoint y: 106, endPoint x: 254, endPoint y: 113, distance: 8.6
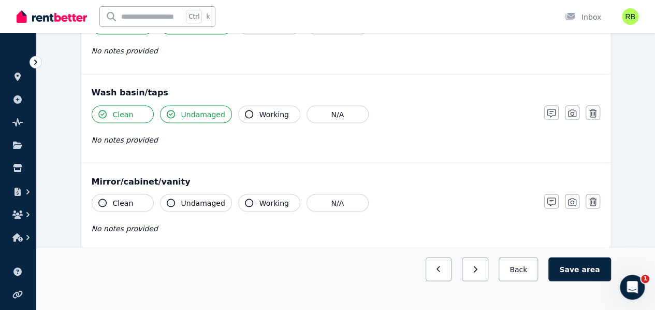
click at [260, 109] on span "Working" at bounding box center [275, 114] width 30 height 10
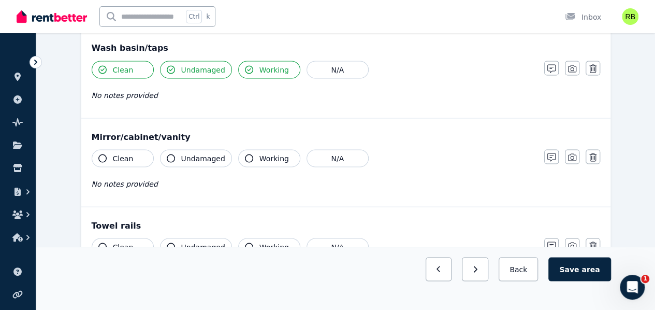
scroll to position [984, 0]
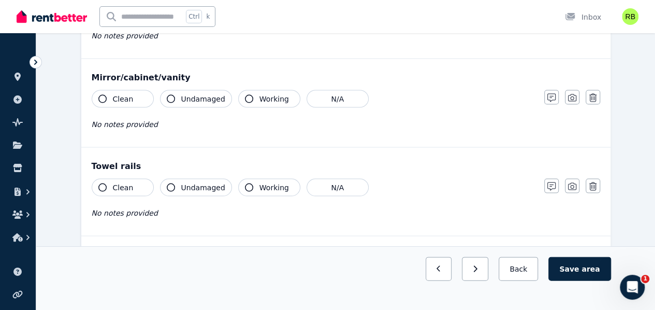
drag, startPoint x: 128, startPoint y: 92, endPoint x: 145, endPoint y: 94, distance: 17.2
click at [132, 92] on button "Clean" at bounding box center [123, 99] width 62 height 18
drag, startPoint x: 260, startPoint y: 94, endPoint x: 242, endPoint y: 98, distance: 18.0
click at [260, 95] on span "Working" at bounding box center [275, 99] width 30 height 10
click at [551, 94] on icon "button" at bounding box center [552, 98] width 8 height 8
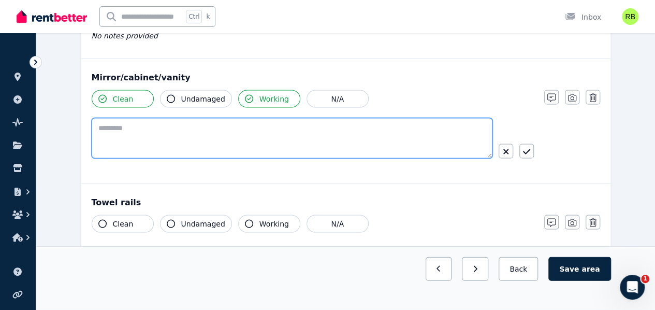
drag, startPoint x: 247, startPoint y: 127, endPoint x: 249, endPoint y: 133, distance: 6.6
click at [247, 129] on textarea at bounding box center [292, 138] width 401 height 40
type textarea "**********"
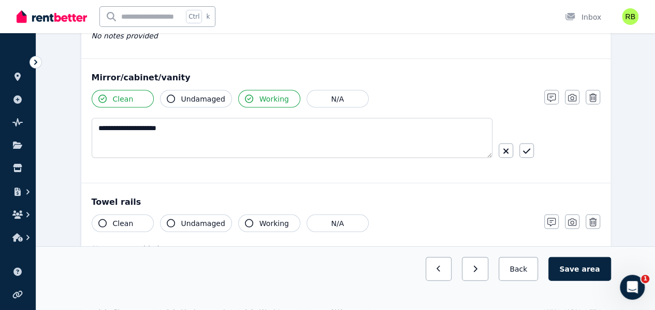
click at [265, 94] on span "Working" at bounding box center [275, 99] width 30 height 10
click at [180, 94] on button "Undamaged" at bounding box center [196, 99] width 72 height 18
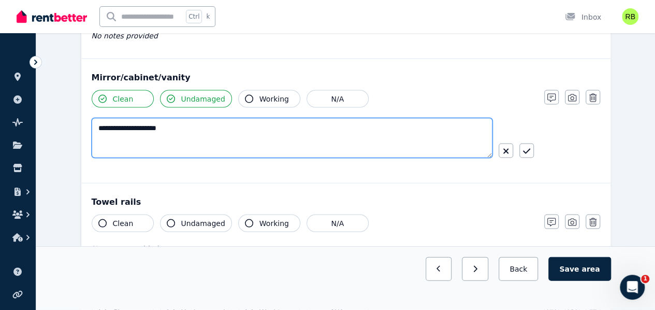
drag, startPoint x: 176, startPoint y: 131, endPoint x: 56, endPoint y: 116, distance: 121.2
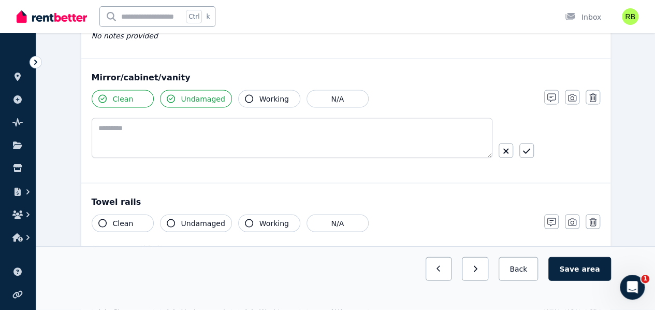
click at [153, 168] on div "Clean Undamaged Working N/A" at bounding box center [313, 133] width 442 height 87
click at [206, 218] on span "Undamaged" at bounding box center [203, 223] width 44 height 10
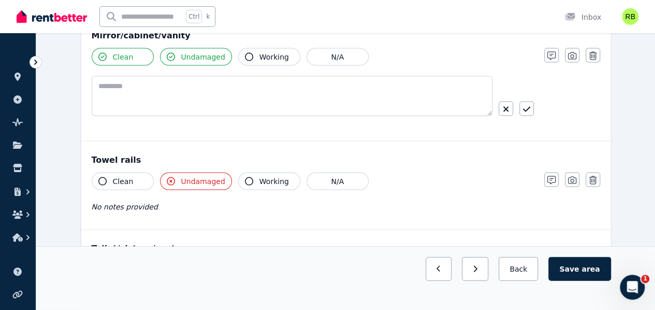
scroll to position [1036, 0]
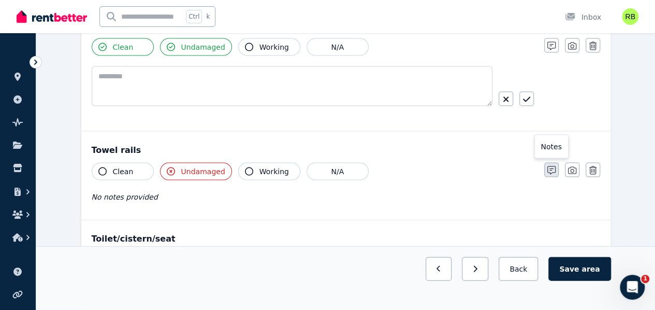
click at [550, 166] on icon "button" at bounding box center [552, 170] width 8 height 8
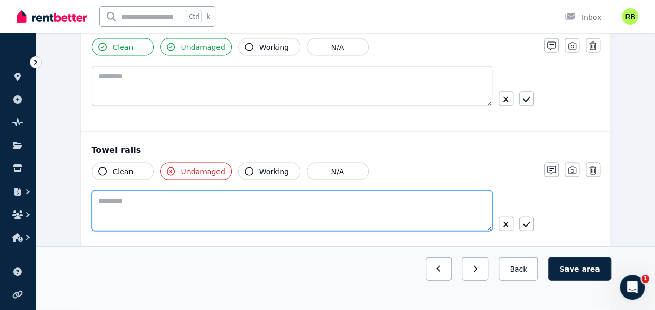
drag, startPoint x: 272, startPoint y: 201, endPoint x: 386, endPoint y: 230, distance: 117.0
click at [272, 201] on textarea at bounding box center [292, 211] width 401 height 40
type textarea "**********"
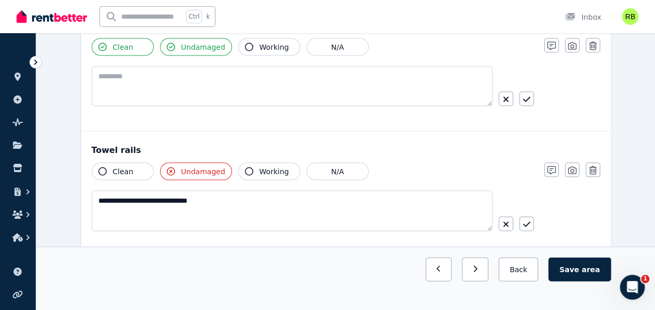
click at [518, 217] on div at bounding box center [516, 224] width 35 height 15
click at [522, 217] on button "button" at bounding box center [527, 224] width 15 height 15
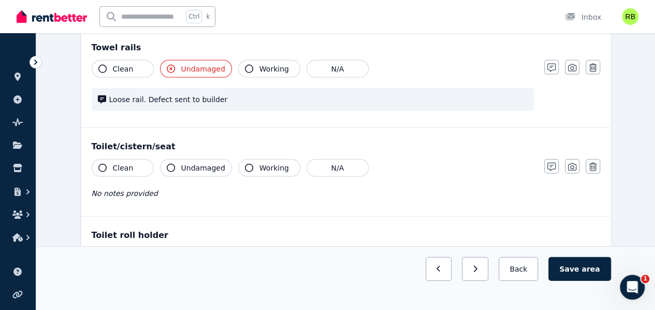
scroll to position [1140, 0]
drag, startPoint x: 148, startPoint y: 164, endPoint x: 157, endPoint y: 162, distance: 9.6
click at [149, 164] on button "Clean" at bounding box center [123, 167] width 62 height 18
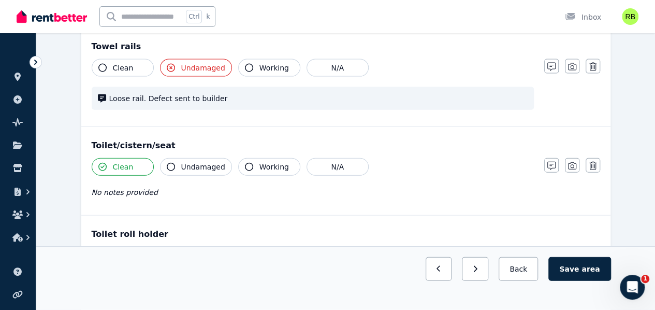
drag, startPoint x: 188, startPoint y: 157, endPoint x: 232, endPoint y: 154, distance: 44.7
click at [188, 162] on span "Undamaged" at bounding box center [203, 167] width 44 height 10
click at [264, 162] on span "Working" at bounding box center [275, 167] width 30 height 10
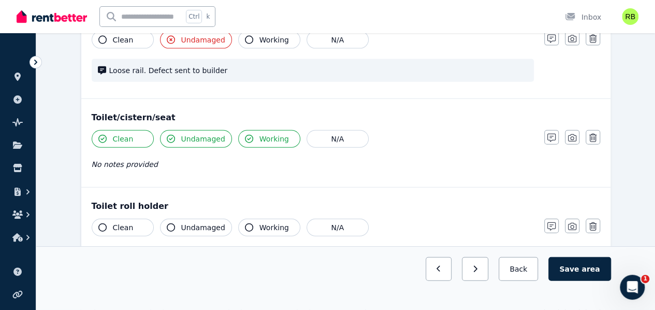
scroll to position [1192, 0]
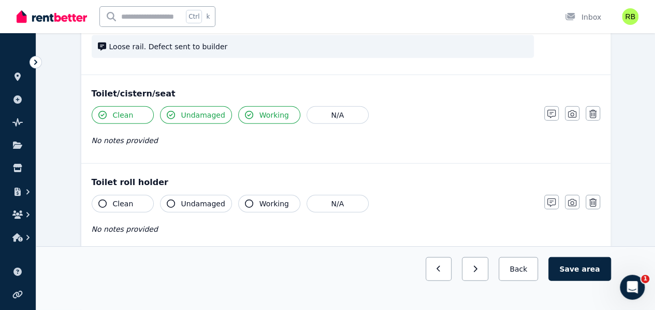
drag, startPoint x: 132, startPoint y: 194, endPoint x: 206, endPoint y: 204, distance: 74.7
click at [137, 195] on button "Clean" at bounding box center [123, 204] width 62 height 18
click at [208, 203] on button "Undamaged" at bounding box center [196, 204] width 72 height 18
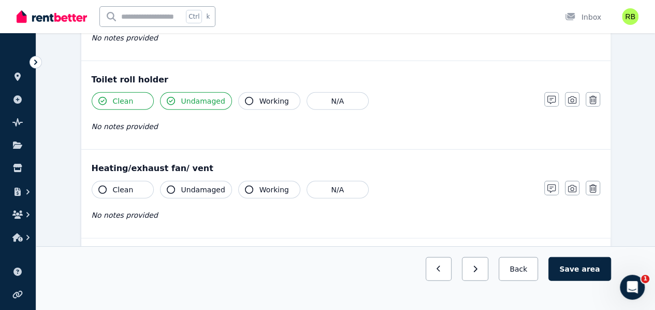
scroll to position [1295, 0]
drag, startPoint x: 135, startPoint y: 178, endPoint x: 179, endPoint y: 184, distance: 45.1
click at [141, 180] on button "Clean" at bounding box center [123, 189] width 62 height 18
drag, startPoint x: 193, startPoint y: 184, endPoint x: 204, endPoint y: 181, distance: 11.2
click at [194, 184] on span "Undamaged" at bounding box center [203, 188] width 44 height 10
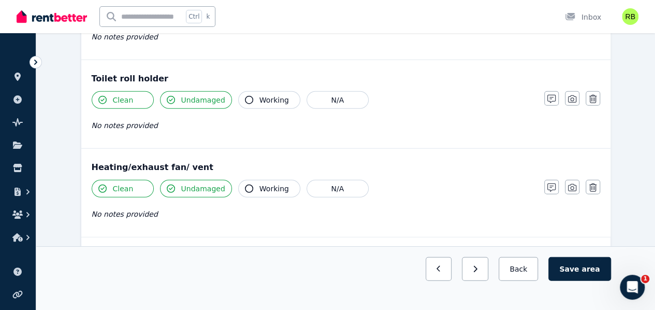
click at [245, 184] on icon "button" at bounding box center [249, 188] width 8 height 8
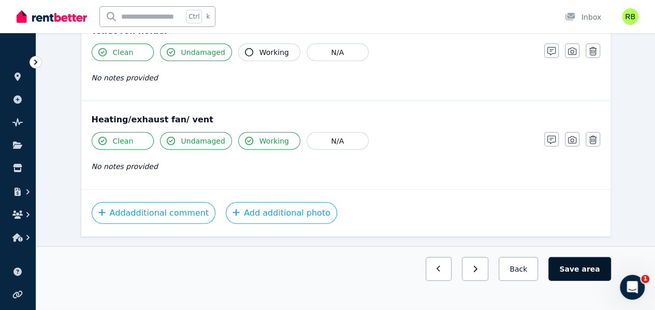
click at [580, 281] on button "Save area" at bounding box center [580, 269] width 62 height 24
click at [474, 273] on icon "button" at bounding box center [471, 268] width 5 height 7
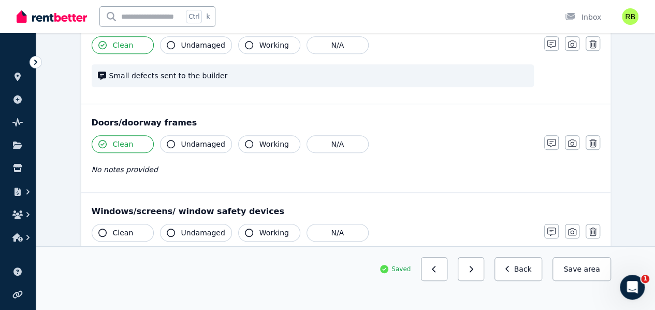
scroll to position [12, 0]
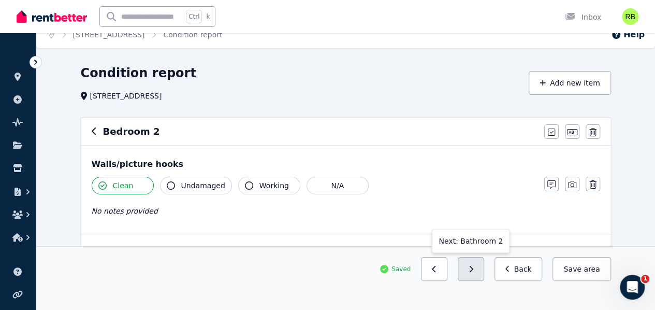
click at [474, 273] on icon "button" at bounding box center [471, 268] width 5 height 7
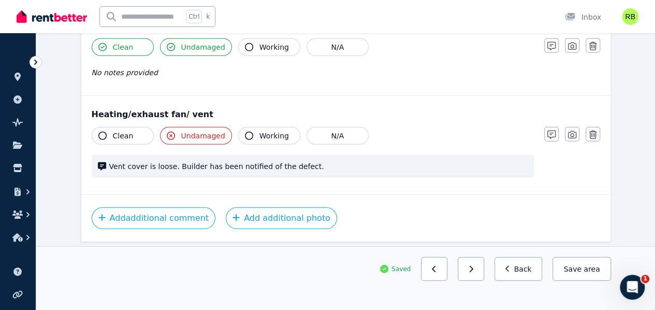
scroll to position [1307, 0]
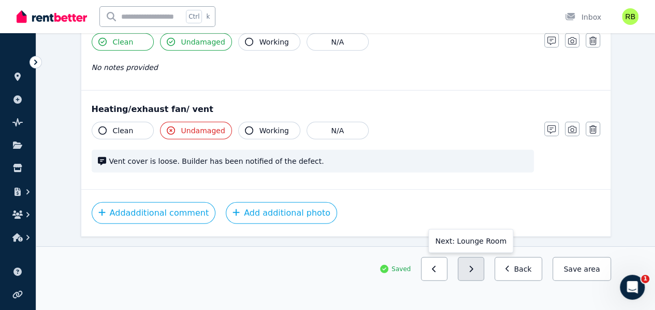
click at [477, 281] on button "button" at bounding box center [471, 269] width 26 height 24
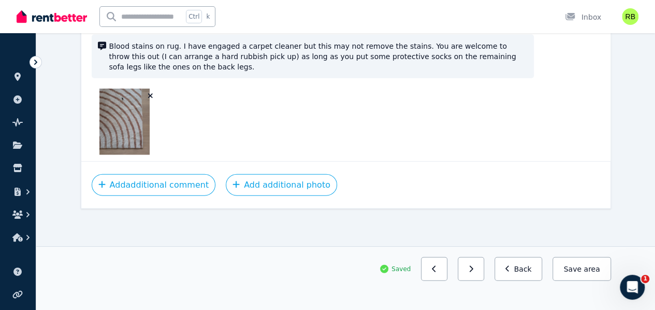
scroll to position [1130, 0]
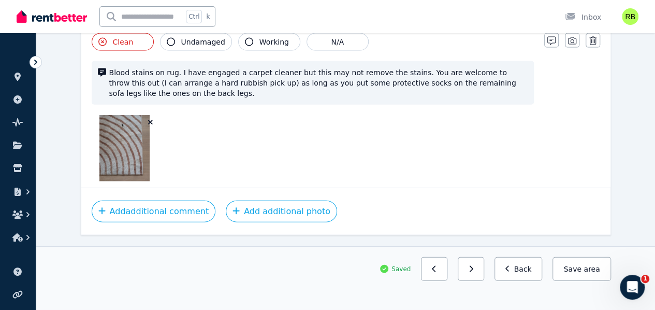
click at [477, 281] on button "button" at bounding box center [471, 269] width 26 height 24
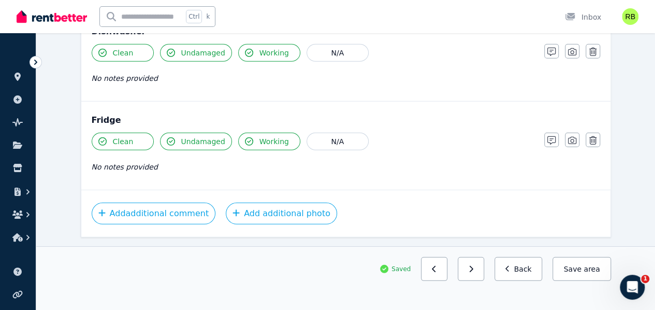
click at [477, 281] on button "button" at bounding box center [471, 269] width 26 height 24
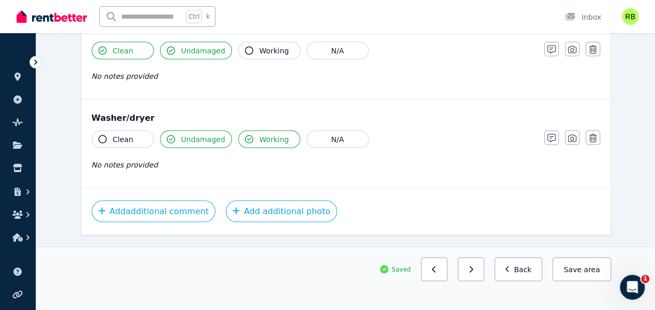
click at [477, 281] on button "button" at bounding box center [471, 269] width 26 height 24
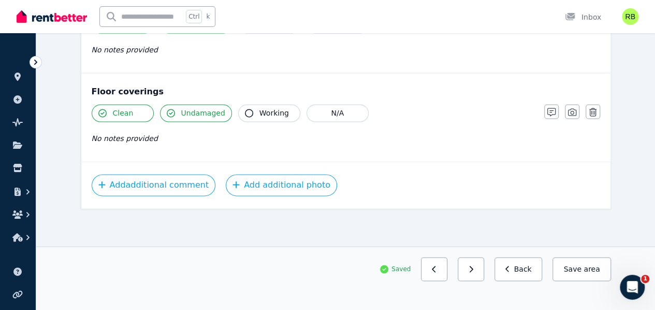
scroll to position [680, 0]
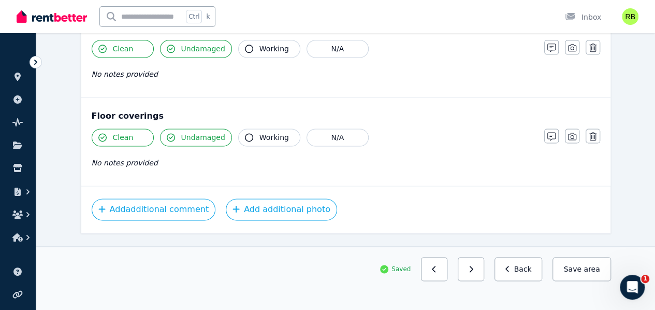
click at [477, 281] on button "button" at bounding box center [471, 269] width 26 height 24
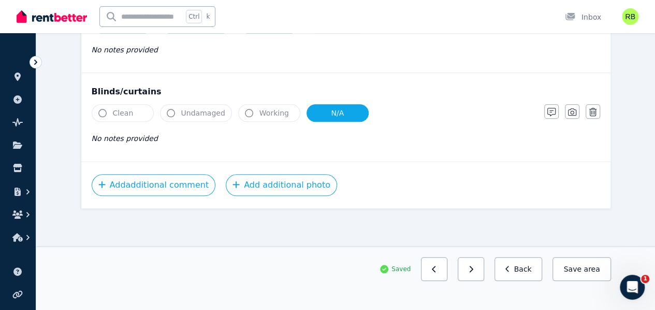
scroll to position [426, 0]
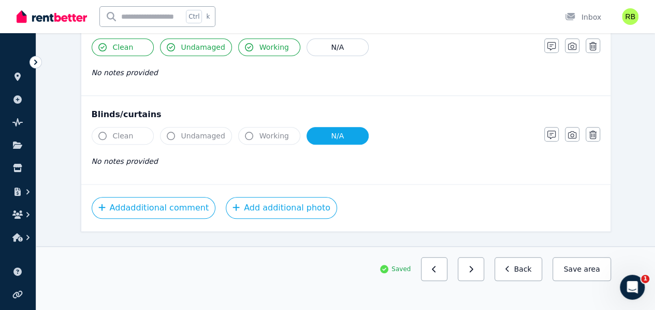
click at [477, 281] on button "button" at bounding box center [471, 269] width 26 height 24
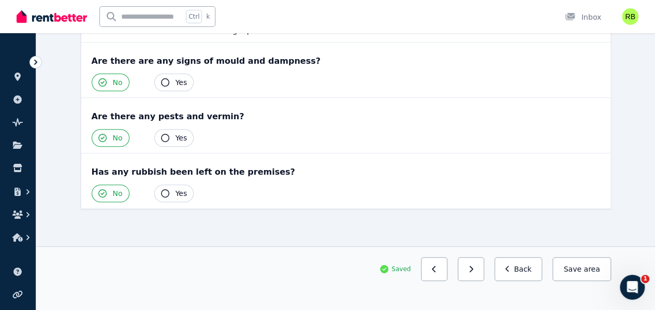
scroll to position [117, 0]
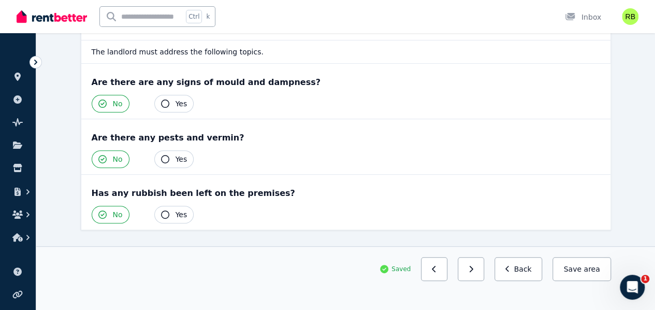
click at [477, 281] on button "button" at bounding box center [471, 269] width 26 height 24
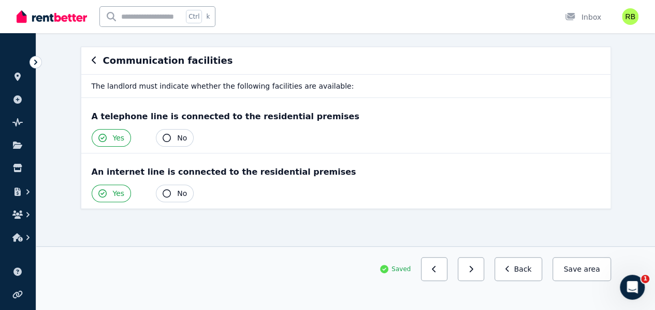
scroll to position [62, 0]
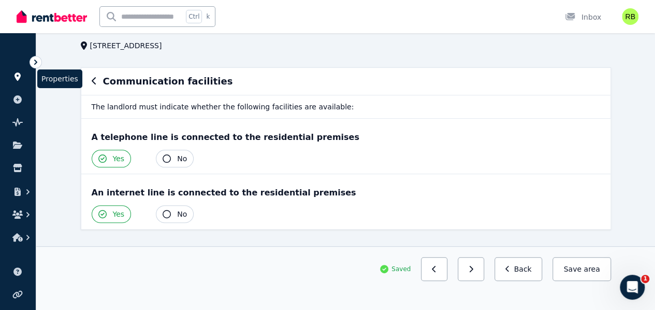
click at [23, 82] on link at bounding box center [17, 76] width 19 height 17
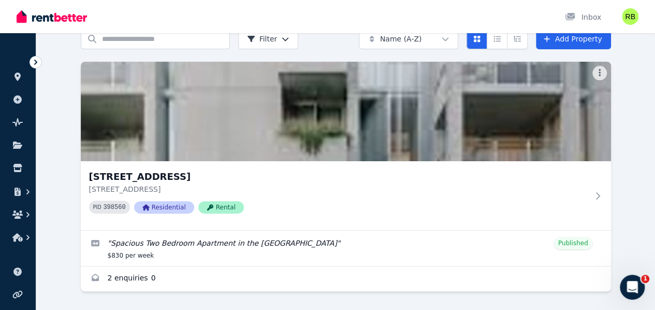
scroll to position [66, 0]
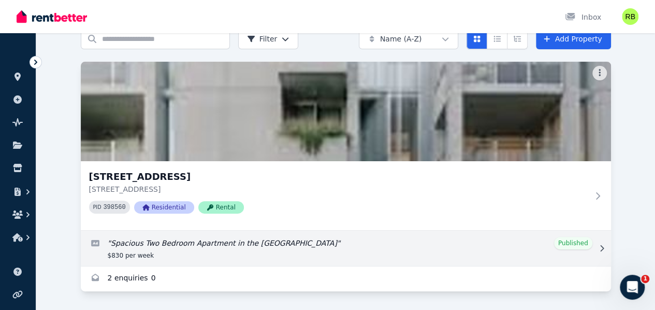
click at [126, 231] on link "Edit listing: Spacious Two Bedroom Apartment in the Heart of Brunswick" at bounding box center [346, 248] width 531 height 35
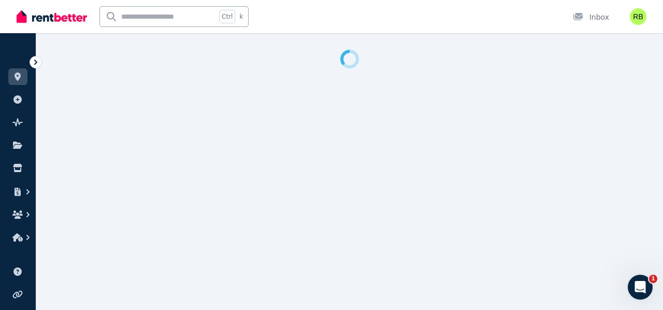
select select "***"
select select "**********"
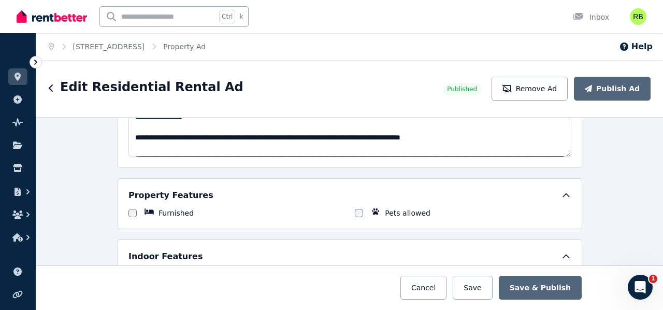
scroll to position [777, 0]
